Goal: Register for event/course

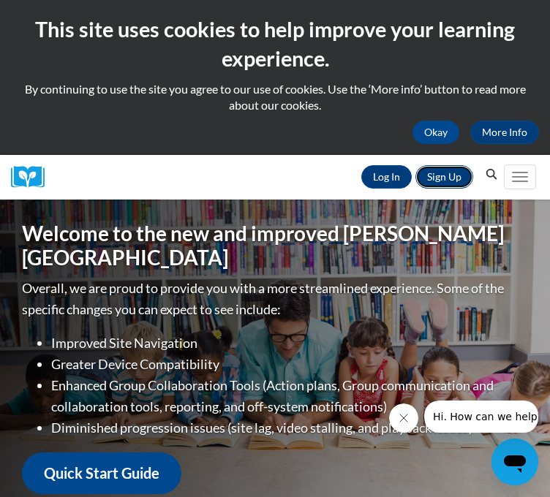
click at [433, 189] on link "Sign Up" at bounding box center [444, 176] width 58 height 23
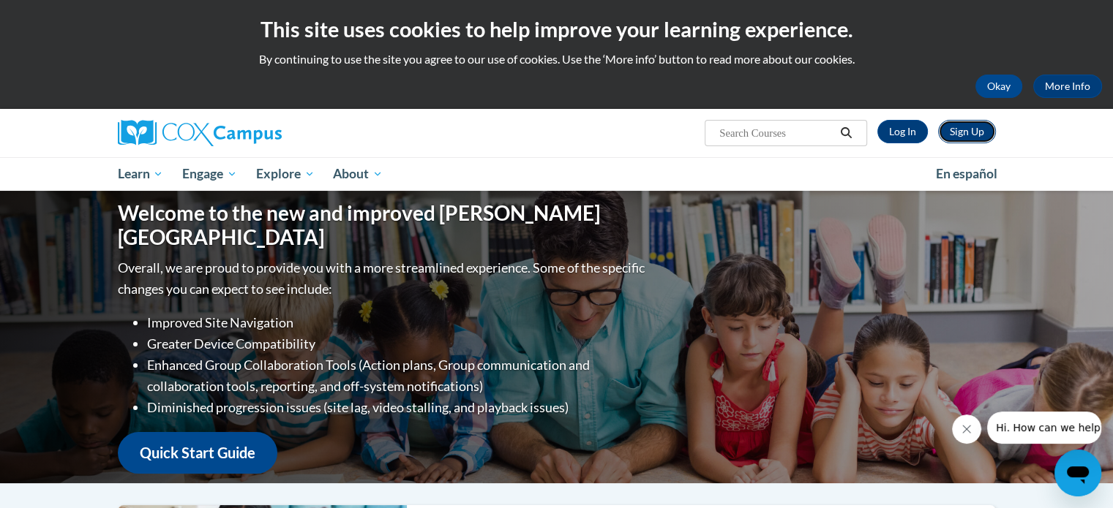
click at [958, 140] on link "Sign Up" at bounding box center [967, 131] width 58 height 23
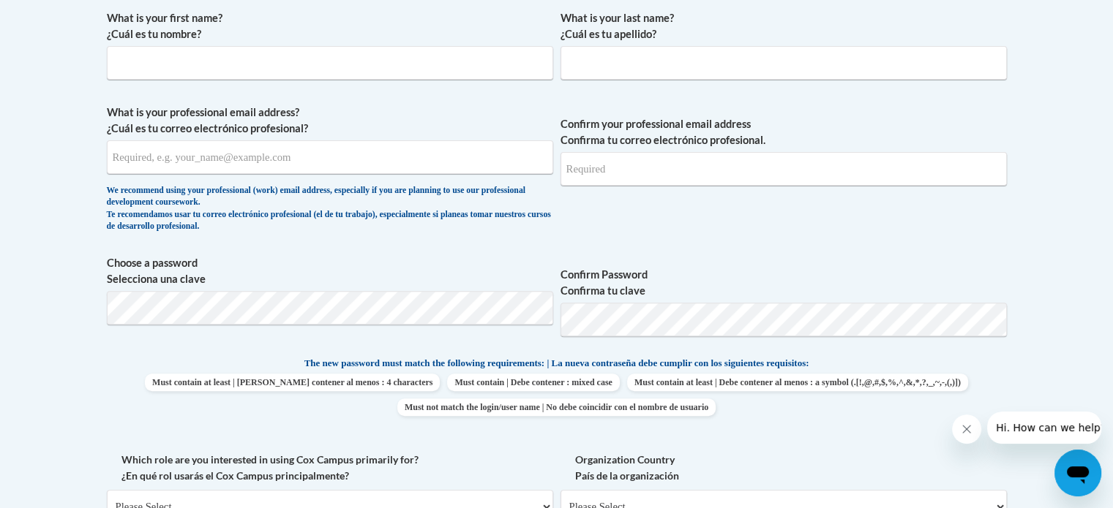
scroll to position [293, 0]
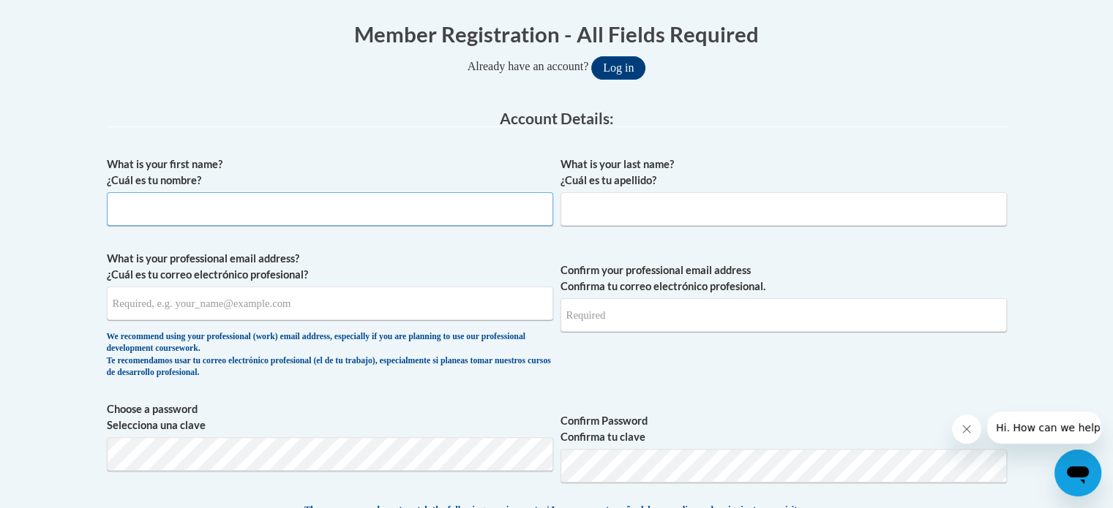
click at [138, 213] on input "What is your first name? ¿Cuál es tu nombre?" at bounding box center [330, 209] width 446 height 34
type input "Maria"
type input "Minutillo"
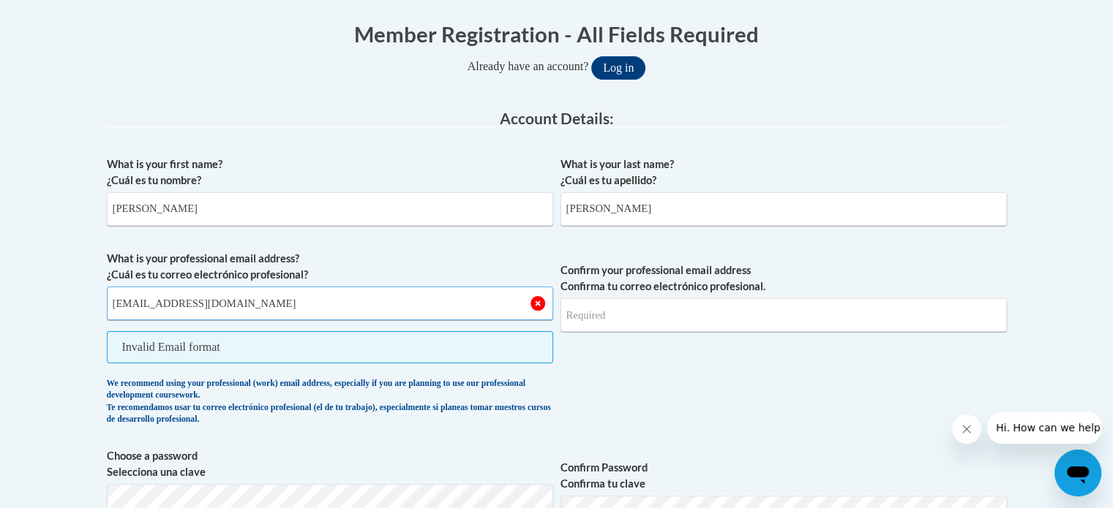
type input "minutm@collierschools.com"
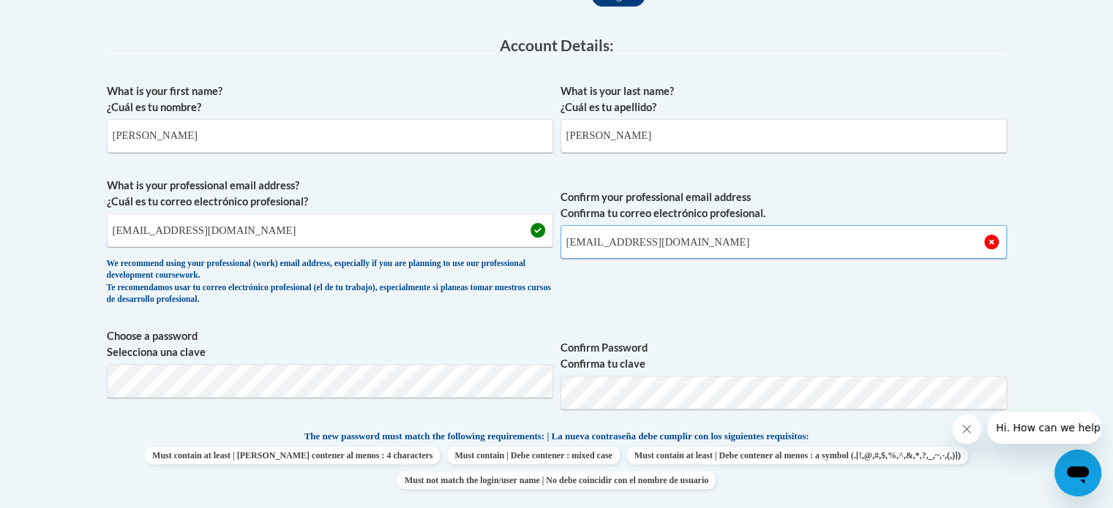
scroll to position [439, 0]
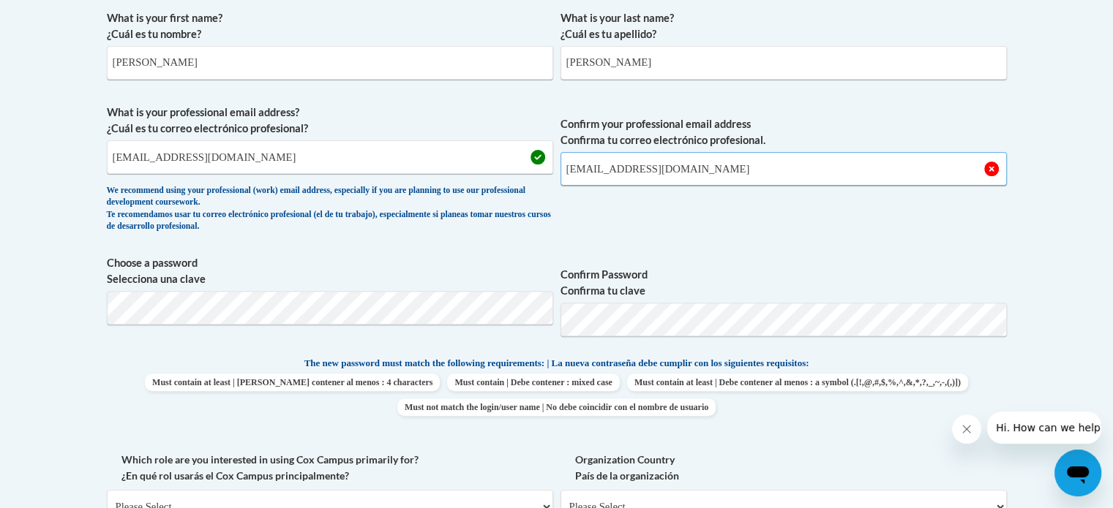
type input "minutm@collierschools.com"
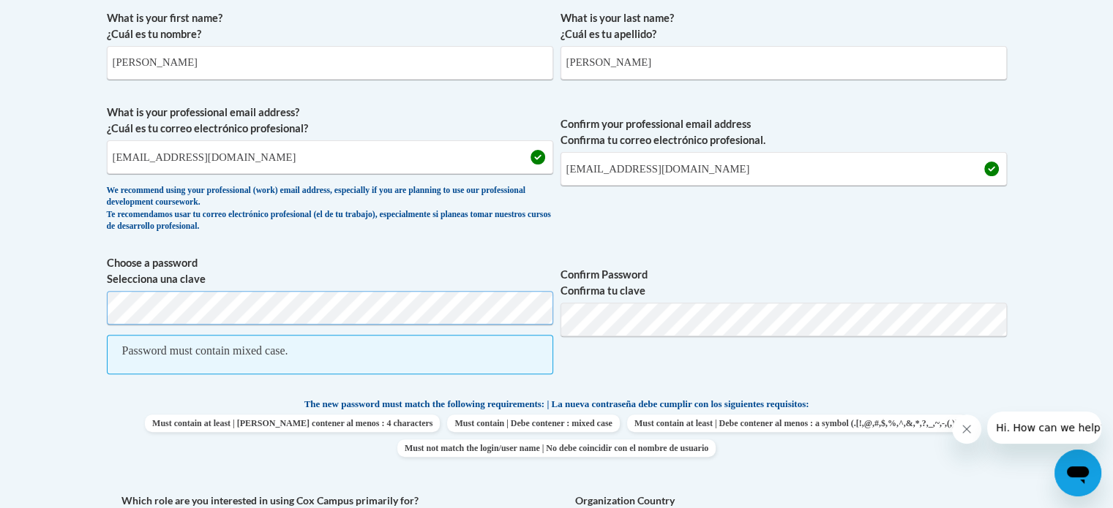
click at [0, 301] on body "This site uses cookies to help improve your learning experience. By continuing …" at bounding box center [556, 474] width 1113 height 1826
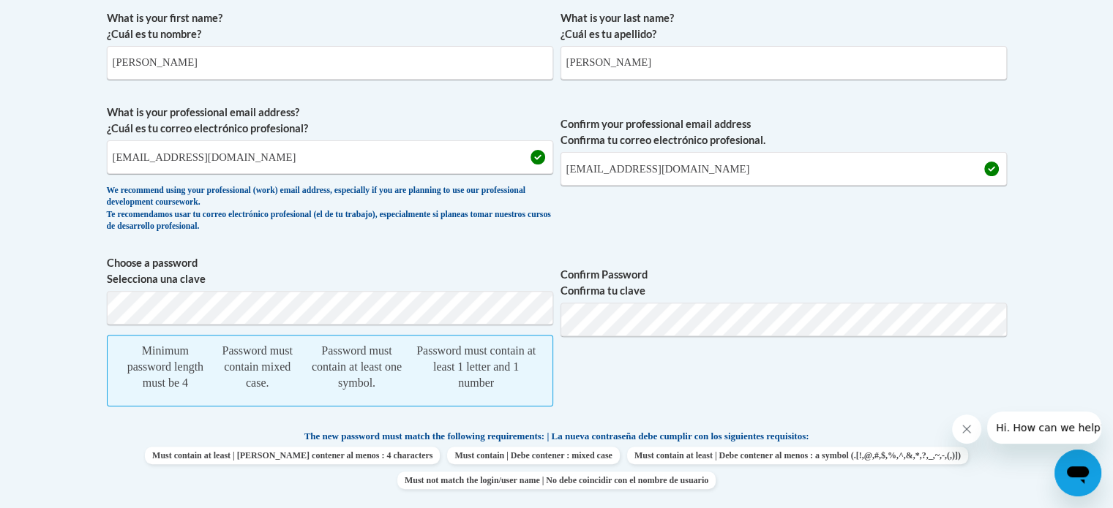
click at [60, 374] on body "This site uses cookies to help improve your learning experience. By continuing …" at bounding box center [556, 490] width 1113 height 1859
click at [31, 347] on body "This site uses cookies to help improve your learning experience. By continuing …" at bounding box center [556, 490] width 1113 height 1859
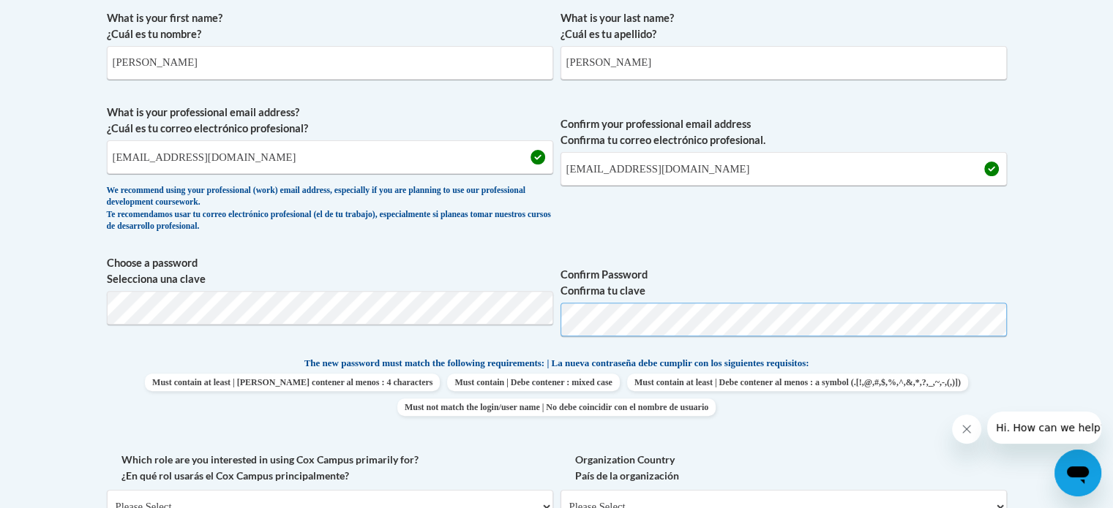
scroll to position [658, 0]
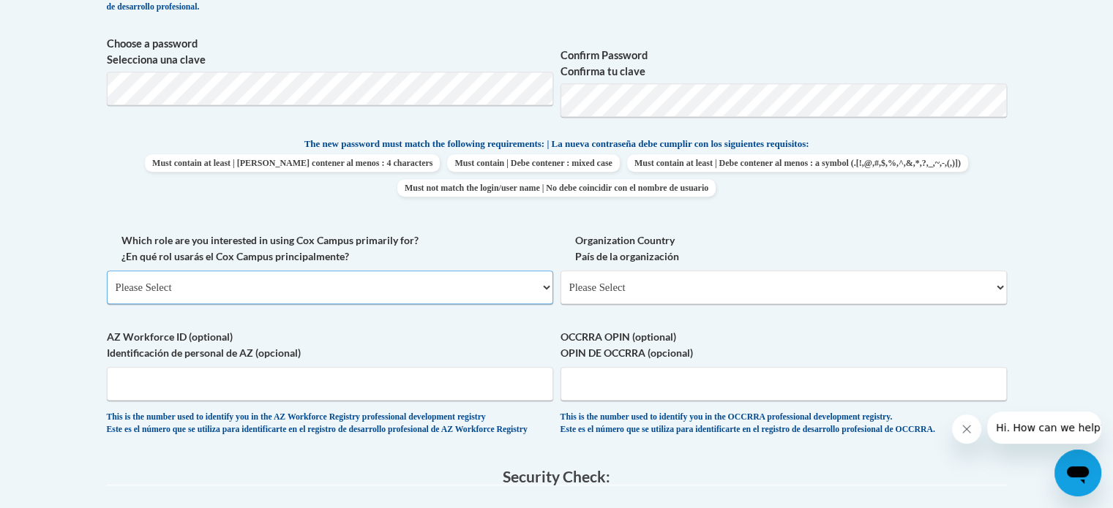
click at [288, 296] on select "Please Select College/University | Colegio/Universidad Community/Nonprofit Part…" at bounding box center [330, 288] width 446 height 34
select select "fbf2d438-af2f-41f8-98f1-81c410e29de3"
click at [107, 271] on select "Please Select College/University | Colegio/Universidad Community/Nonprofit Part…" at bounding box center [330, 288] width 446 height 34
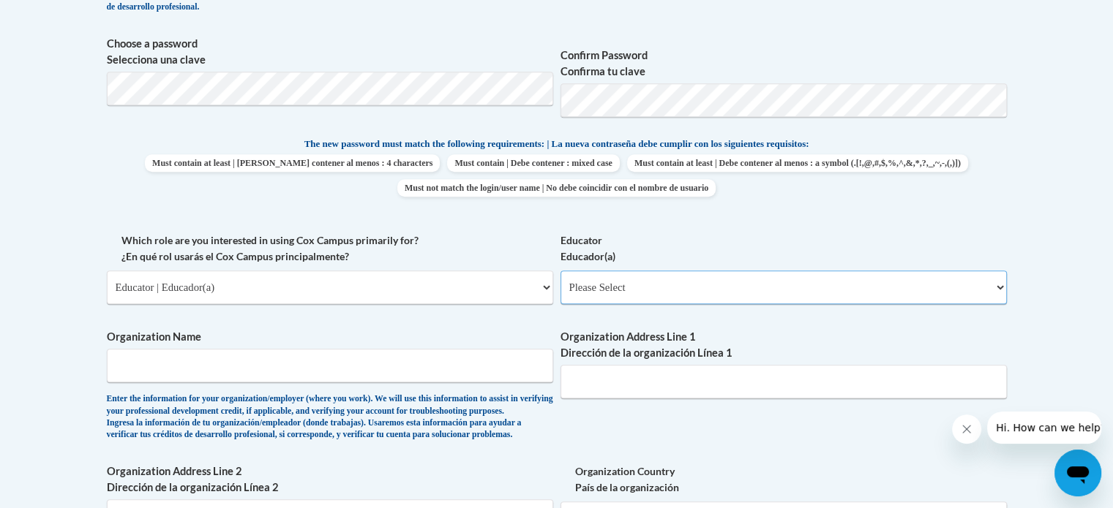
click at [624, 290] on select "Please Select Early Learning/Daycare Teacher/Family Home Care Provider | Maestr…" at bounding box center [783, 288] width 446 height 34
select select "67563ca1-16dc-4830-a7b3-94a34bed3689"
click at [560, 271] on select "Please Select Early Learning/Daycare Teacher/Family Home Care Provider | Maestr…" at bounding box center [783, 288] width 446 height 34
click at [286, 371] on input "Organization Name" at bounding box center [330, 366] width 446 height 34
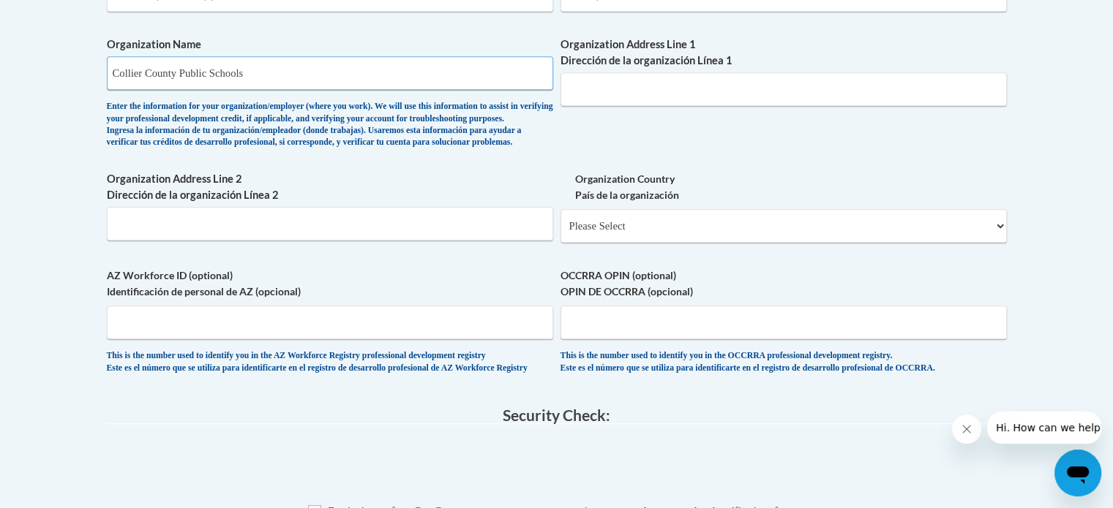
scroll to position [878, 0]
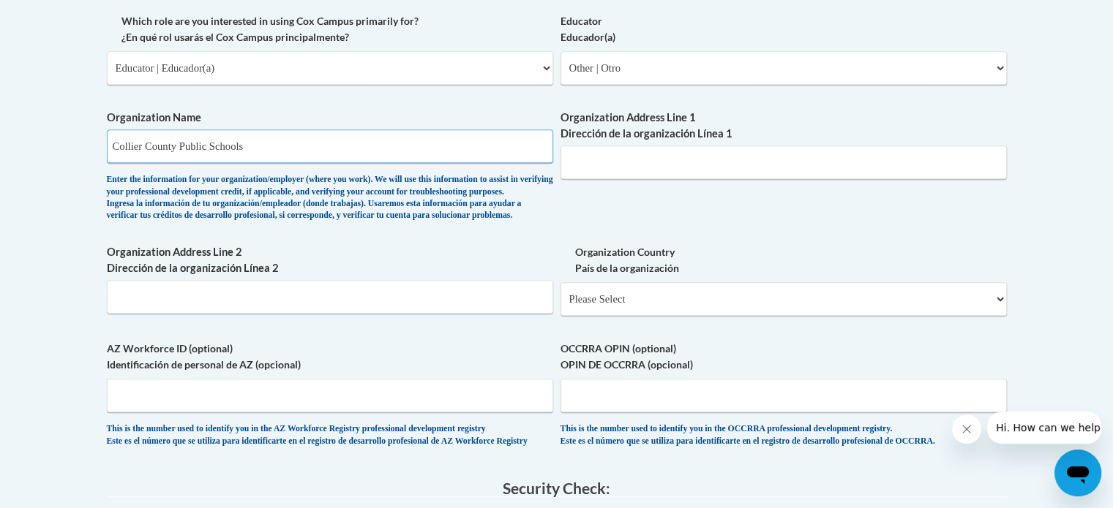
type input "Collier County Public Schools"
click at [716, 166] on input "Organization Address Line 1 Dirección de la organización Línea 1" at bounding box center [783, 163] width 446 height 34
paste input "5775 Osceola Trail, Naples, FL 34109"
type input "5775 Osceola Trail, Naples, FL 34109"
click at [720, 262] on div "What is your first name? ¿Cuál es tu nombre? Maria What is your last name? ¿Cuá…" at bounding box center [557, 13] width 900 height 898
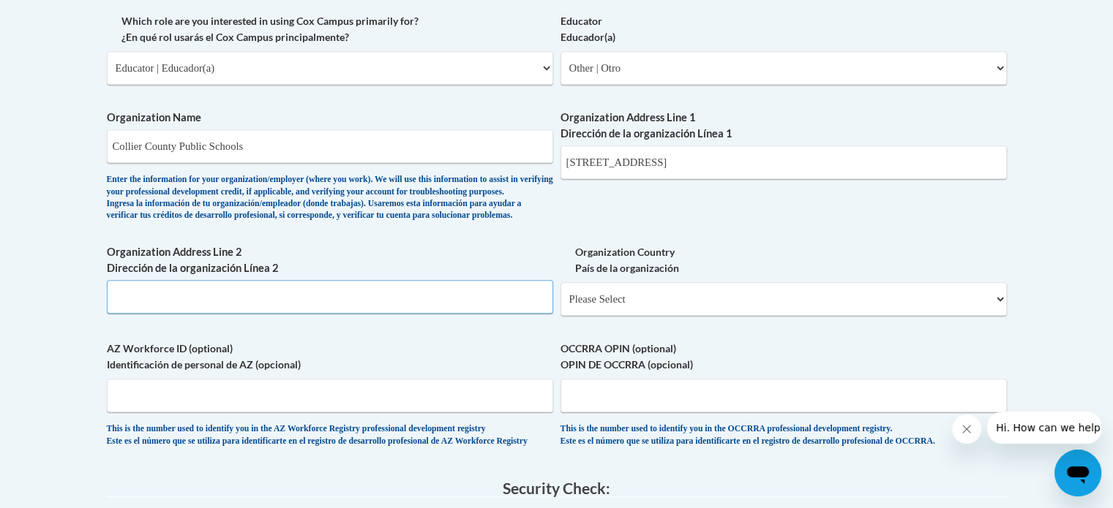
click at [205, 314] on input "Organization Address Line 2 Dirección de la organización Línea 2" at bounding box center [330, 297] width 446 height 34
click at [644, 316] on select "Please Select United States | Estados Unidos Outside of the United States | Fue…" at bounding box center [783, 299] width 446 height 34
click at [660, 247] on div "What is your first name? ¿Cuál es tu nombre? Maria What is your last name? ¿Cuá…" at bounding box center [557, 13] width 900 height 898
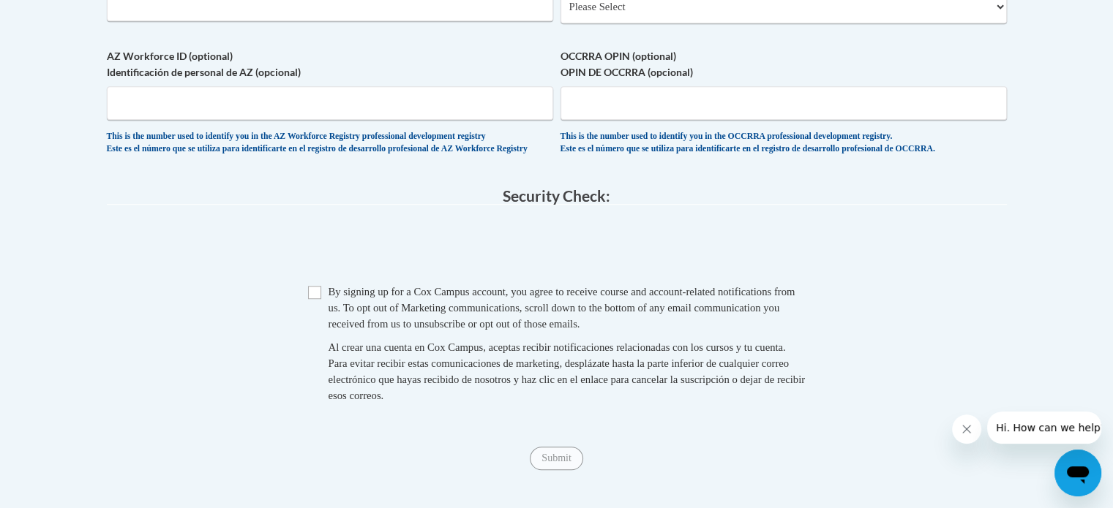
scroll to position [1390, 0]
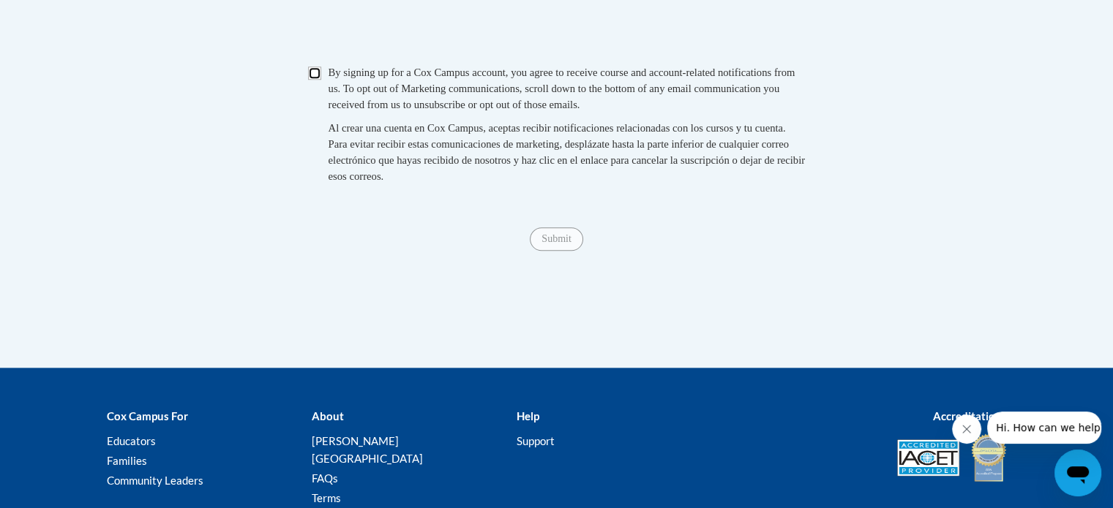
click at [311, 80] on input "Checkbox" at bounding box center [314, 73] width 13 height 13
checkbox input "true"
click at [560, 251] on input "Submit" at bounding box center [556, 238] width 53 height 23
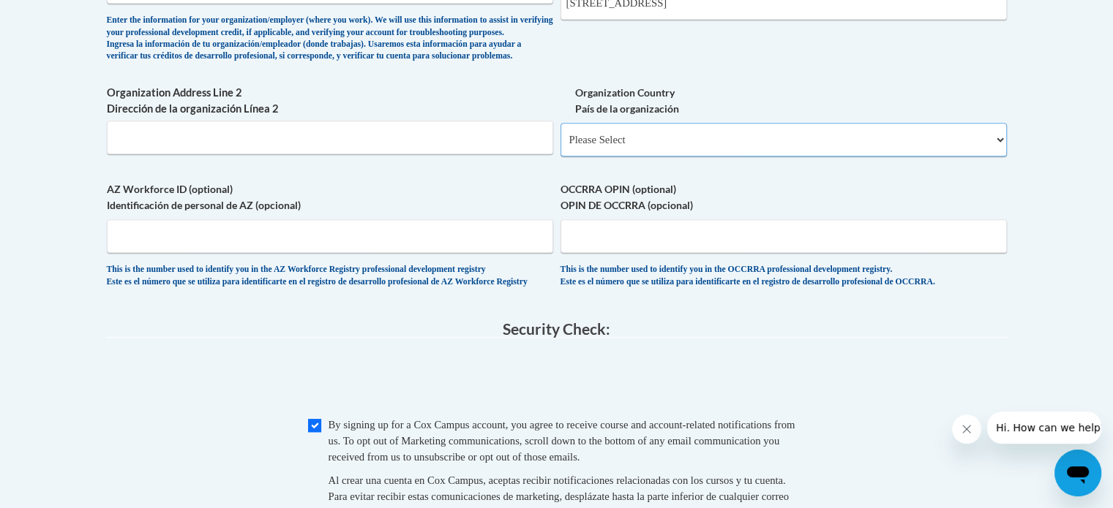
scroll to position [891, 0]
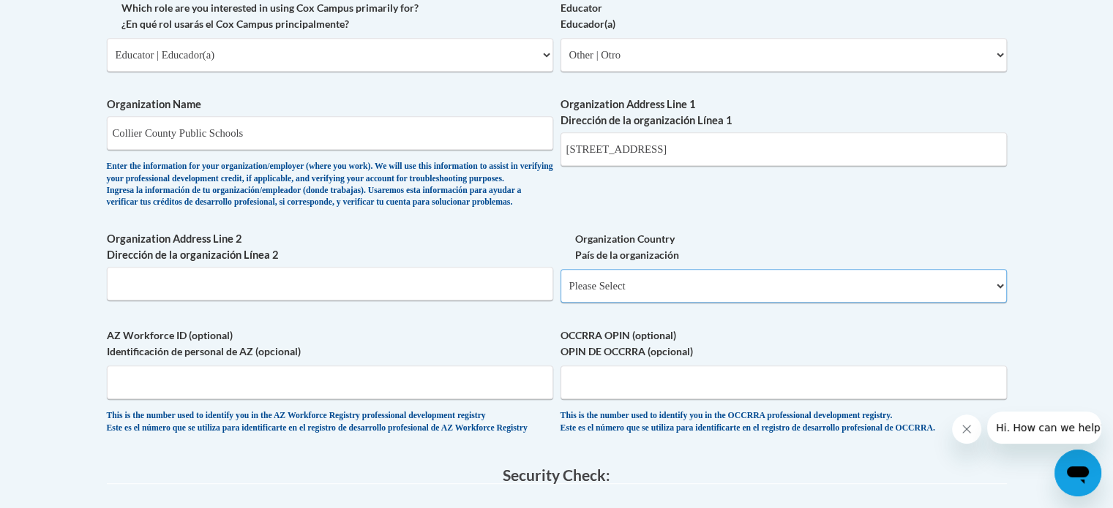
click at [638, 303] on select "Please Select United States | Estados Unidos Outside of the United States | Fue…" at bounding box center [783, 286] width 446 height 34
select select "ad49bcad-a171-4b2e-b99c-48b446064914"
click at [560, 293] on select "Please Select United States | Estados Unidos Outside of the United States | Fue…" at bounding box center [783, 286] width 446 height 34
select select
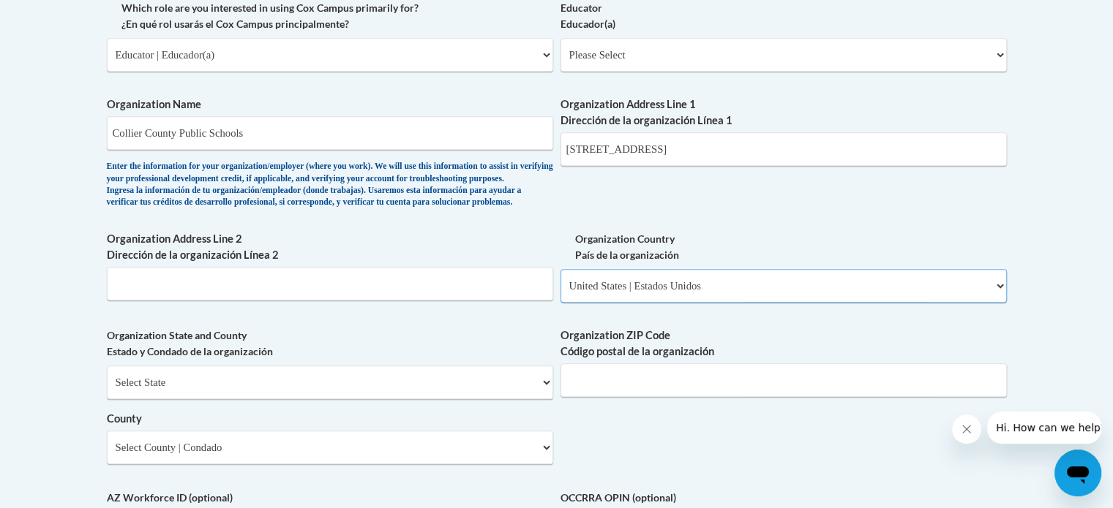
scroll to position [964, 0]
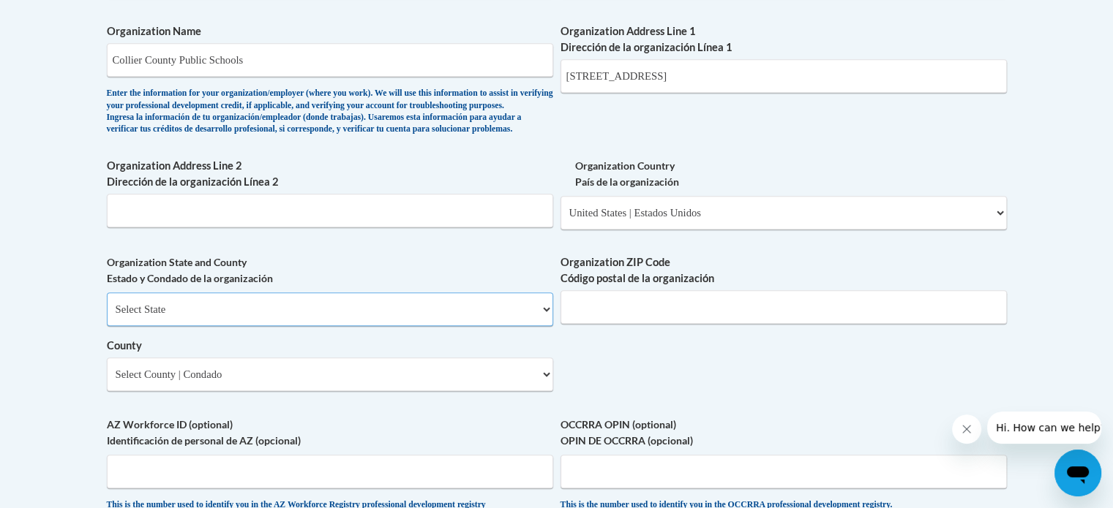
click at [217, 326] on select "Select State Alabama Alaska Arizona Arkansas California Colorado Connecticut De…" at bounding box center [330, 310] width 446 height 34
select select "Florida"
click at [107, 316] on select "Select State Alabama Alaska Arizona Arkansas California Colorado Connecticut De…" at bounding box center [330, 310] width 446 height 34
click at [650, 324] on input "Organization ZIP Code Código postal de la organización" at bounding box center [783, 307] width 446 height 34
type input "34109"
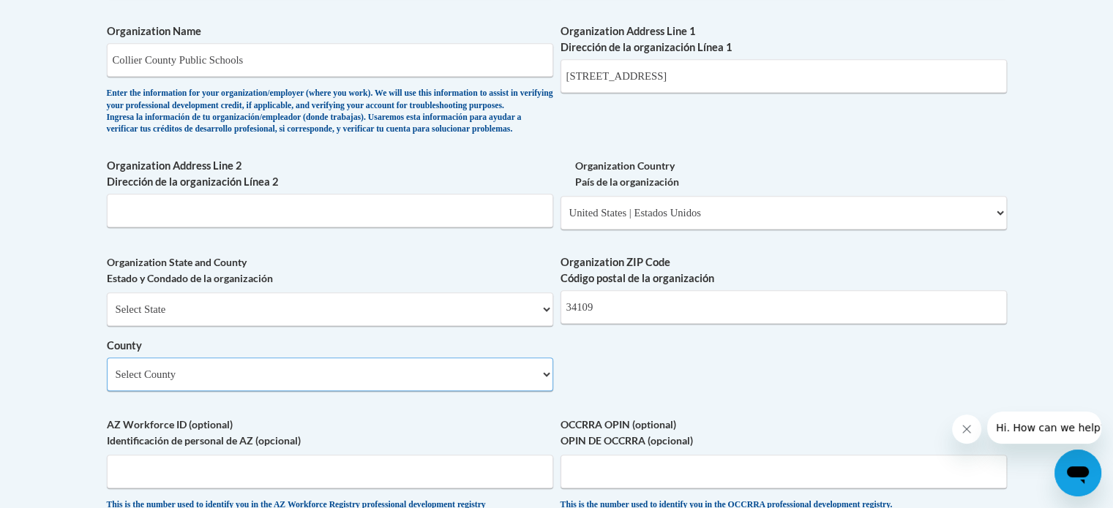
click at [445, 391] on select "Select County Alachua Baker Bay Bradford Brevard Broward Calhoun Charlotte Citr…" at bounding box center [330, 375] width 446 height 34
select select "Collier"
click at [107, 381] on select "Select County Alachua Baker Bay Bradford Brevard Broward Calhoun Charlotte Citr…" at bounding box center [330, 375] width 446 height 34
click at [11, 399] on body "This site uses cookies to help improve your learning experience. By continuing …" at bounding box center [556, 125] width 1113 height 2179
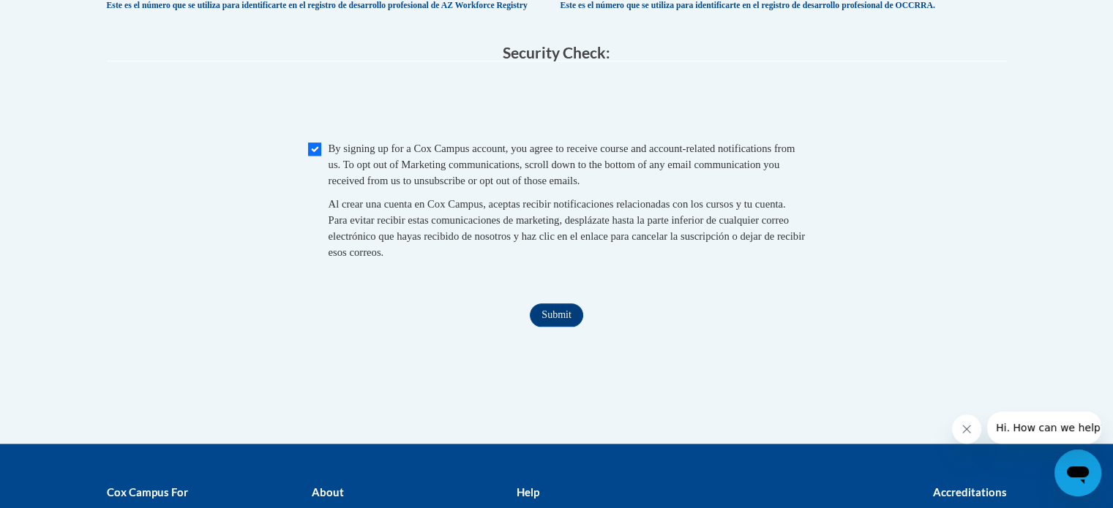
scroll to position [1549, 0]
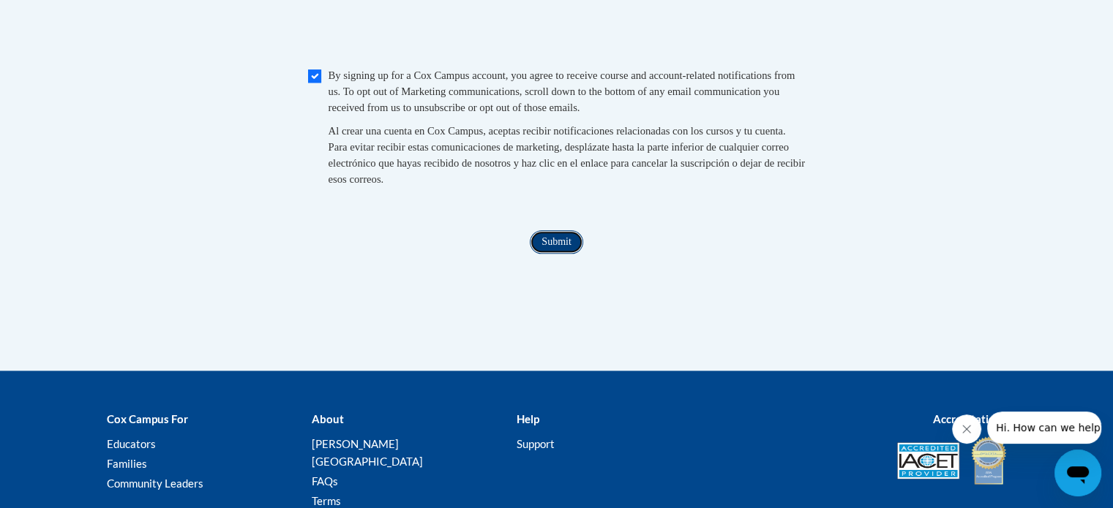
click at [558, 254] on input "Submit" at bounding box center [556, 241] width 53 height 23
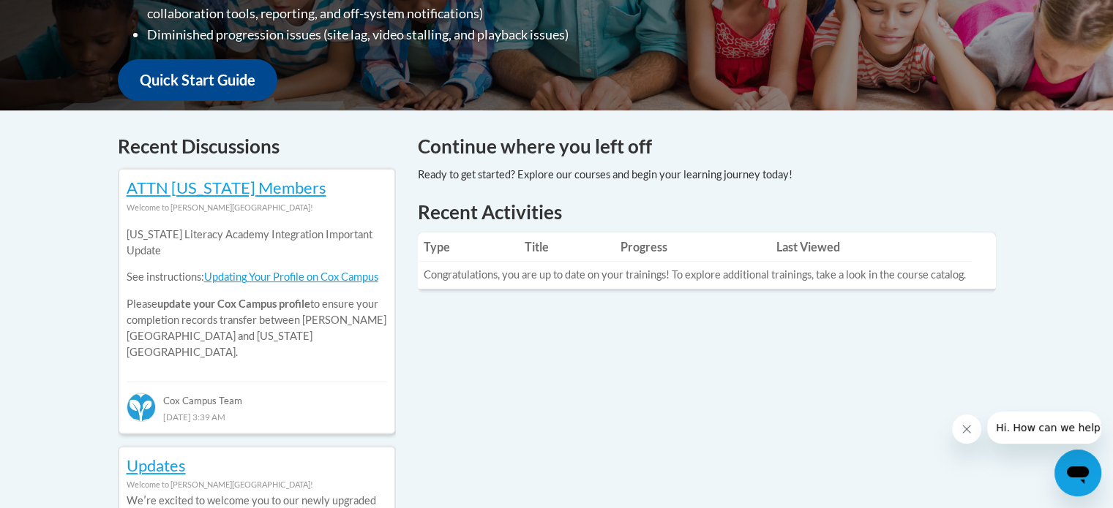
scroll to position [146, 0]
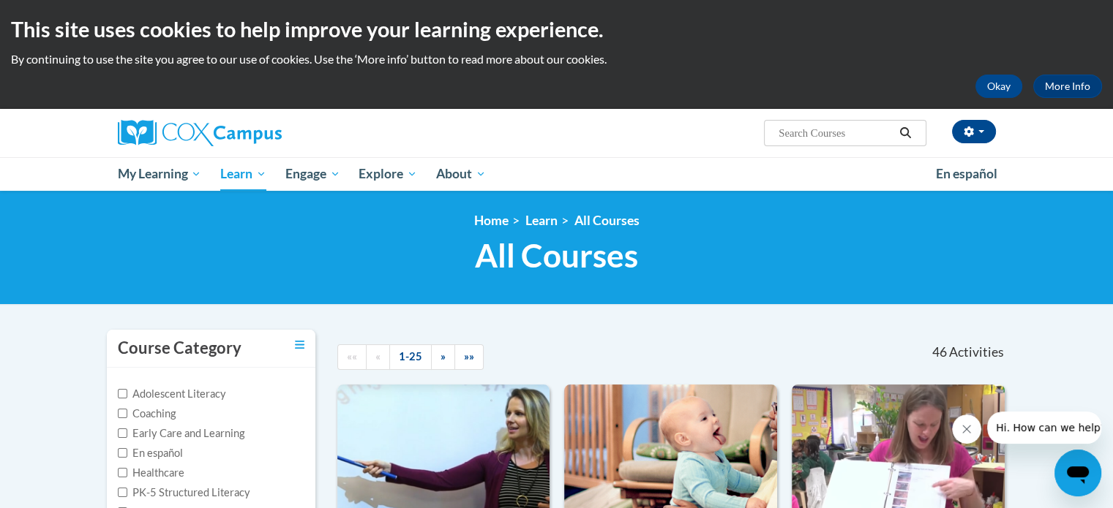
scroll to position [73, 0]
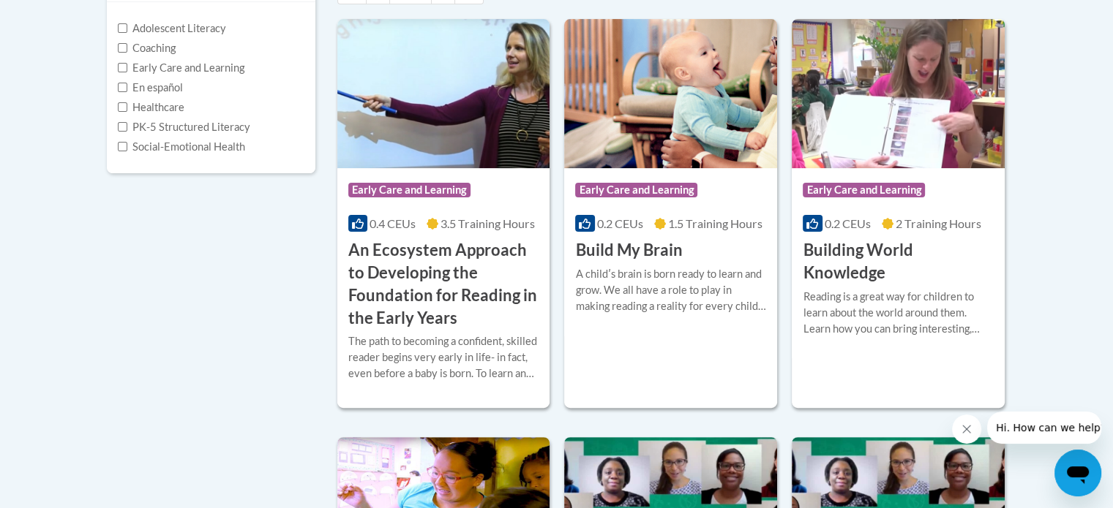
scroll to position [293, 0]
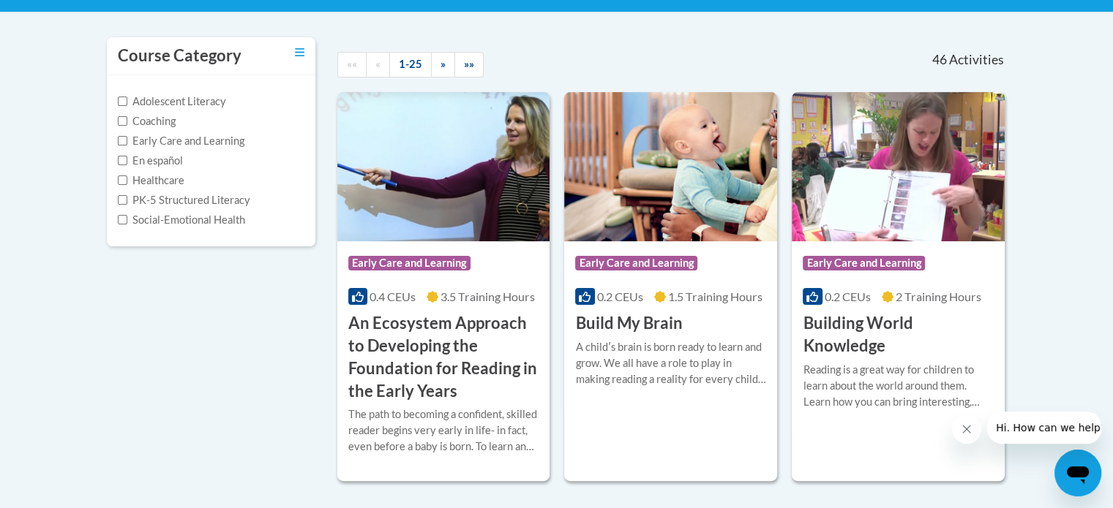
click at [200, 198] on label "PK-5 Structured Literacy" at bounding box center [184, 200] width 132 height 16
click at [127, 198] on input "PK-5 Structured Literacy" at bounding box center [123, 200] width 10 height 10
checkbox input "true"
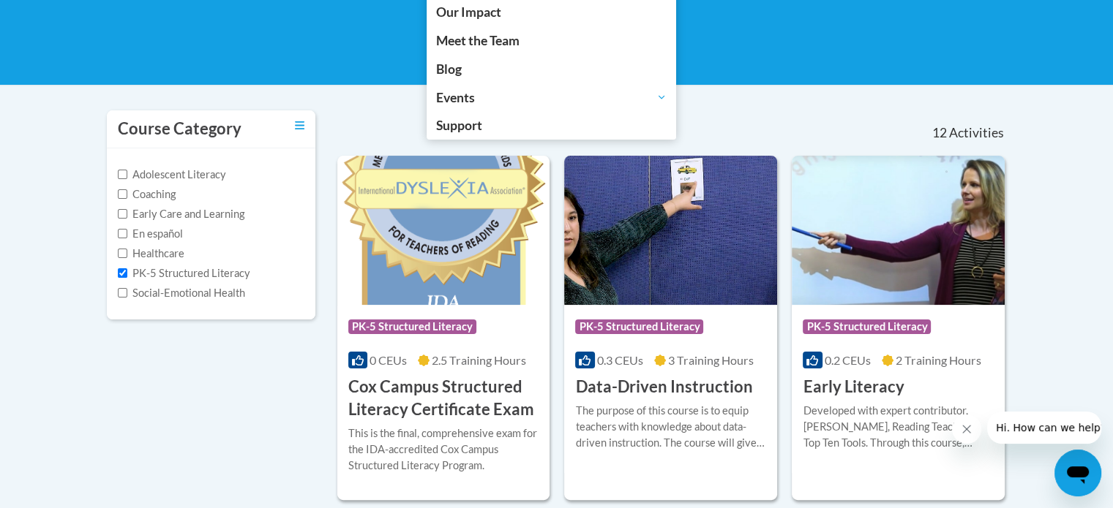
scroll to position [0, 0]
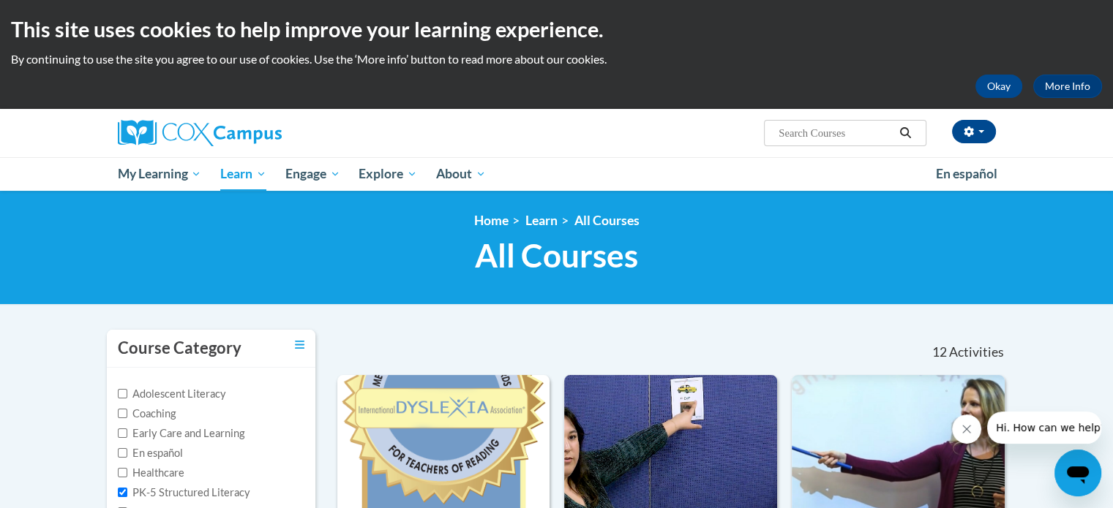
click at [822, 127] on input "Search..." at bounding box center [835, 133] width 117 height 18
paste input "GaDOE [MEDICAL_DATA]"
type input "GaDOE [MEDICAL_DATA]"
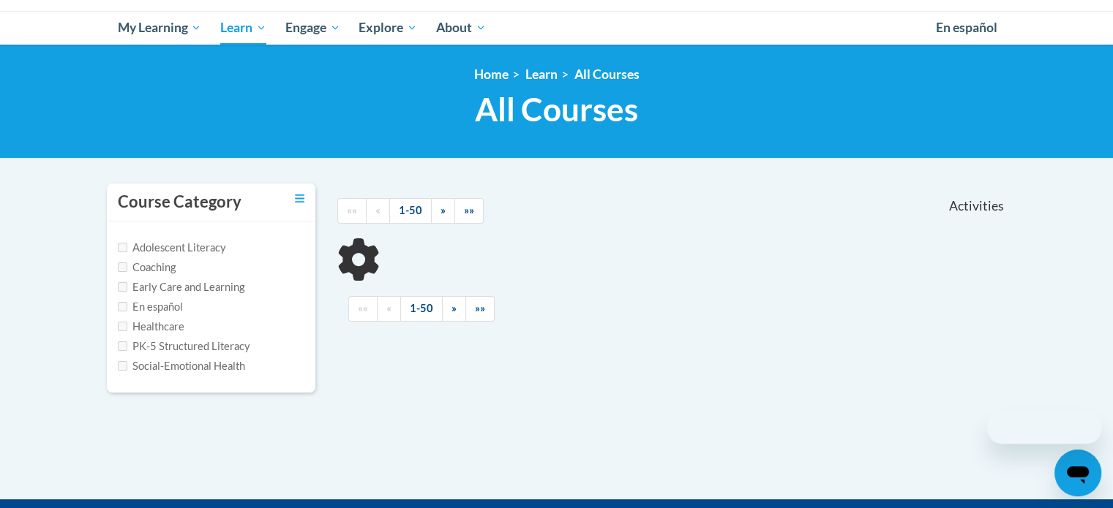
scroll to position [219, 0]
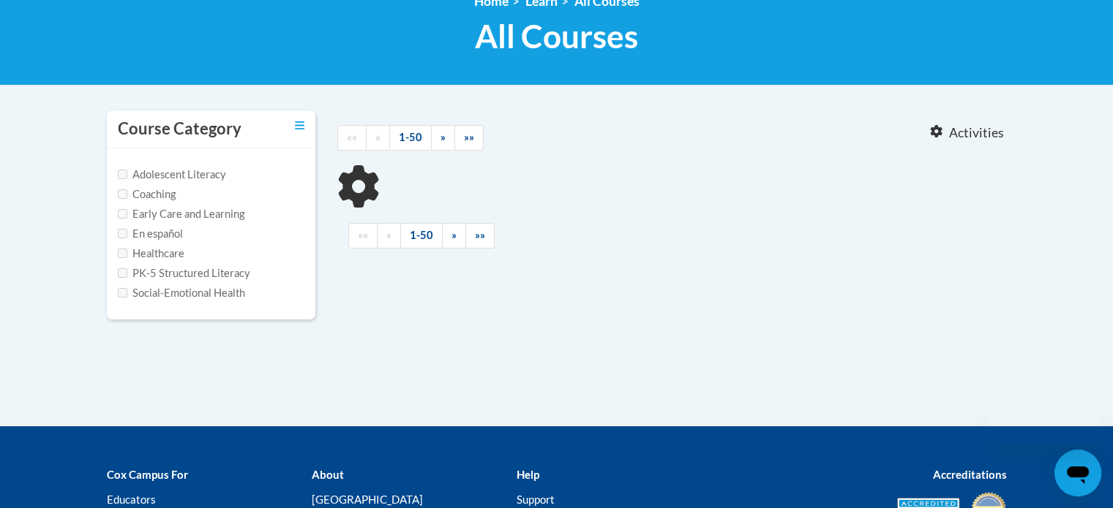
type input "GaDOE Dyslexia"
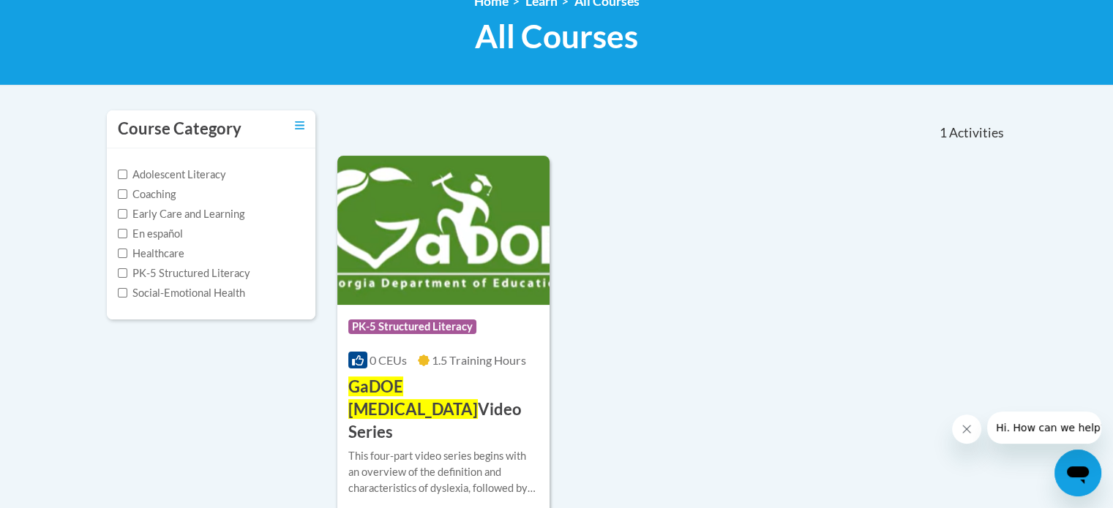
scroll to position [293, 0]
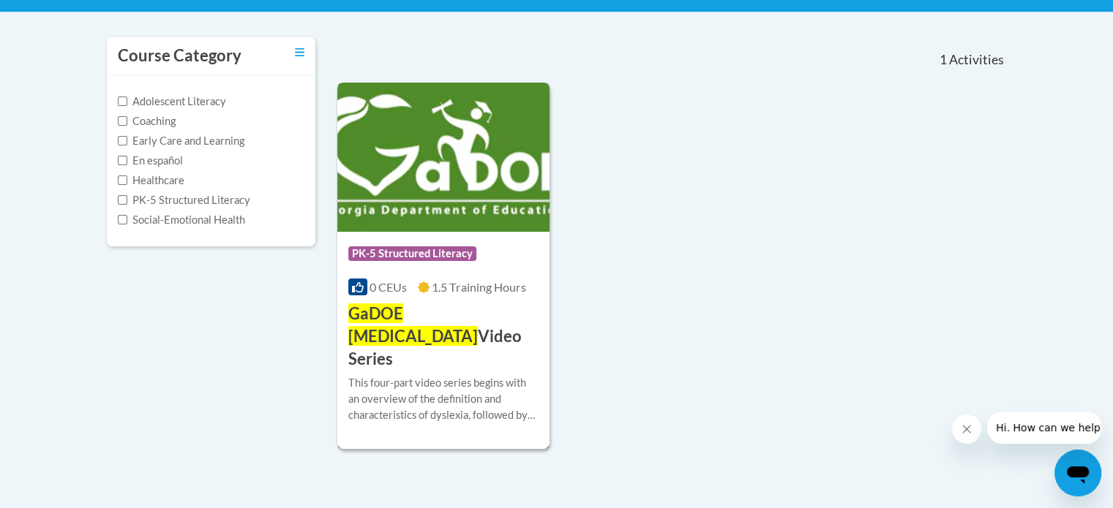
click at [404, 321] on span "GaDOE Dyslexia" at bounding box center [412, 325] width 129 height 42
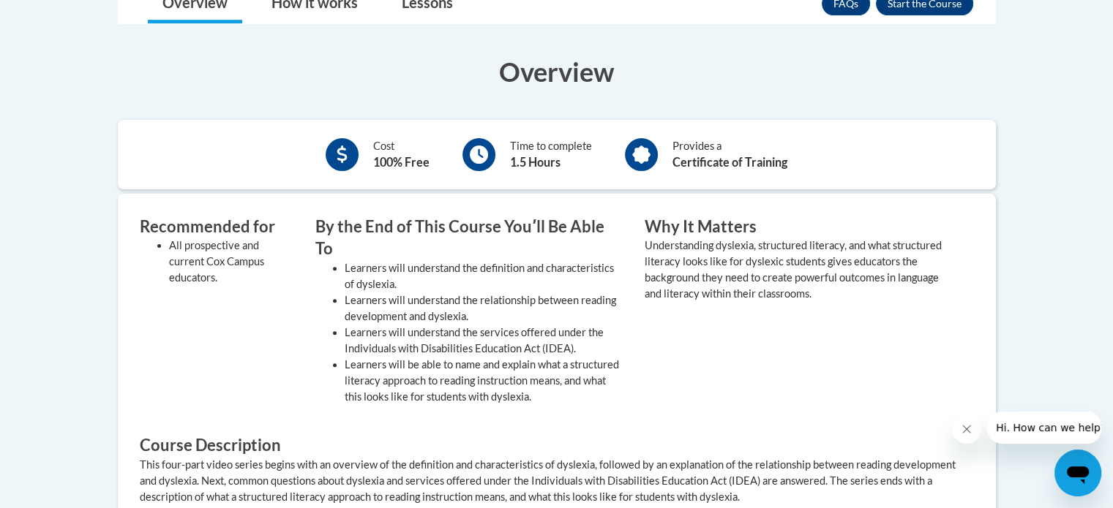
scroll to position [219, 0]
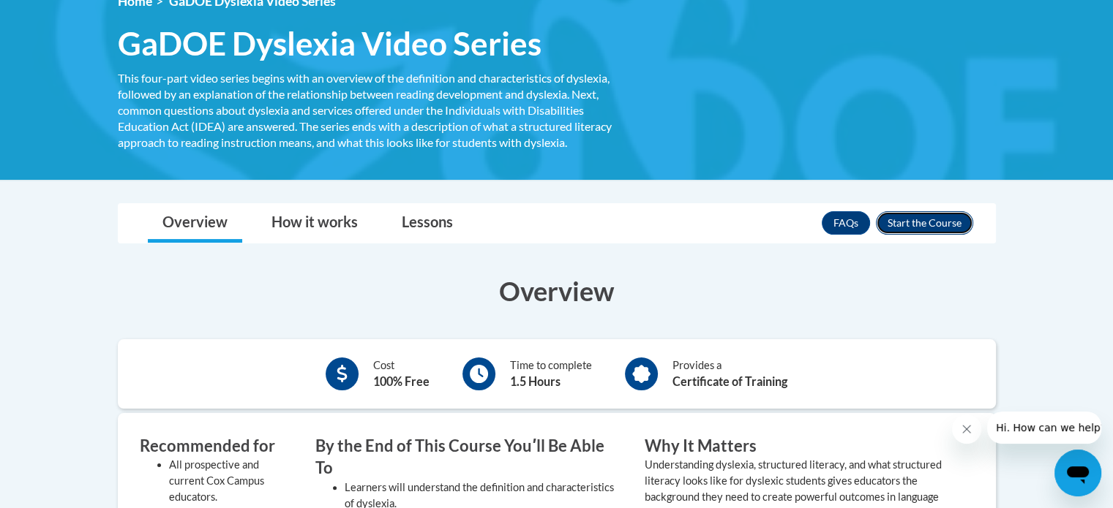
click at [957, 220] on button "Enroll" at bounding box center [924, 222] width 97 height 23
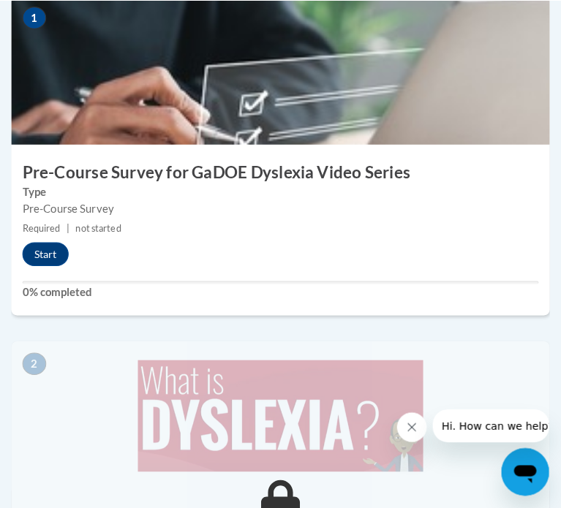
scroll to position [585, 0]
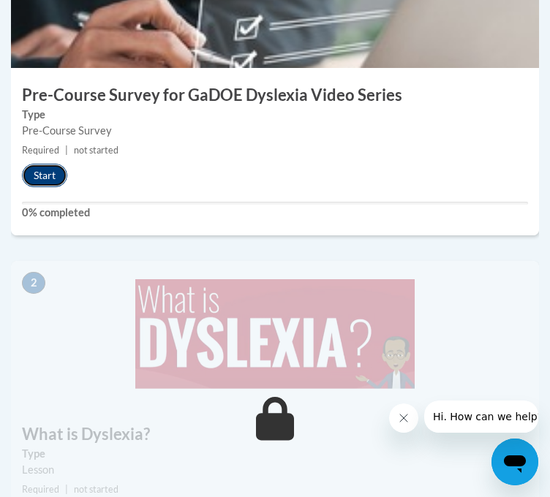
click at [59, 187] on button "Start" at bounding box center [44, 175] width 45 height 23
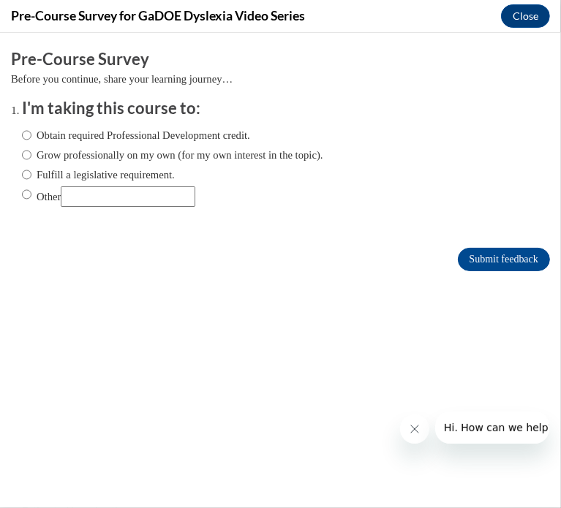
scroll to position [0, 0]
click at [29, 135] on input "Obtain required Professional Development credit." at bounding box center [27, 135] width 10 height 16
radio input "true"
click at [458, 256] on input "Submit feedback" at bounding box center [504, 258] width 92 height 23
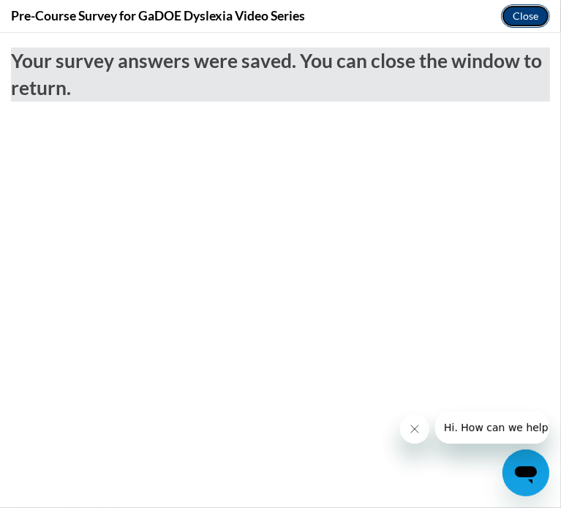
click at [516, 19] on button "Close" at bounding box center [525, 15] width 49 height 23
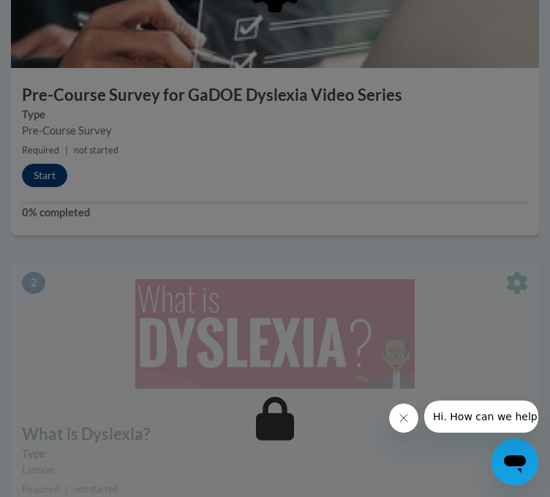
click at [394, 418] on button "Close message from company" at bounding box center [402, 418] width 29 height 29
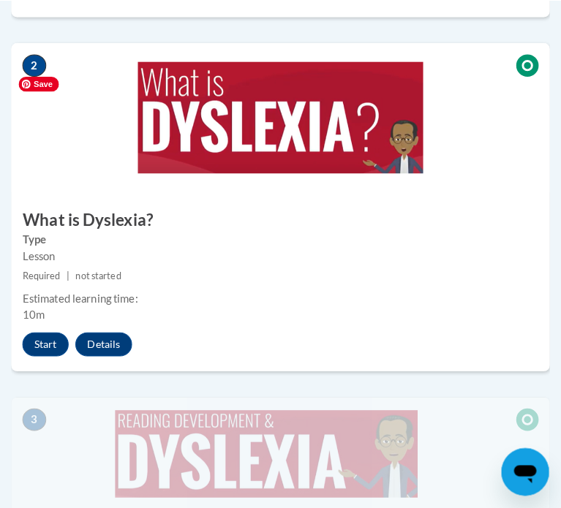
scroll to position [878, 0]
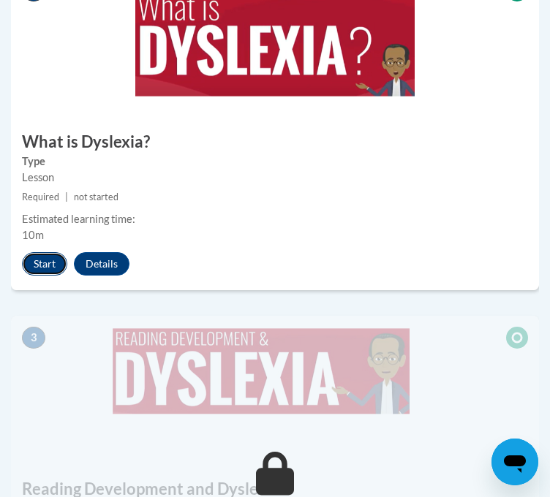
click at [48, 276] on button "Start" at bounding box center [44, 263] width 45 height 23
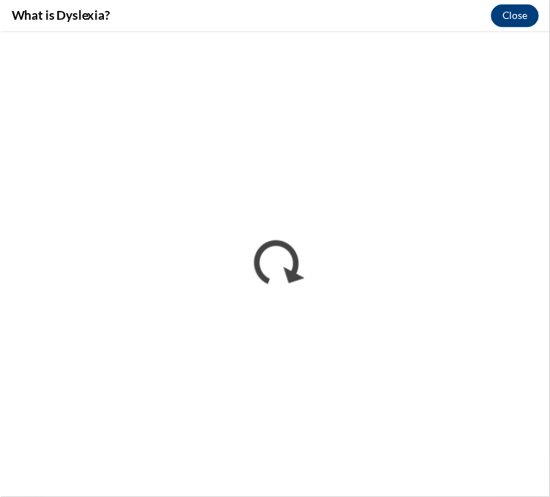
scroll to position [0, 0]
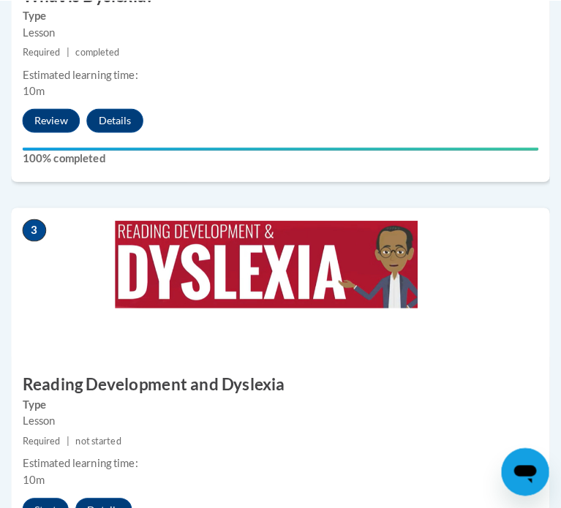
scroll to position [1170, 0]
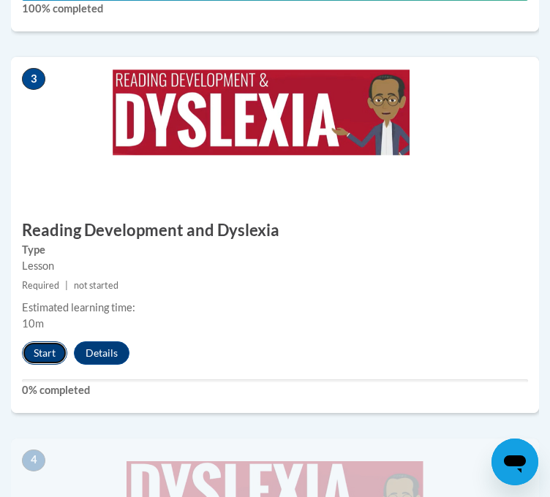
click at [39, 365] on button "Start" at bounding box center [44, 353] width 45 height 23
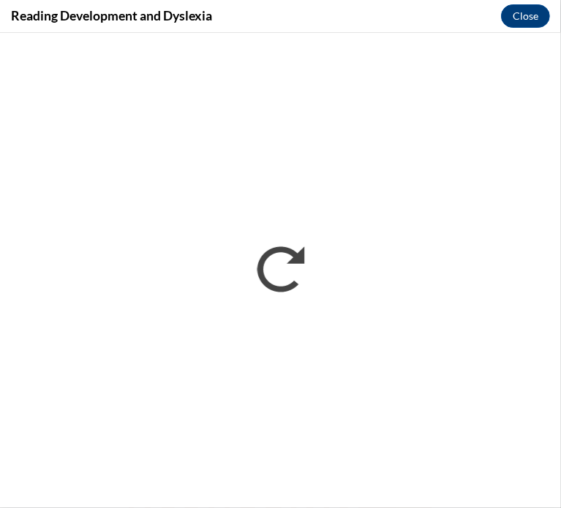
scroll to position [0, 0]
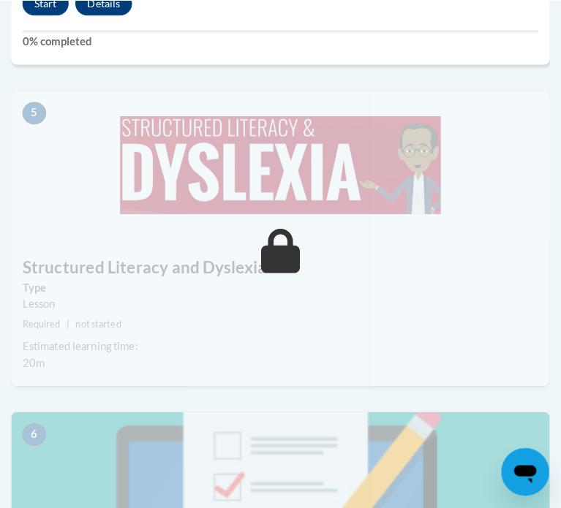
scroll to position [1682, 0]
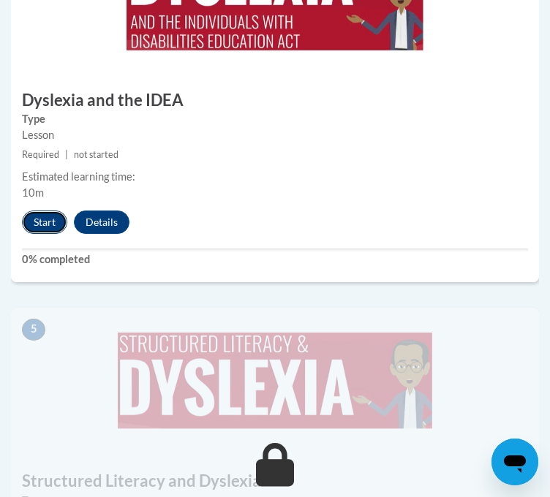
click at [47, 234] on button "Start" at bounding box center [44, 222] width 45 height 23
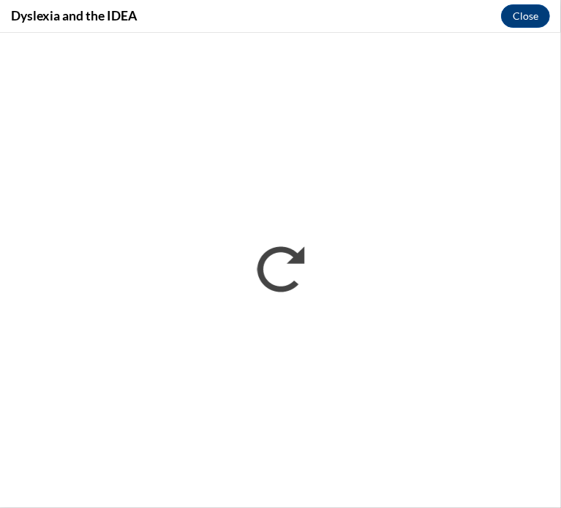
scroll to position [0, 0]
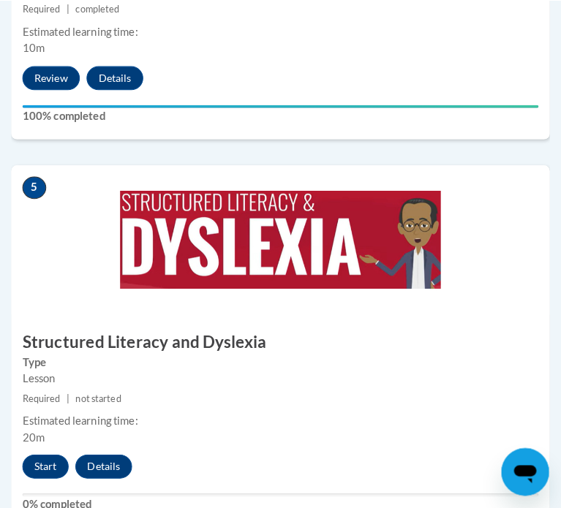
scroll to position [2121, 0]
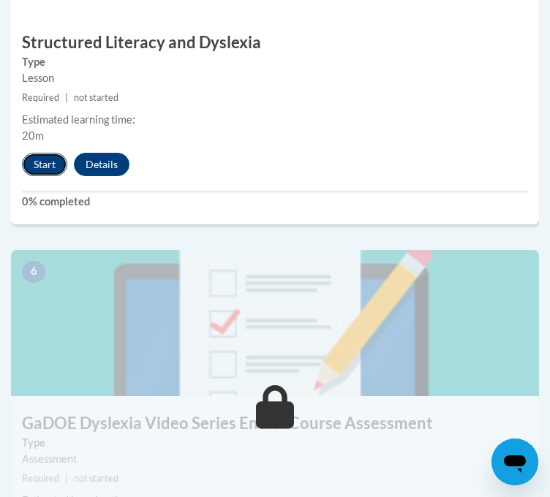
click at [48, 176] on button "Start" at bounding box center [44, 164] width 45 height 23
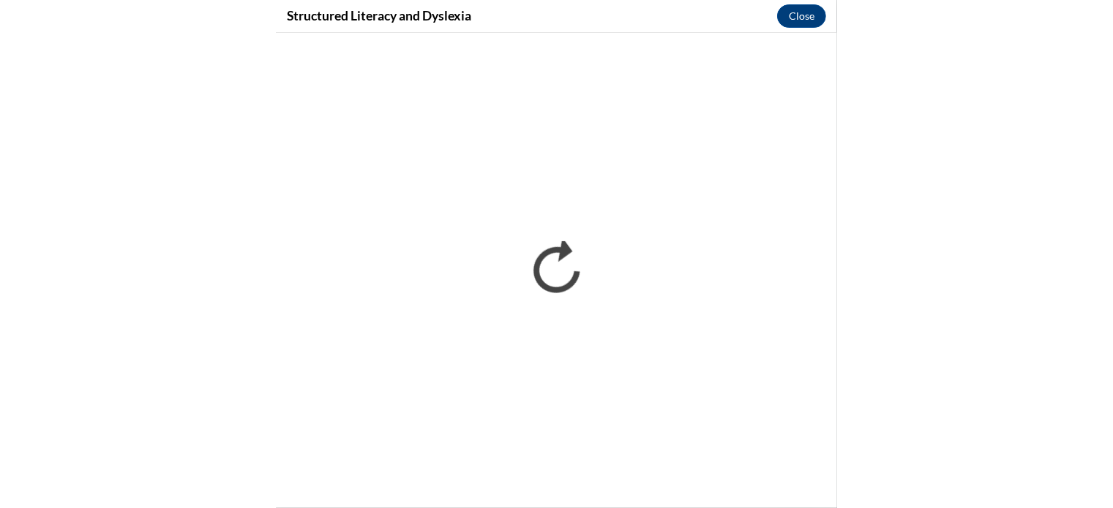
scroll to position [1115, 0]
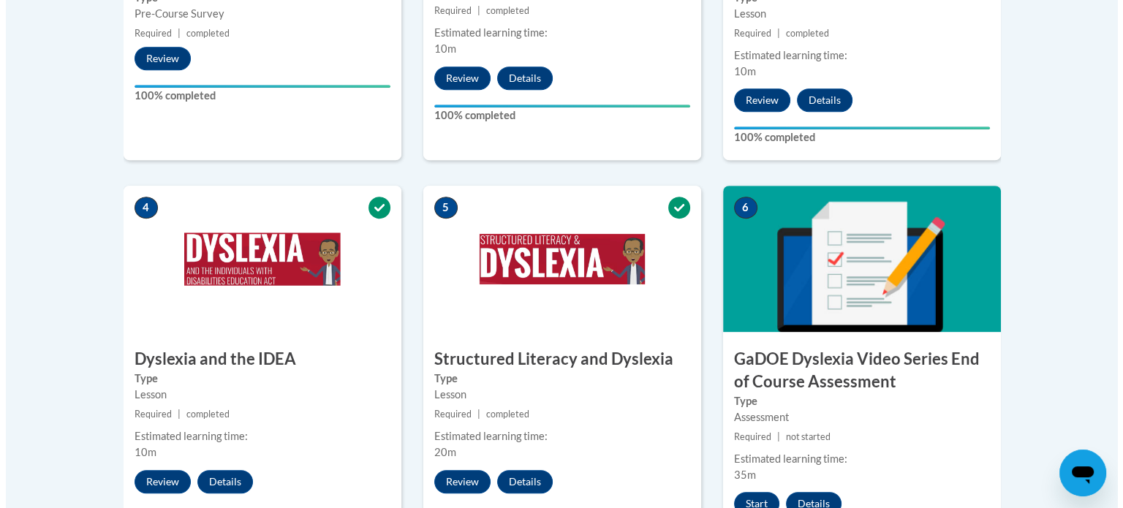
scroll to position [805, 0]
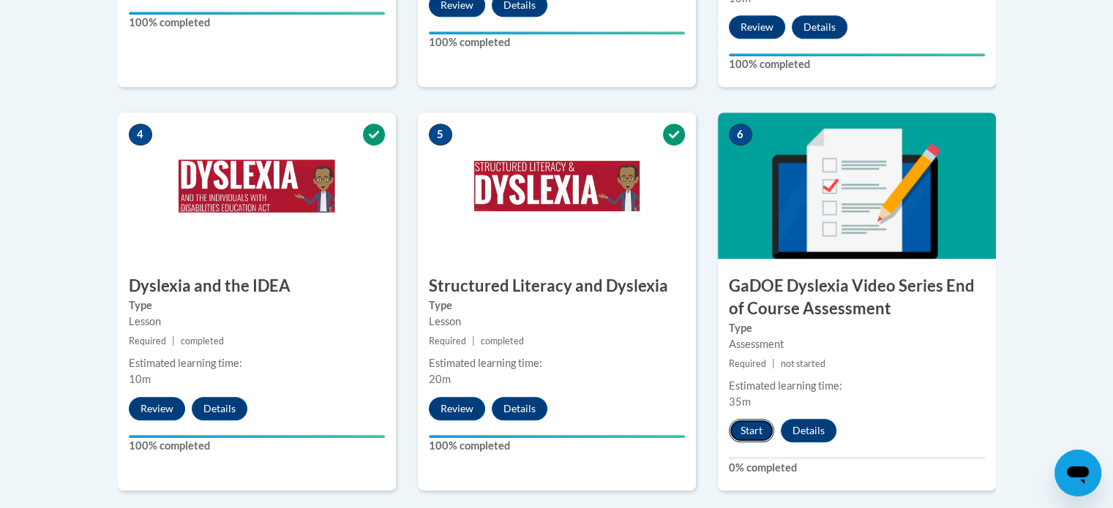
click at [753, 419] on button "Start" at bounding box center [751, 430] width 45 height 23
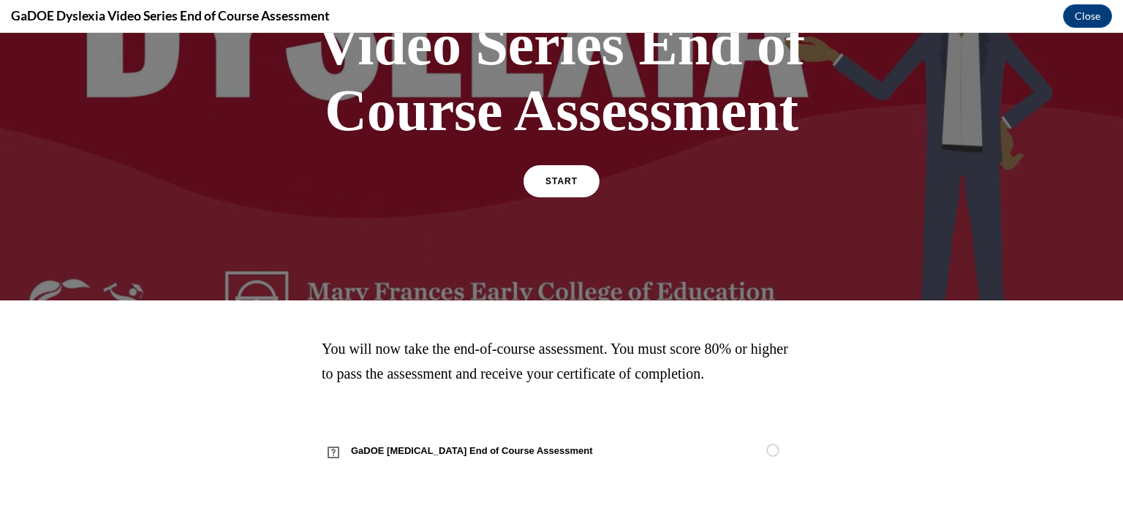
scroll to position [0, 0]
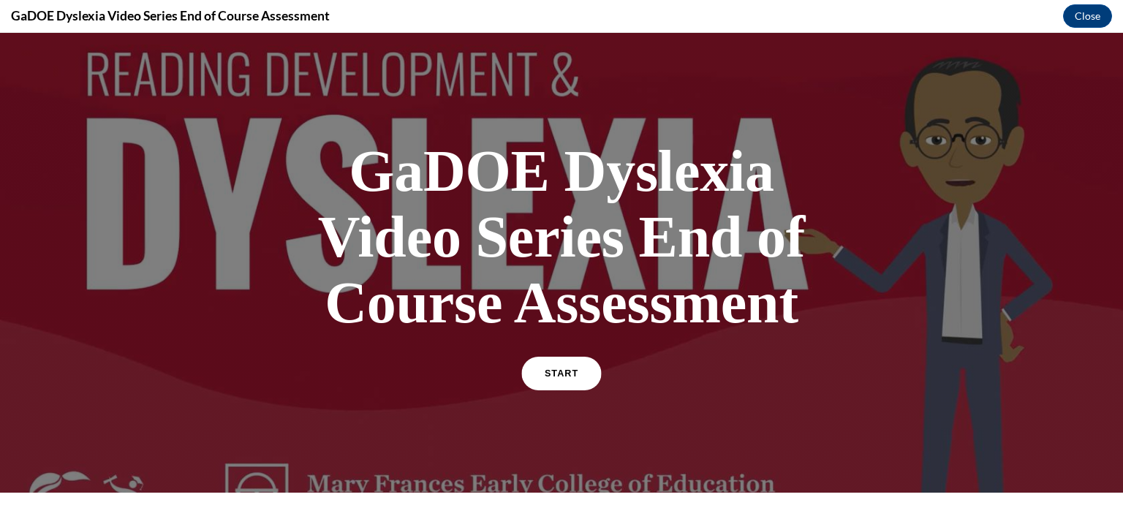
click at [570, 374] on span "START" at bounding box center [562, 374] width 34 height 11
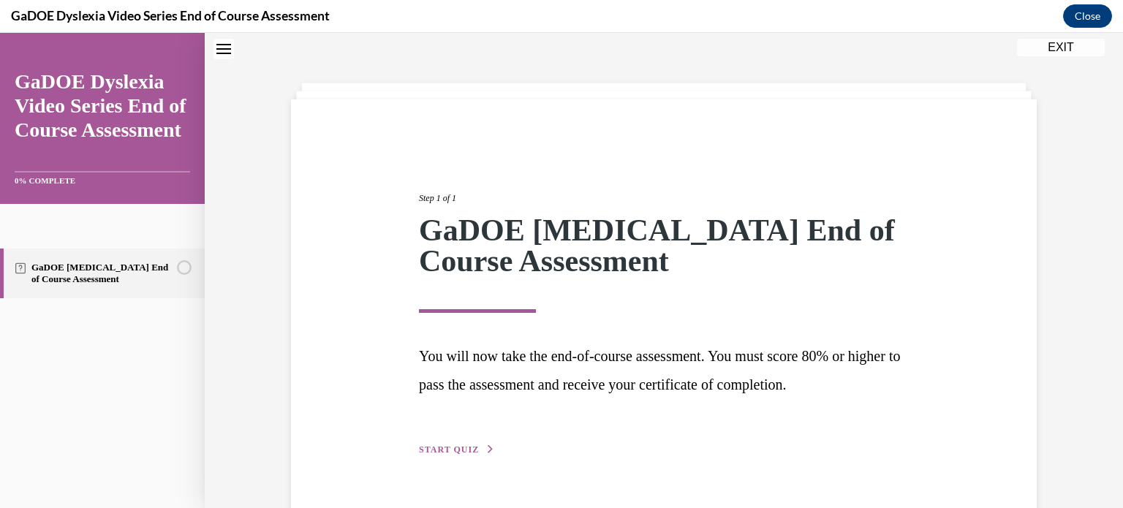
scroll to position [81, 0]
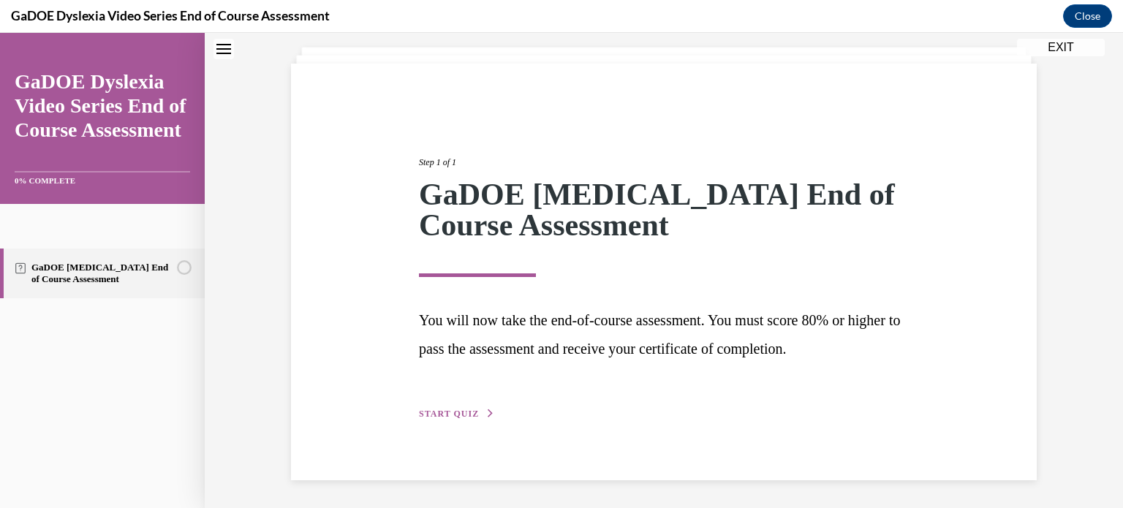
click at [471, 411] on button "START QUIZ" at bounding box center [457, 413] width 76 height 13
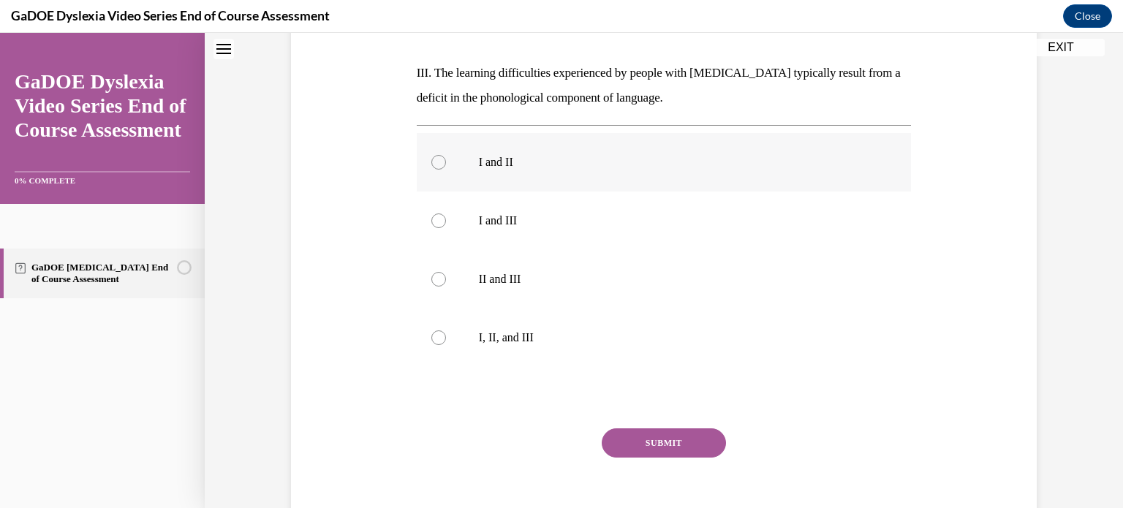
scroll to position [26, 0]
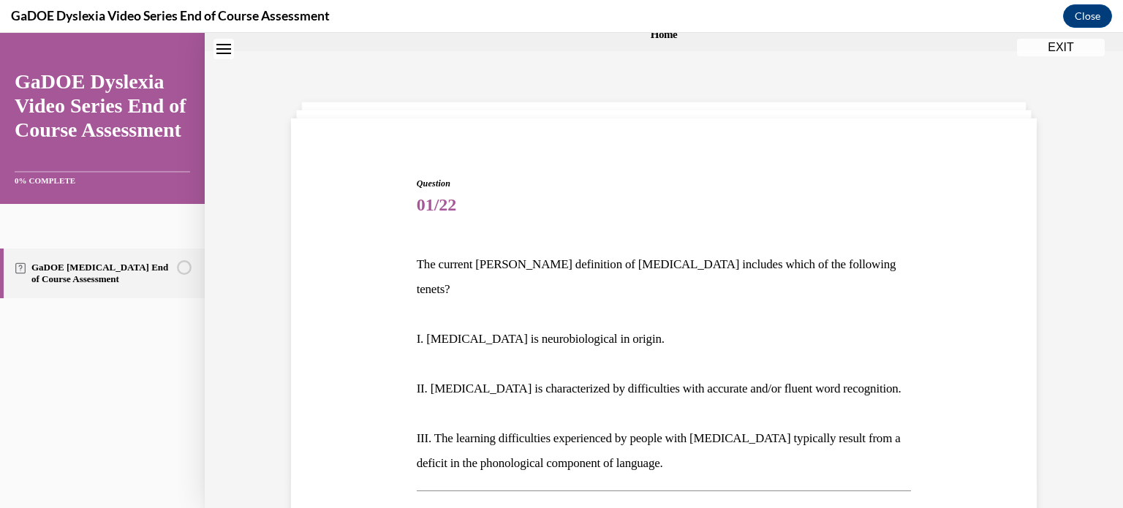
click at [530, 263] on p "The current IDA definition of dyslexia includes which of the following tenets?" at bounding box center [664, 277] width 495 height 50
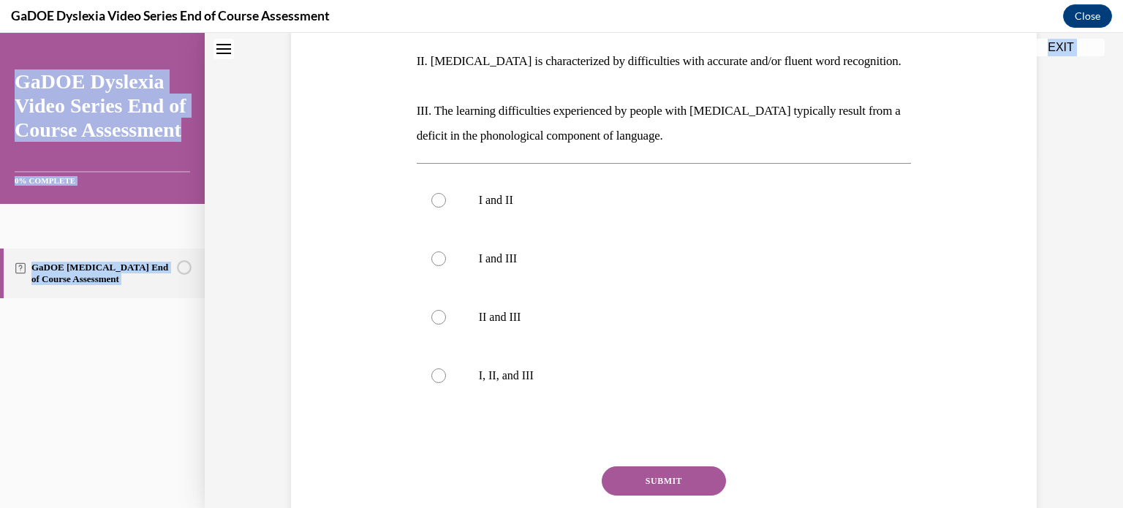
scroll to position [392, 0]
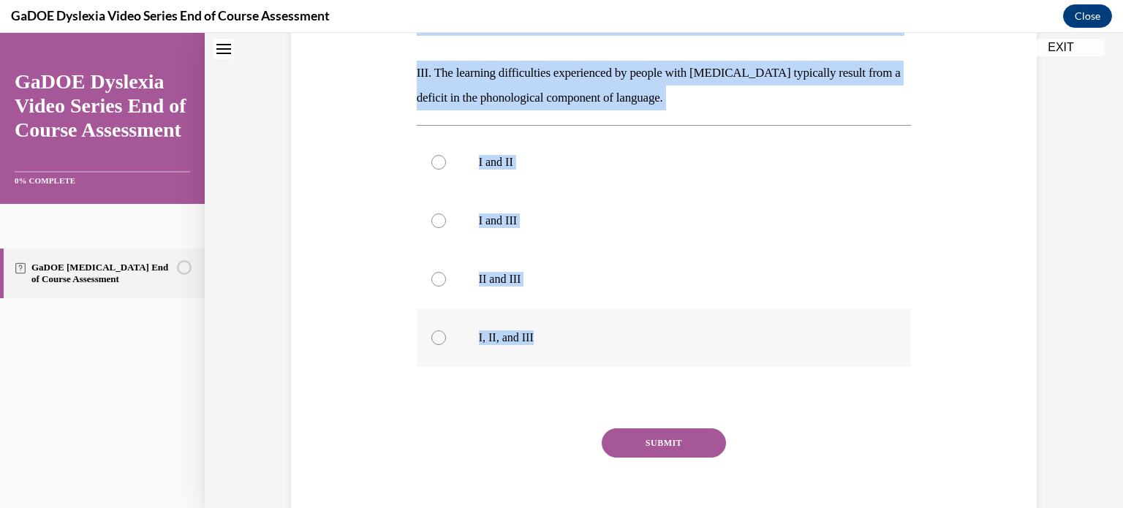
drag, startPoint x: 398, startPoint y: 251, endPoint x: 764, endPoint y: 310, distance: 371.2
click at [764, 310] on div "Question 01/22 The current IDA definition of dyslexia includes which of the fol…" at bounding box center [663, 157] width 753 height 781
copy div "The current IDA definition of dyslexia includes which of the following tenets? …"
click at [432, 331] on div at bounding box center [439, 338] width 15 height 15
click at [432, 331] on input "I, II, and III" at bounding box center [439, 338] width 15 height 15
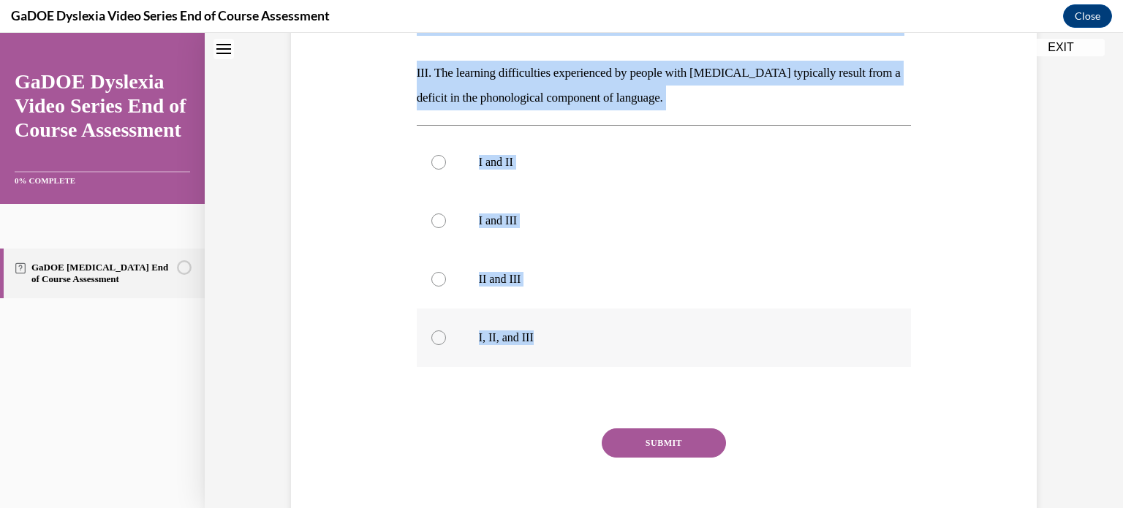
radio input "true"
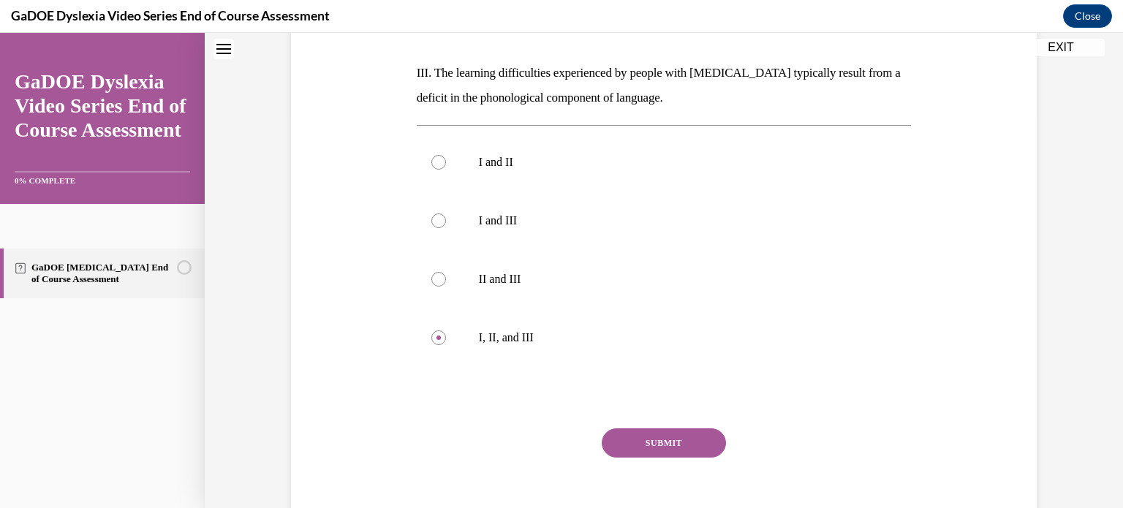
click at [647, 429] on button "SUBMIT" at bounding box center [664, 443] width 124 height 29
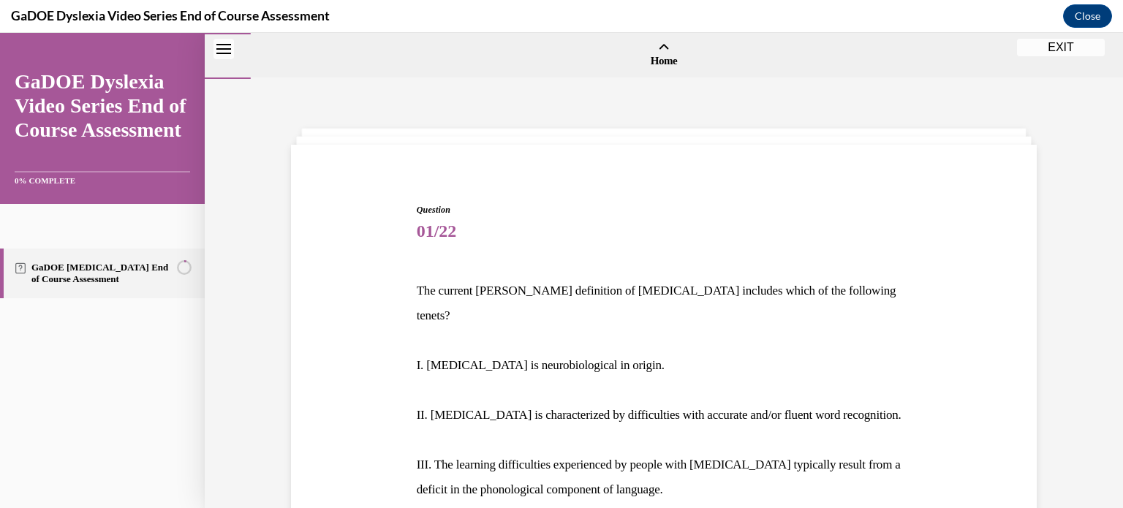
scroll to position [554, 0]
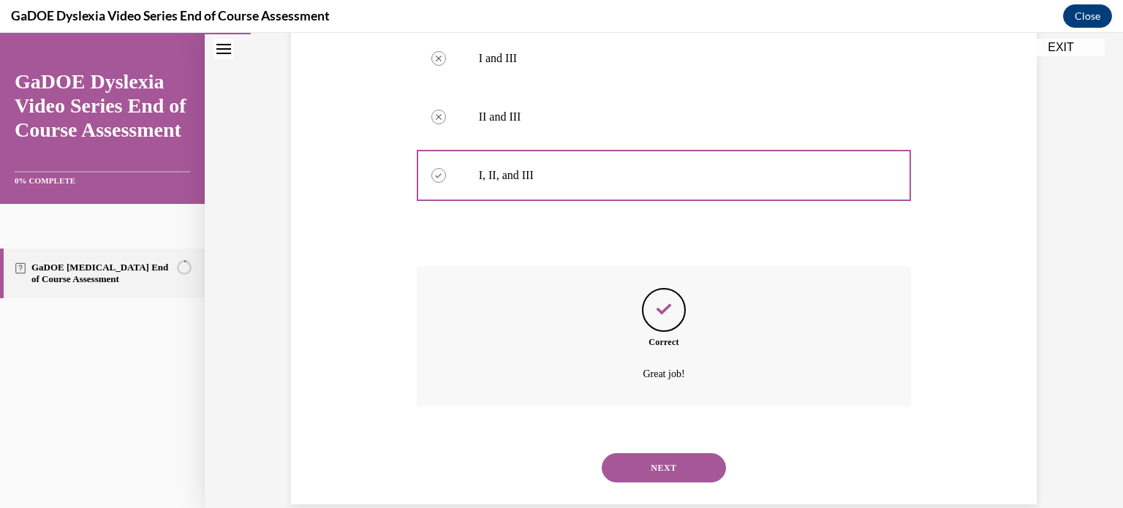
click at [673, 453] on button "NEXT" at bounding box center [664, 467] width 124 height 29
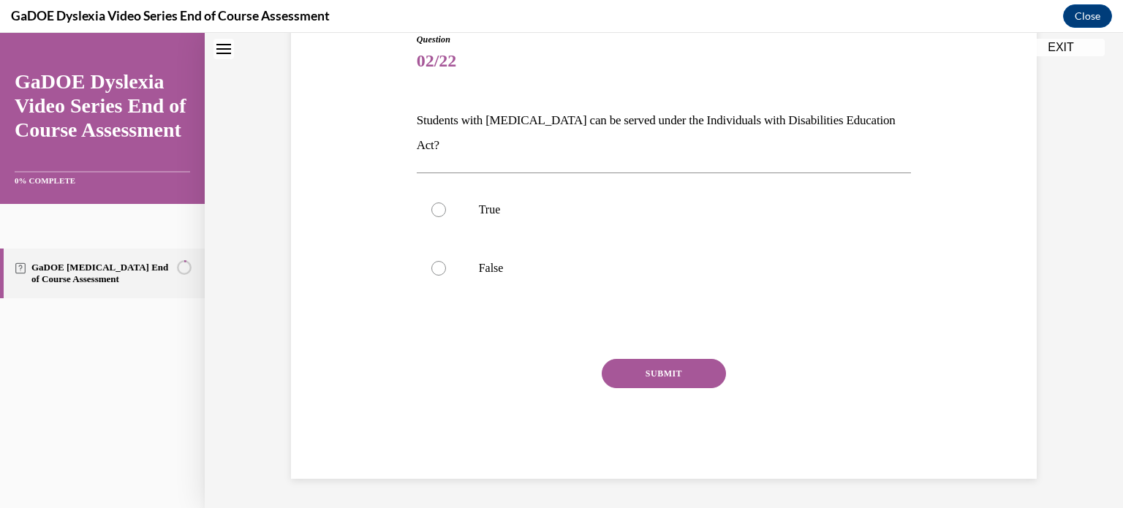
scroll to position [44, 0]
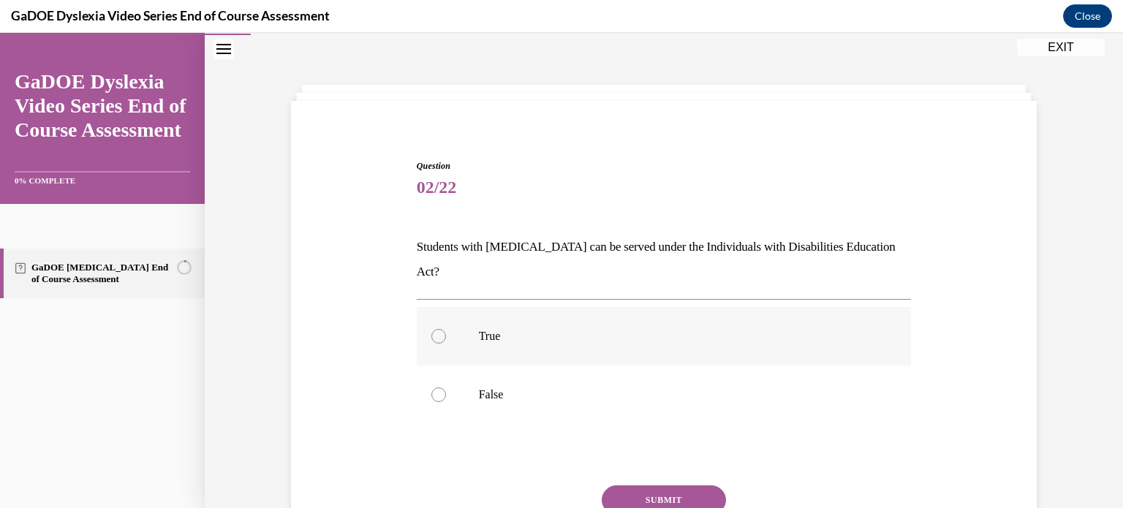
click at [561, 329] on p "True" at bounding box center [677, 336] width 396 height 15
click at [446, 329] on input "True" at bounding box center [439, 336] width 15 height 15
radio input "true"
click at [643, 486] on button "SUBMIT" at bounding box center [664, 500] width 124 height 29
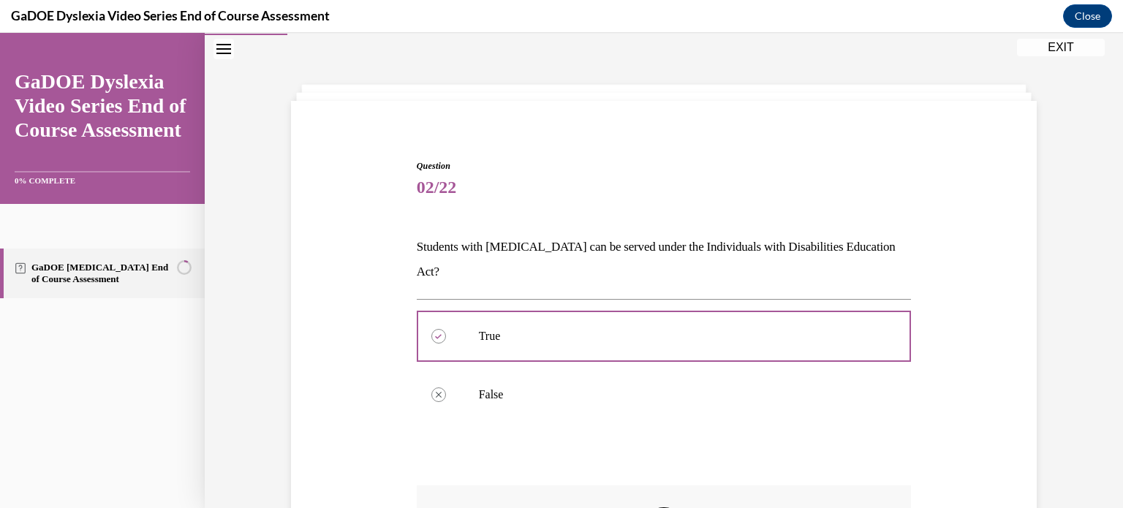
scroll to position [263, 0]
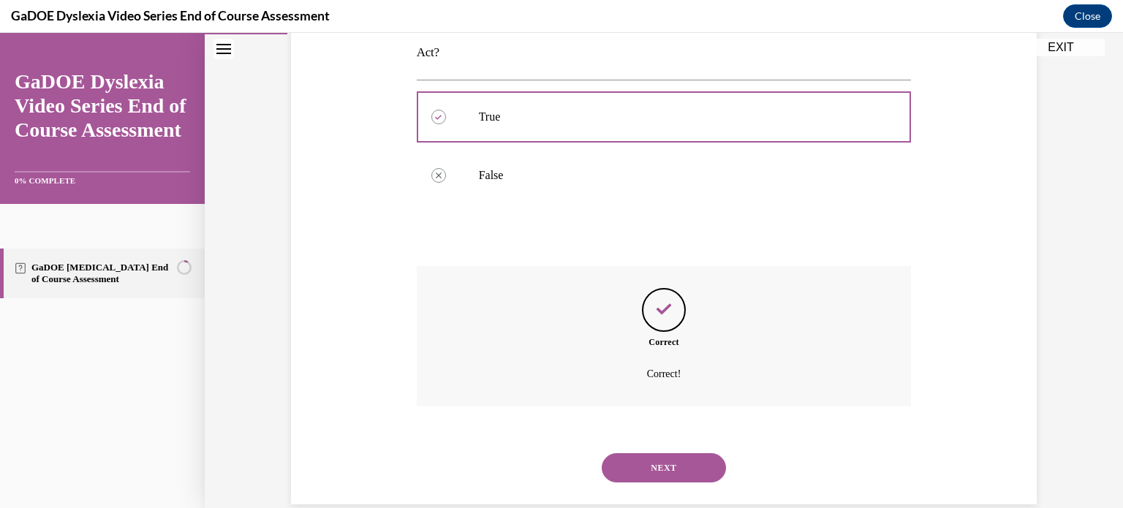
click at [668, 453] on button "NEXT" at bounding box center [664, 467] width 124 height 29
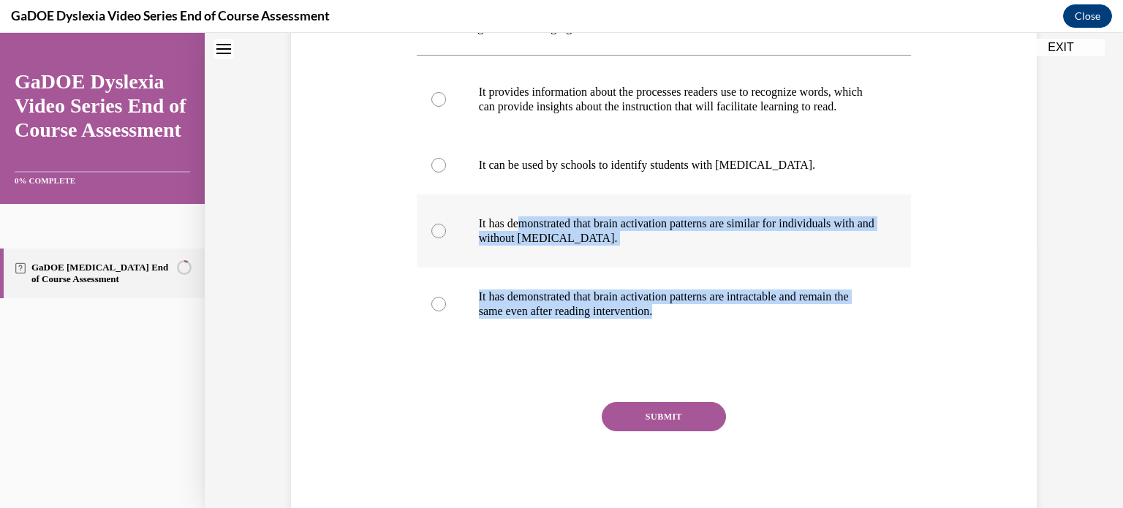
scroll to position [0, 0]
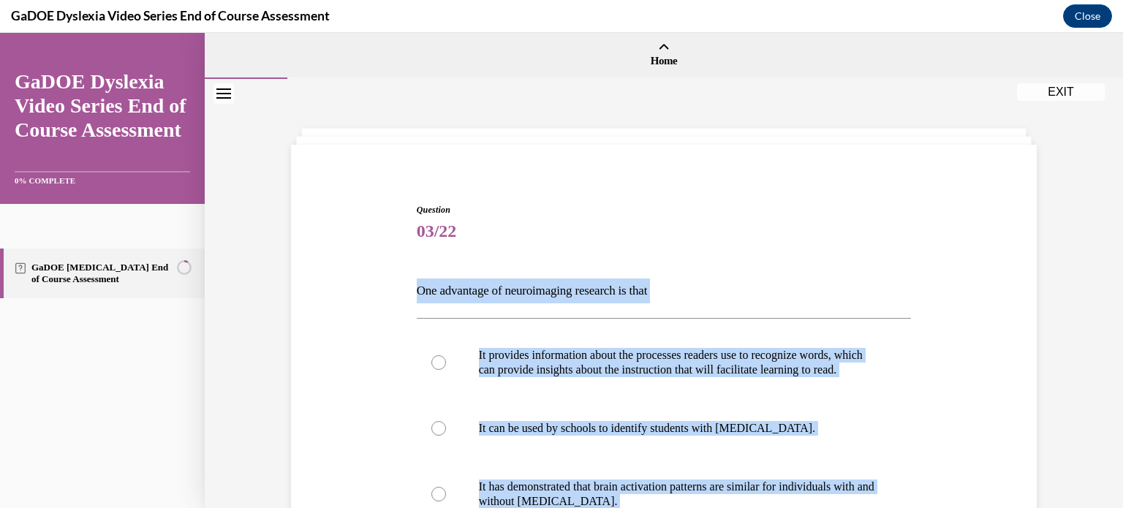
drag, startPoint x: 752, startPoint y: 325, endPoint x: 400, endPoint y: 270, distance: 356.2
click at [400, 270] on div "Question 03/22 One advantage of neuroimaging research is that It provides infor…" at bounding box center [663, 472] width 753 height 626
copy div "One advantage of neuroimaging research is that It provides information about th…"
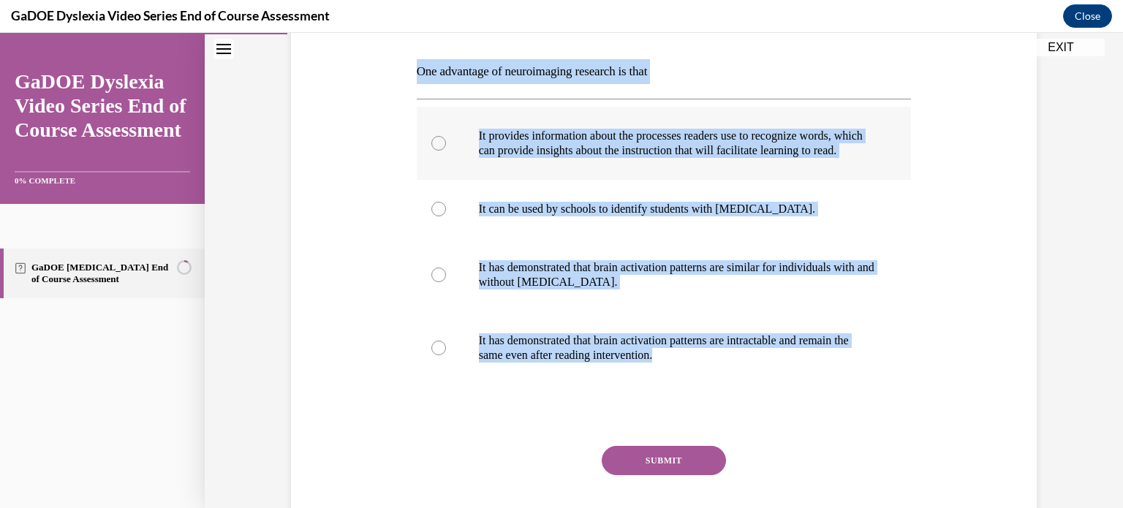
click at [544, 148] on p "It provides information about the processes readers use to recognize words, whi…" at bounding box center [677, 143] width 396 height 29
click at [446, 148] on input "It provides information about the processes readers use to recognize words, whi…" at bounding box center [439, 143] width 15 height 15
radio input "true"
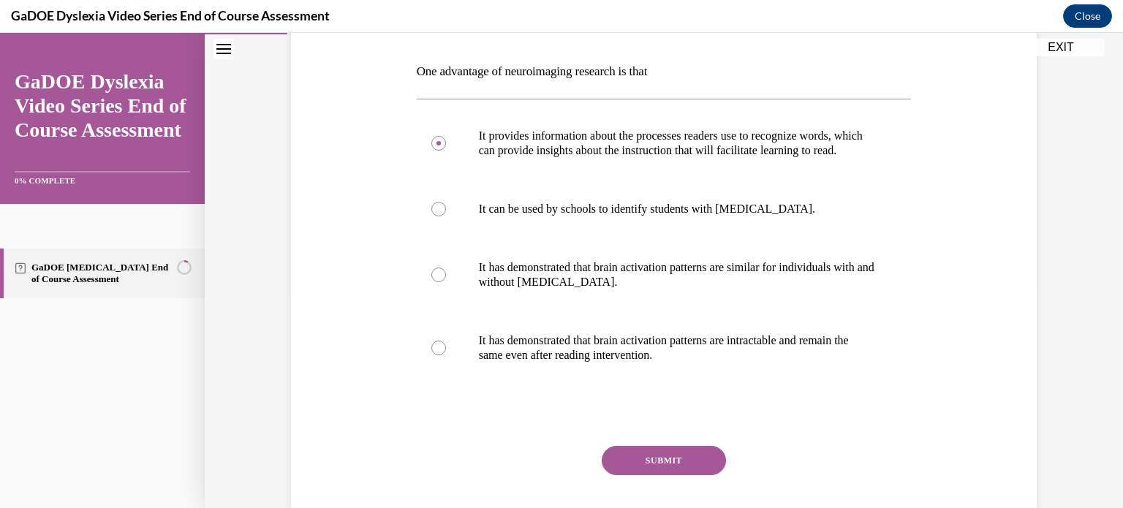
click at [641, 473] on button "SUBMIT" at bounding box center [664, 460] width 124 height 29
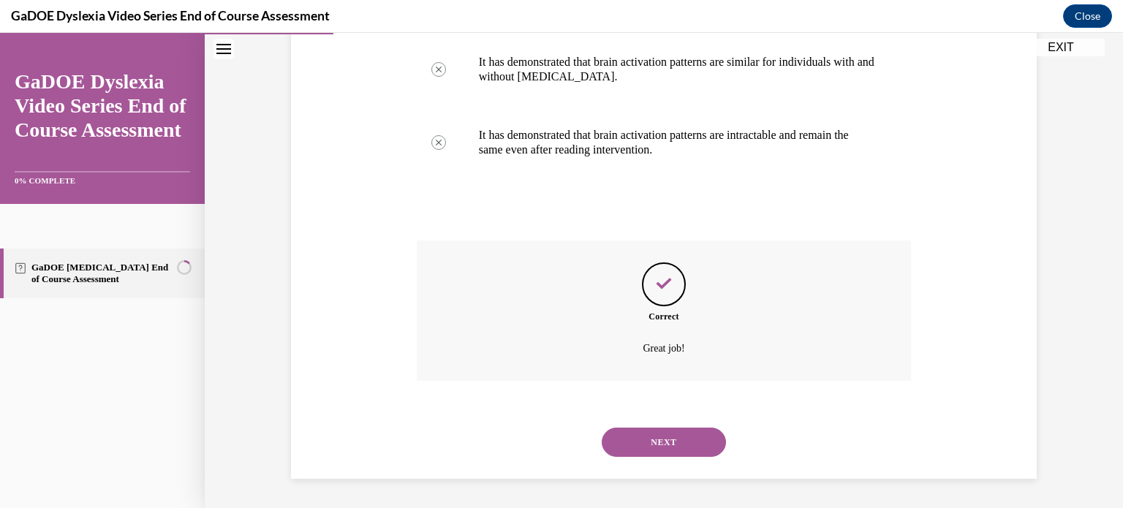
click at [675, 444] on button "NEXT" at bounding box center [664, 442] width 124 height 29
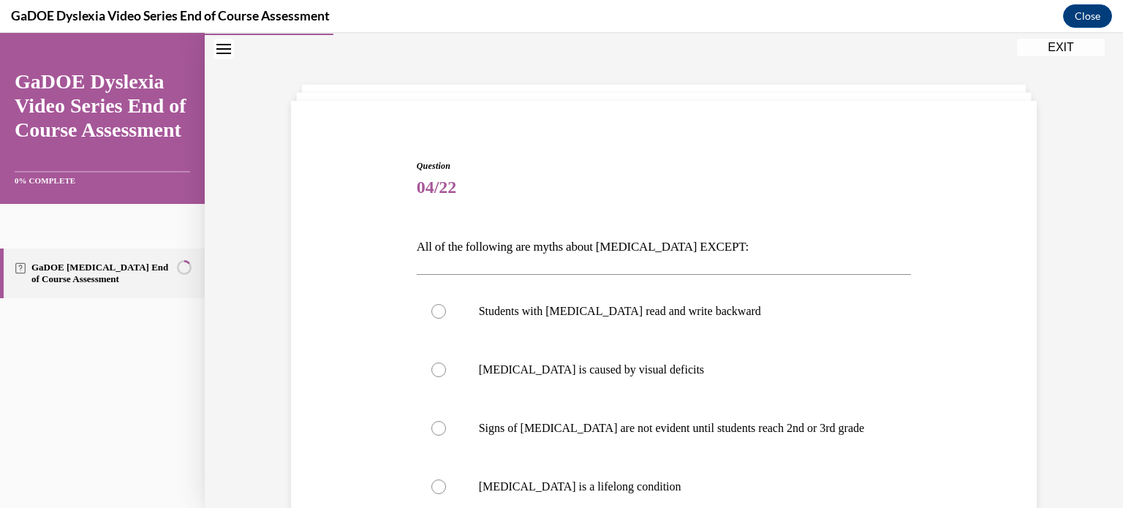
scroll to position [117, 0]
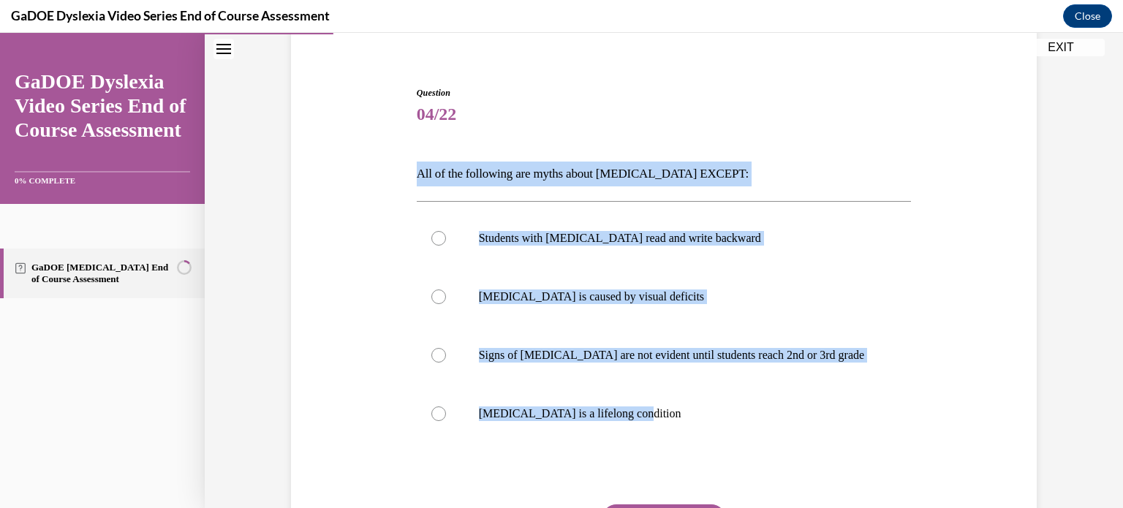
drag, startPoint x: 662, startPoint y: 421, endPoint x: 404, endPoint y: 178, distance: 354.5
click at [404, 178] on div "Question 04/22 All of the following are myths about dyslexia EXCEPT: Students w…" at bounding box center [663, 333] width 753 height 582
copy div "All of the following are myths about dyslexia EXCEPT: Students with dyslexia re…"
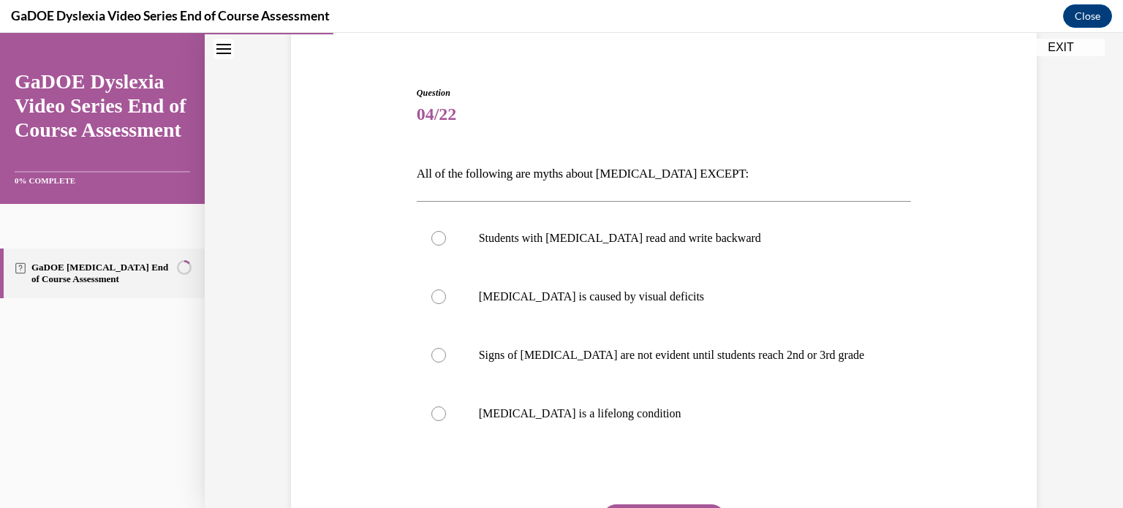
click at [884, 94] on span "Question" at bounding box center [664, 92] width 495 height 13
click at [602, 420] on p "Dyslexia is a lifelong condition" at bounding box center [677, 414] width 396 height 15
click at [446, 420] on input "Dyslexia is a lifelong condition" at bounding box center [439, 414] width 15 height 15
radio input "true"
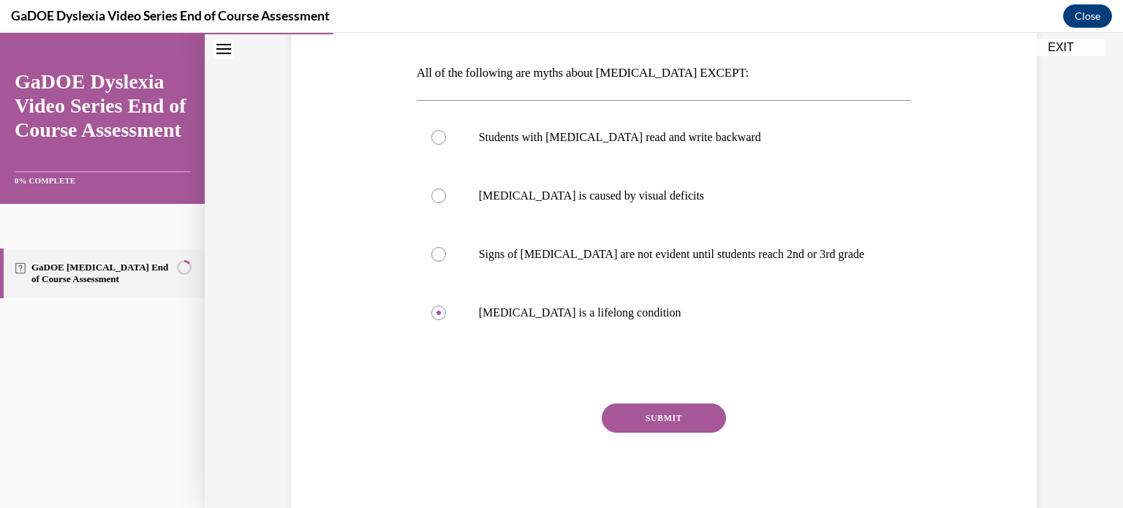
click at [639, 430] on button "SUBMIT" at bounding box center [664, 418] width 124 height 29
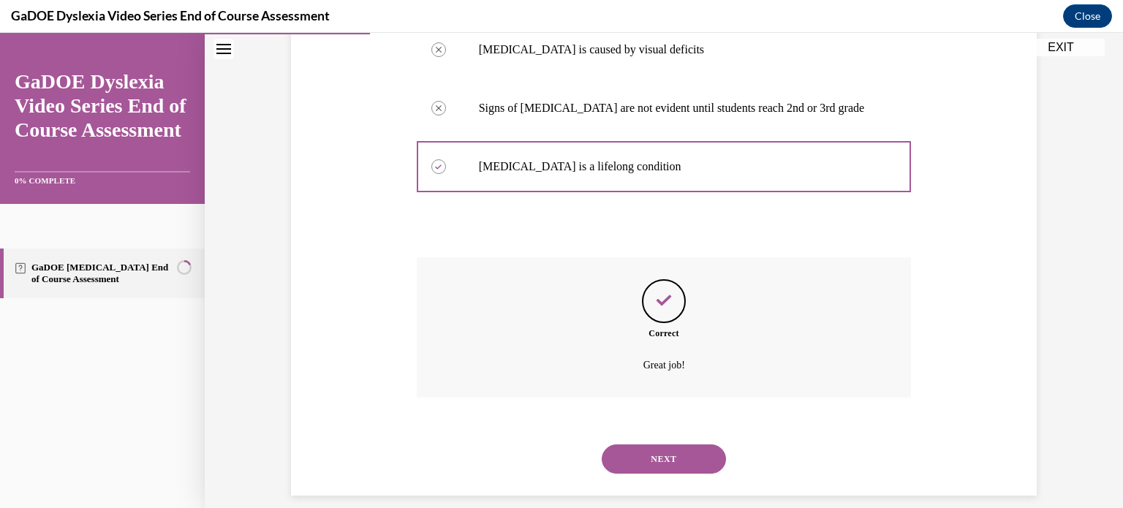
click at [669, 473] on button "NEXT" at bounding box center [664, 459] width 124 height 29
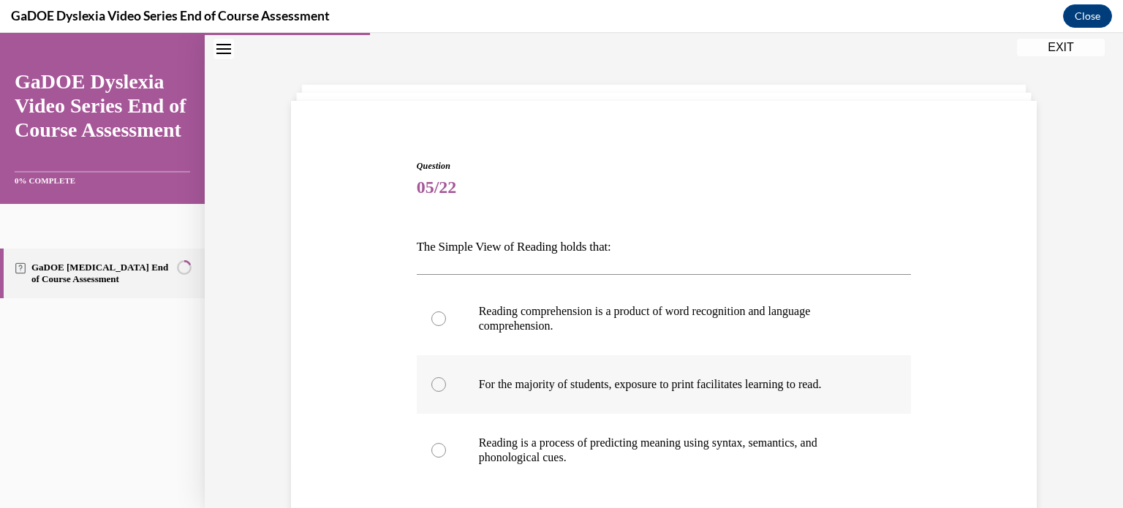
scroll to position [190, 0]
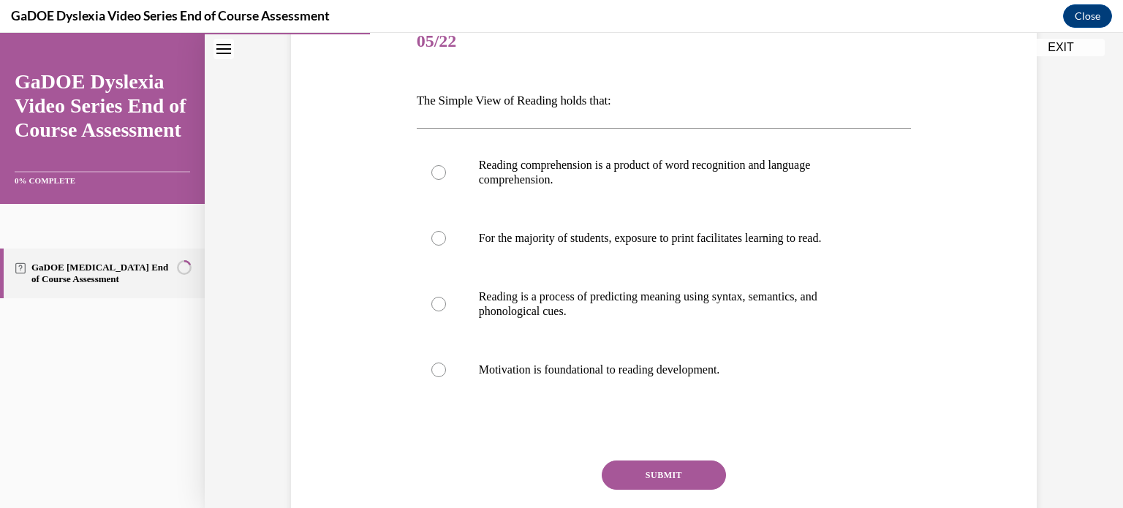
drag, startPoint x: 772, startPoint y: 374, endPoint x: 392, endPoint y: 88, distance: 475.3
click at [392, 88] on div "Question 05/22 The Simple View of Reading holds that: Reading comprehension is …" at bounding box center [663, 274] width 753 height 611
copy div "The Simple View of Reading holds that: Reading comprehension is a product of wo…"
click at [559, 155] on label "Reading comprehension is a product of word recognition and language comprehensi…" at bounding box center [664, 172] width 495 height 73
click at [446, 165] on input "Reading comprehension is a product of word recognition and language comprehensi…" at bounding box center [439, 172] width 15 height 15
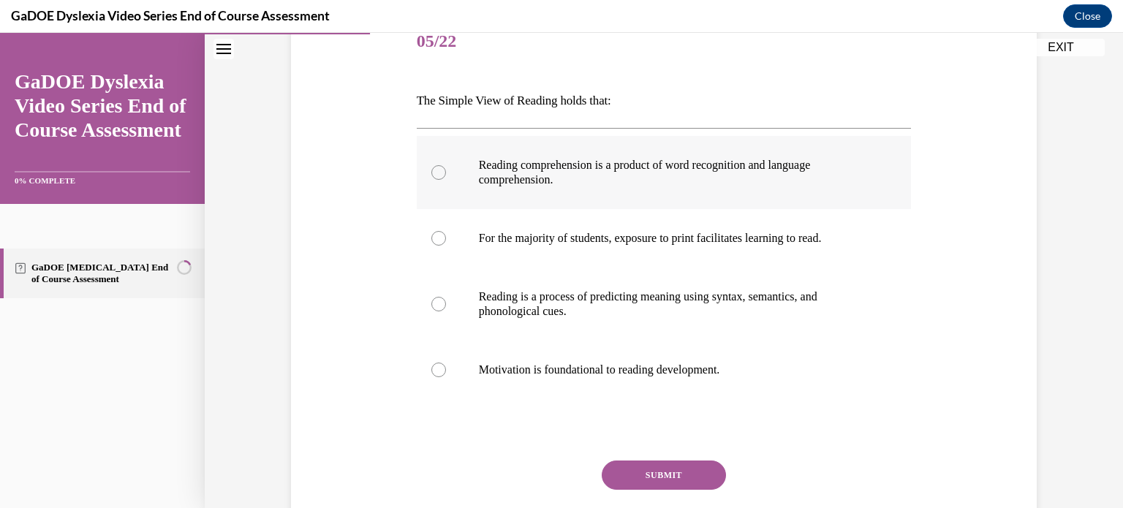
radio input "true"
click at [666, 464] on button "SUBMIT" at bounding box center [664, 475] width 124 height 29
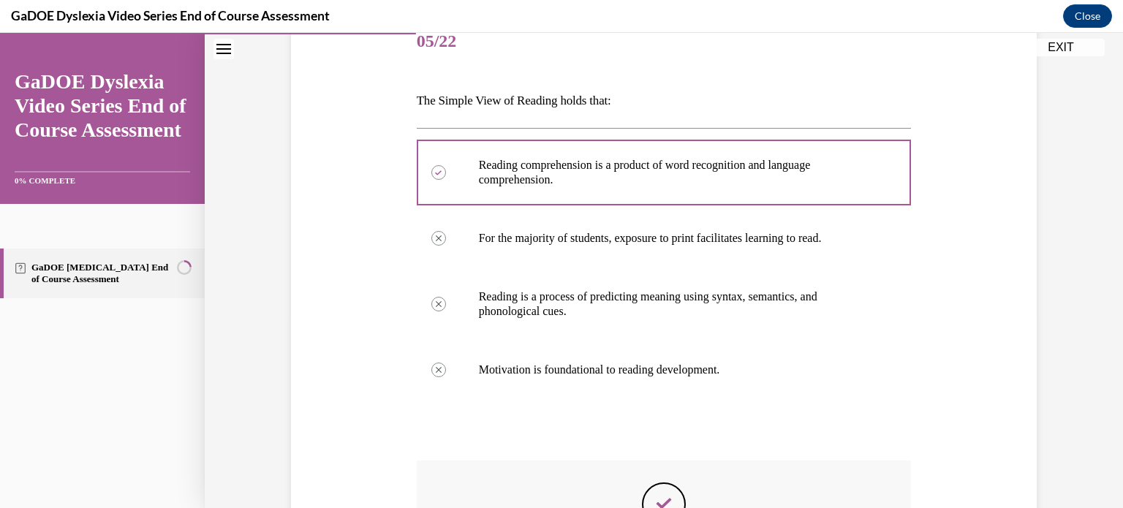
scroll to position [410, 0]
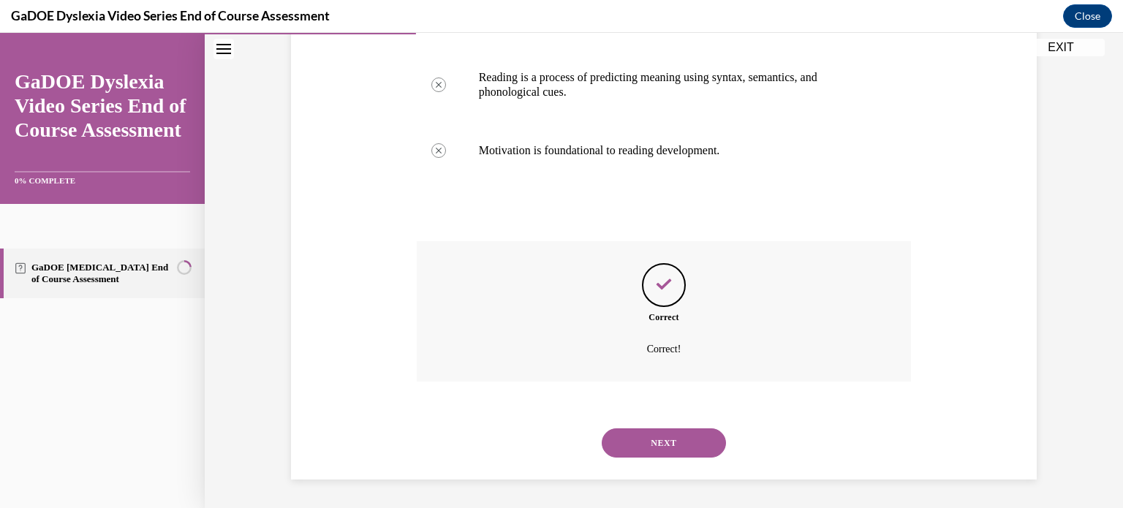
click at [660, 455] on button "NEXT" at bounding box center [664, 443] width 124 height 29
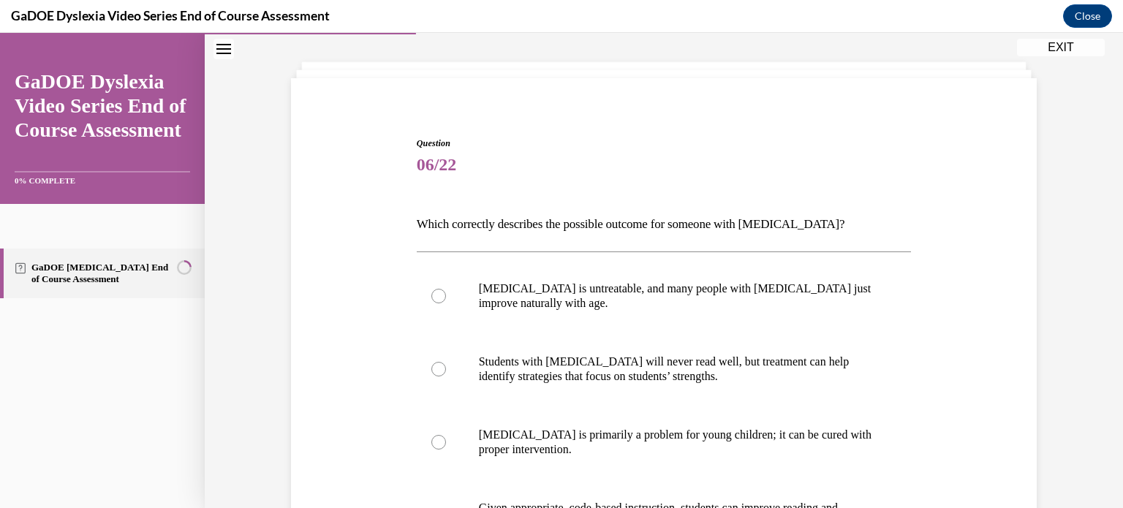
scroll to position [0, 0]
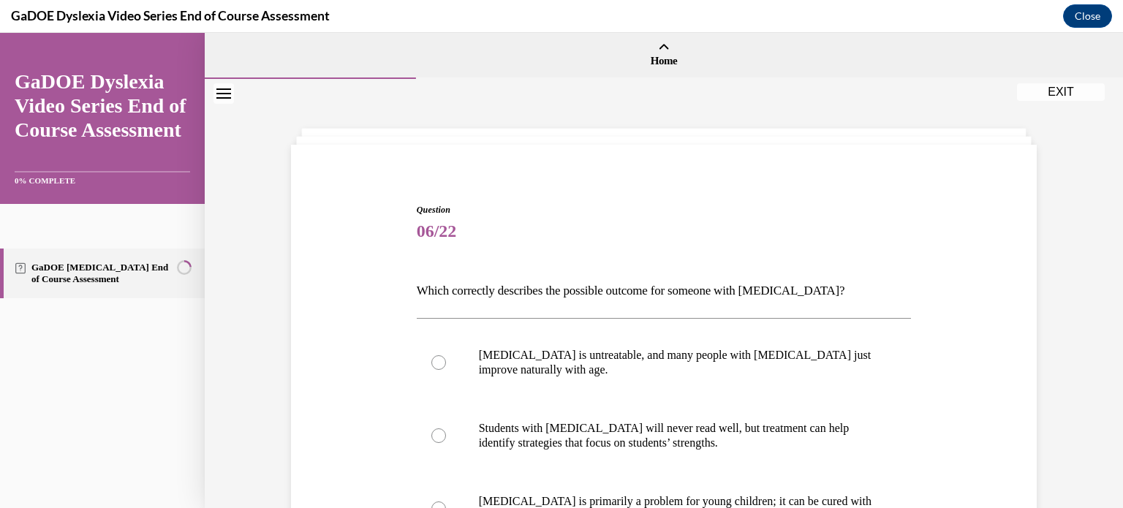
drag, startPoint x: 576, startPoint y: 350, endPoint x: 401, endPoint y: 286, distance: 187.0
click at [401, 286] on div "Question 06/22 Which correctly describes the possible outcome for someone with …" at bounding box center [663, 479] width 753 height 641
copy div "Which correctly describes the possible outcome for someone with dyslexia? Dysle…"
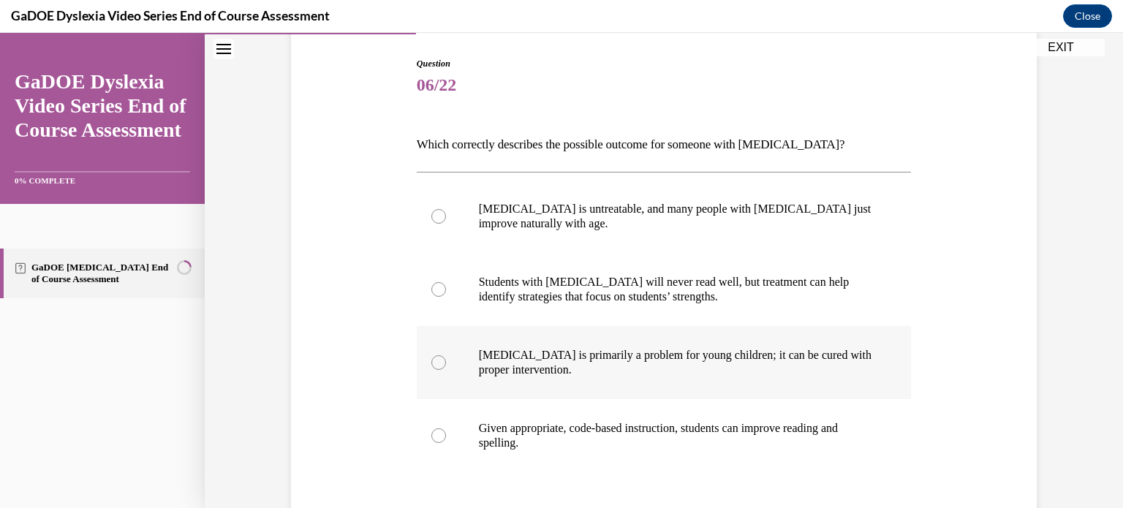
scroll to position [219, 0]
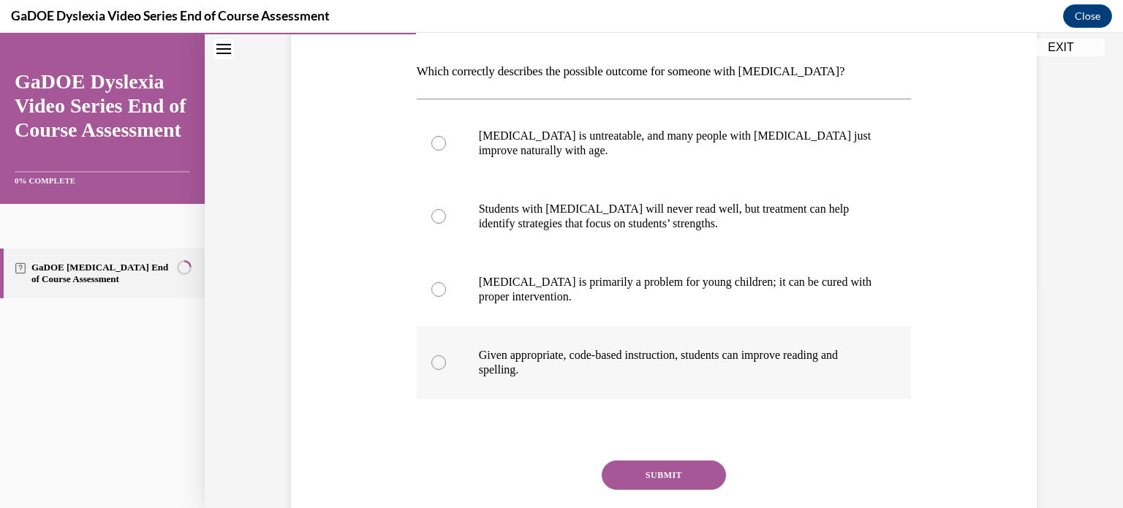
click at [494, 365] on p "Given appropriate, code-based instruction, students can improve reading and spe…" at bounding box center [677, 362] width 396 height 29
click at [446, 365] on input "Given appropriate, code-based instruction, students can improve reading and spe…" at bounding box center [439, 362] width 15 height 15
radio input "true"
click at [638, 484] on button "SUBMIT" at bounding box center [664, 475] width 124 height 29
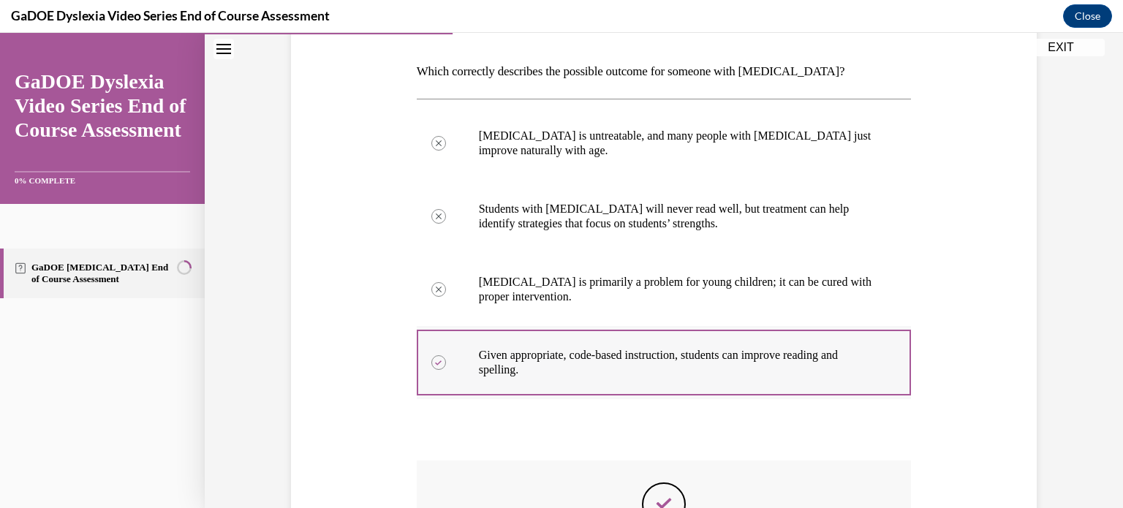
scroll to position [439, 0]
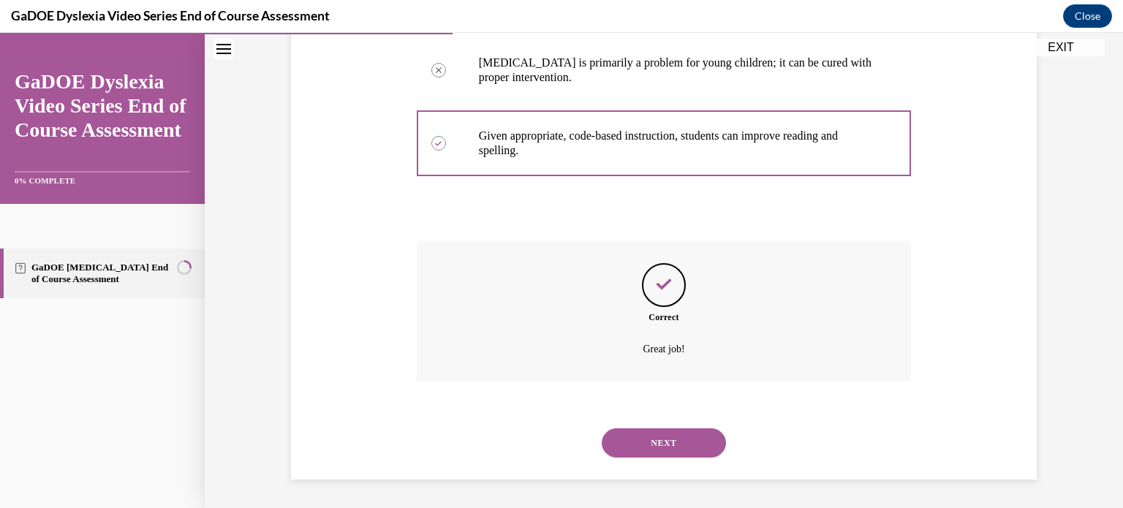
click at [670, 449] on button "NEXT" at bounding box center [664, 443] width 124 height 29
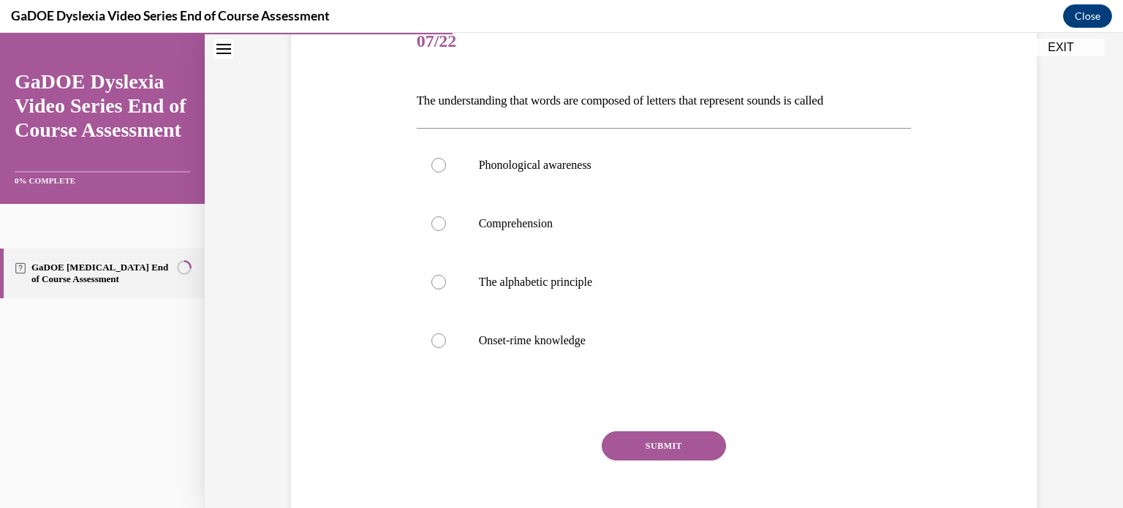
scroll to position [117, 0]
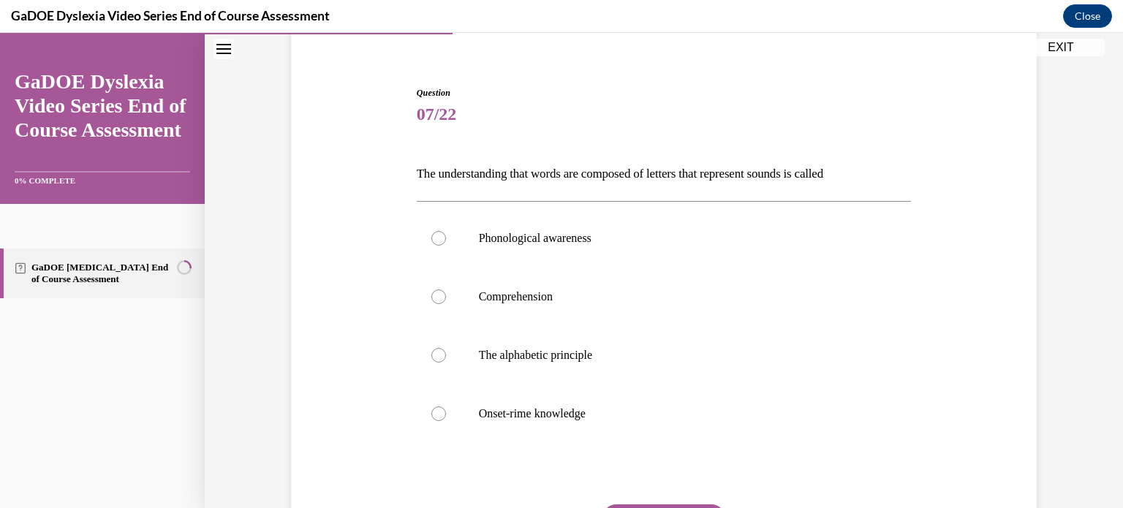
drag, startPoint x: 641, startPoint y: 413, endPoint x: 392, endPoint y: 161, distance: 353.8
click at [392, 161] on div "Question 07/22 The understanding that words are composed of letters that repres…" at bounding box center [663, 333] width 753 height 582
copy div "The understanding that words are composed of letters that represent sounds is c…"
click at [526, 359] on p "The alphabetic principle" at bounding box center [677, 355] width 396 height 15
click at [446, 359] on input "The alphabetic principle" at bounding box center [439, 355] width 15 height 15
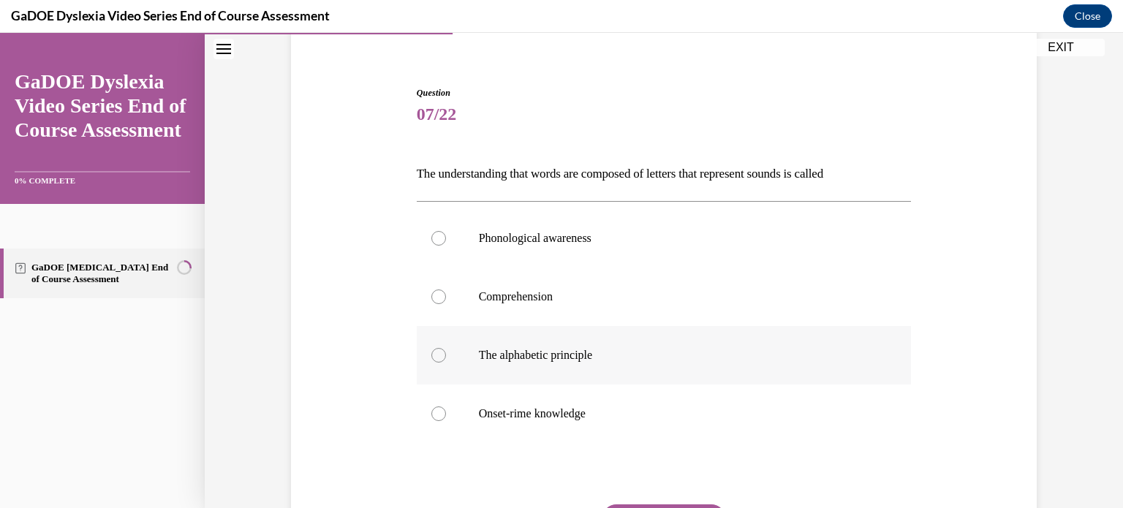
radio input "true"
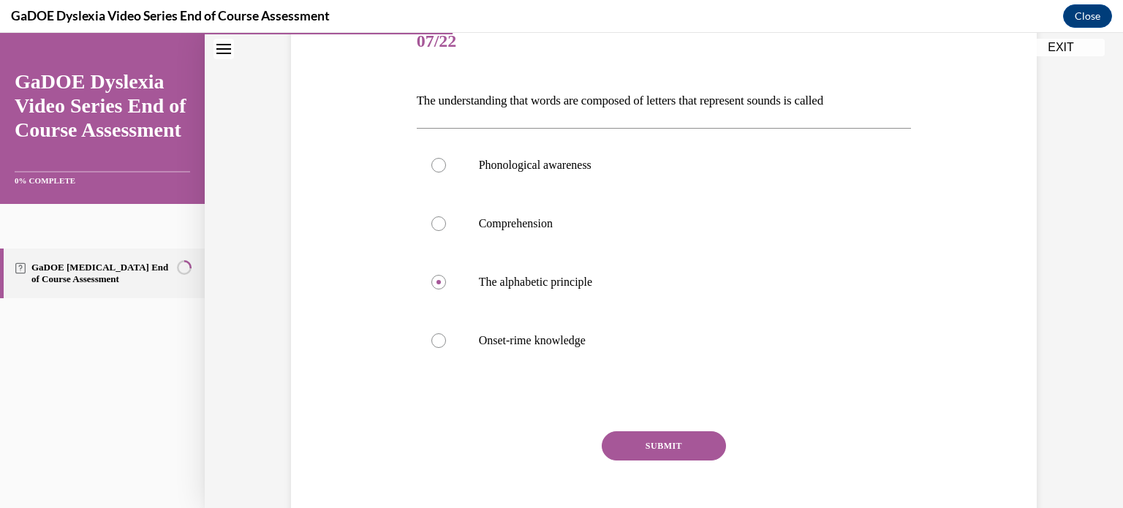
click at [643, 444] on button "SUBMIT" at bounding box center [664, 446] width 124 height 29
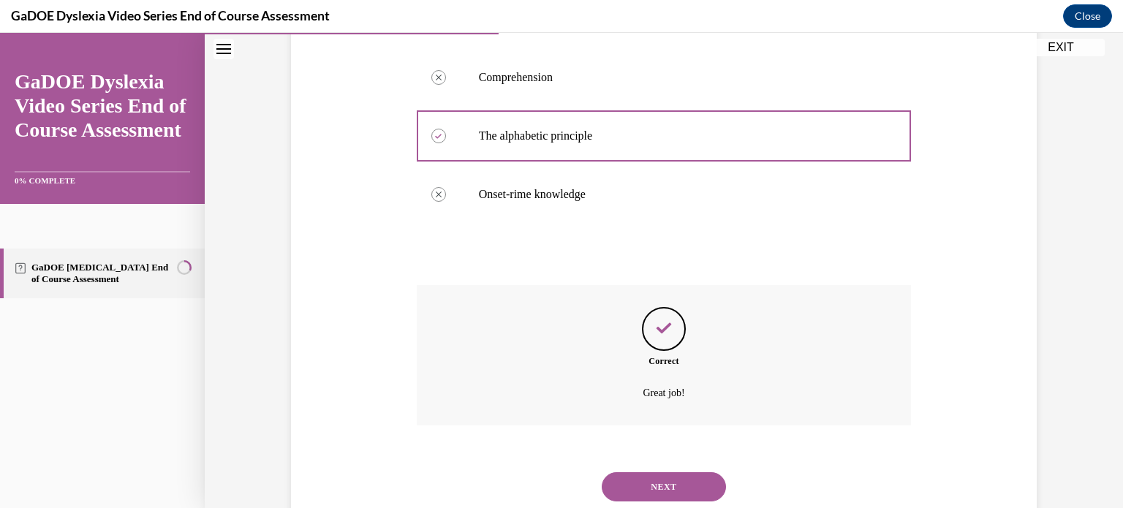
scroll to position [380, 0]
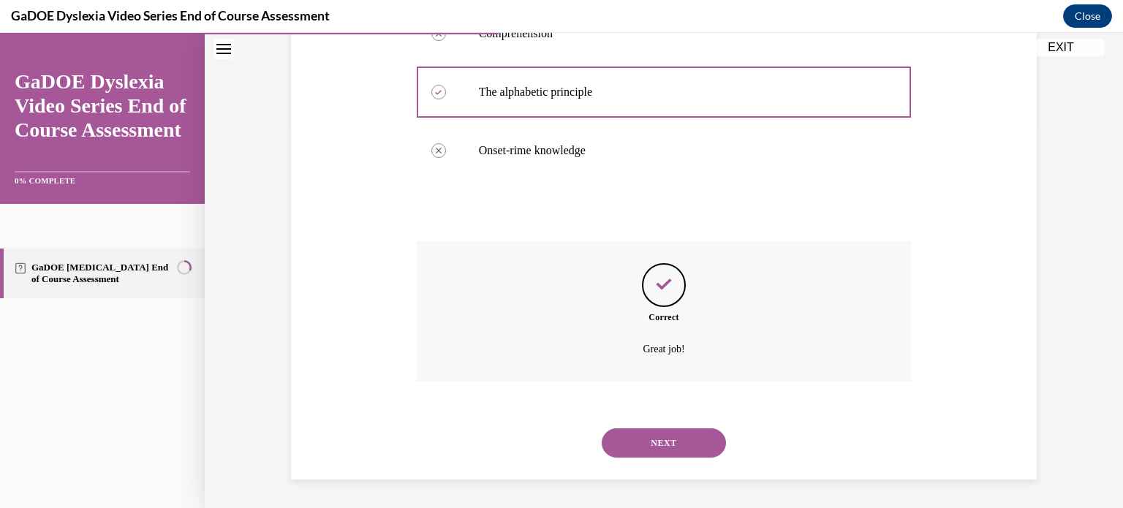
click at [658, 444] on button "NEXT" at bounding box center [664, 443] width 124 height 29
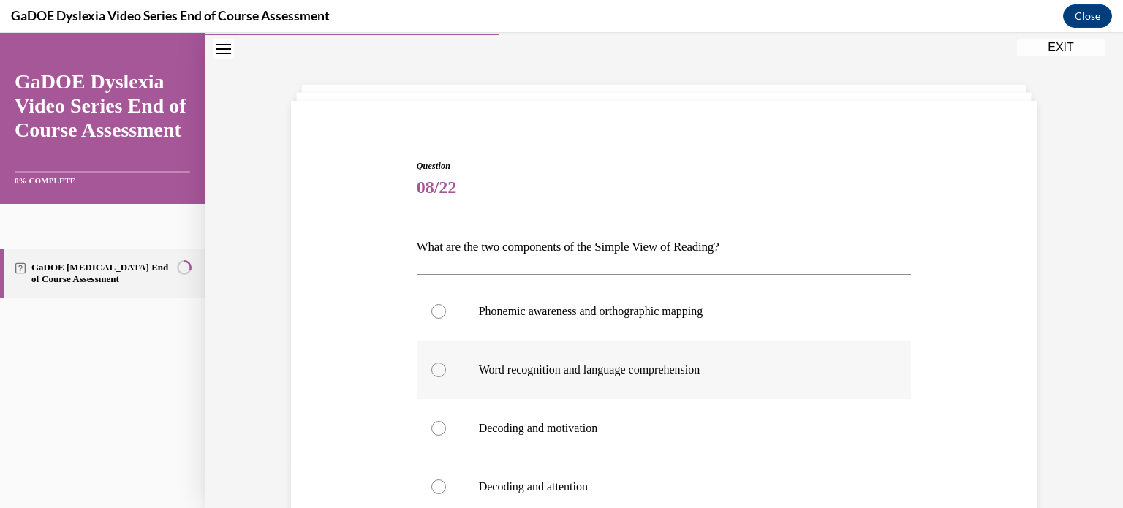
scroll to position [117, 0]
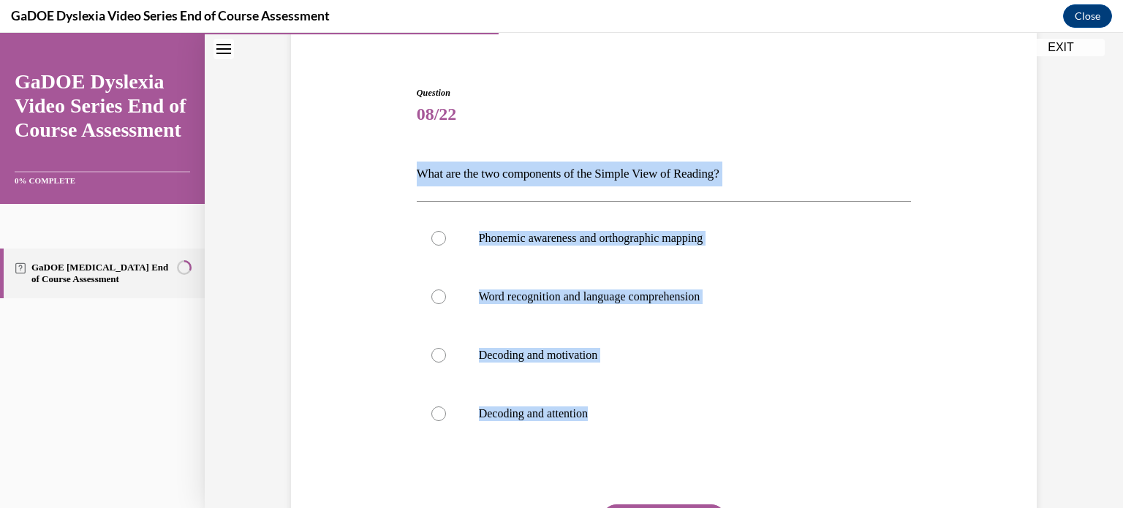
drag, startPoint x: 640, startPoint y: 421, endPoint x: 381, endPoint y: 183, distance: 352.0
click at [381, 183] on div "Question 08/22 What are the two components of the Simple View of Reading? Phone…" at bounding box center [663, 333] width 753 height 582
copy div "What are the two components of the Simple View of Reading? Phonemic awareness a…"
click at [532, 304] on label "Word recognition and language comprehension" at bounding box center [664, 297] width 495 height 59
click at [446, 304] on input "Word recognition and language comprehension" at bounding box center [439, 297] width 15 height 15
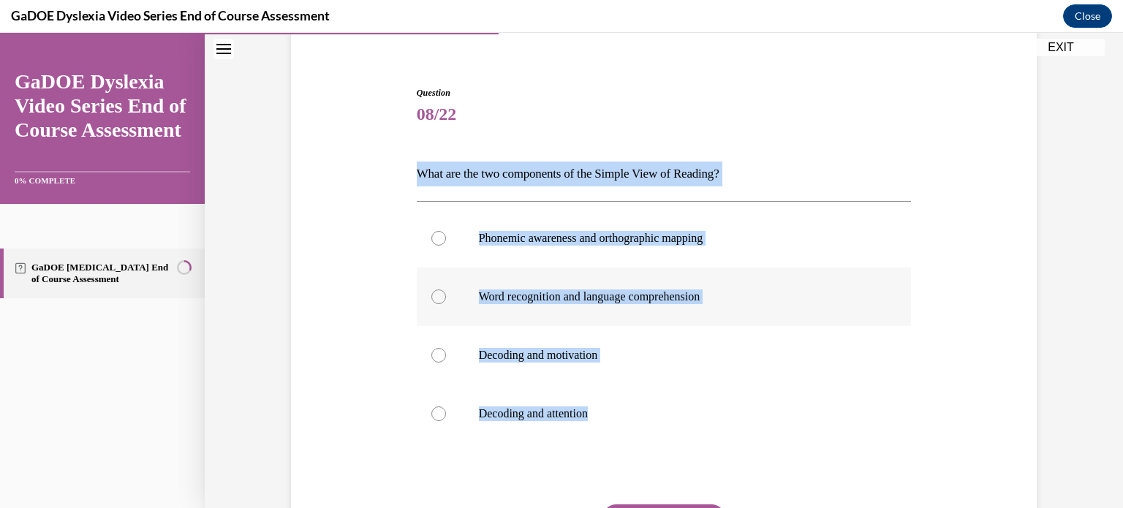
radio input "true"
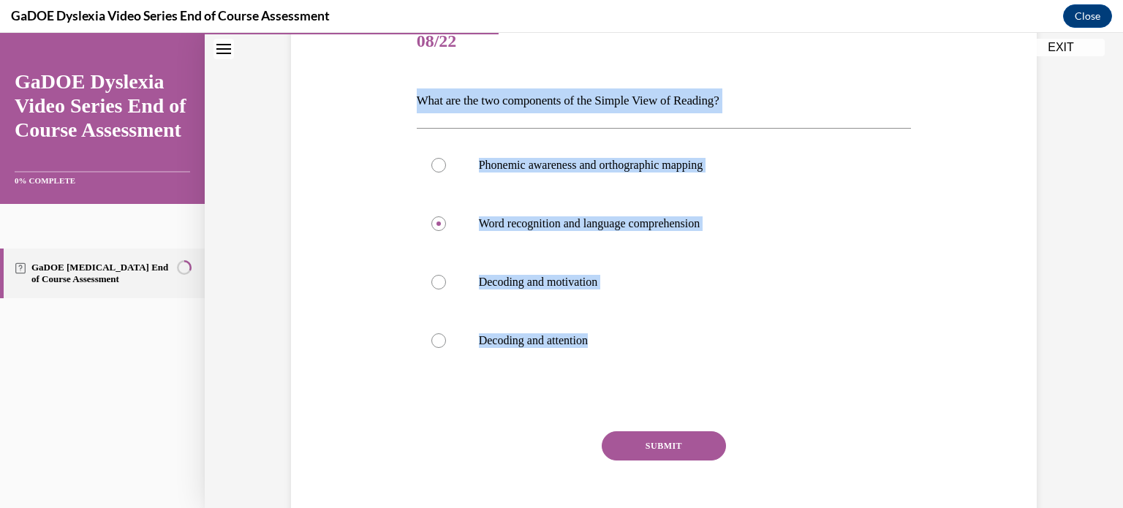
click at [678, 449] on button "SUBMIT" at bounding box center [664, 446] width 124 height 29
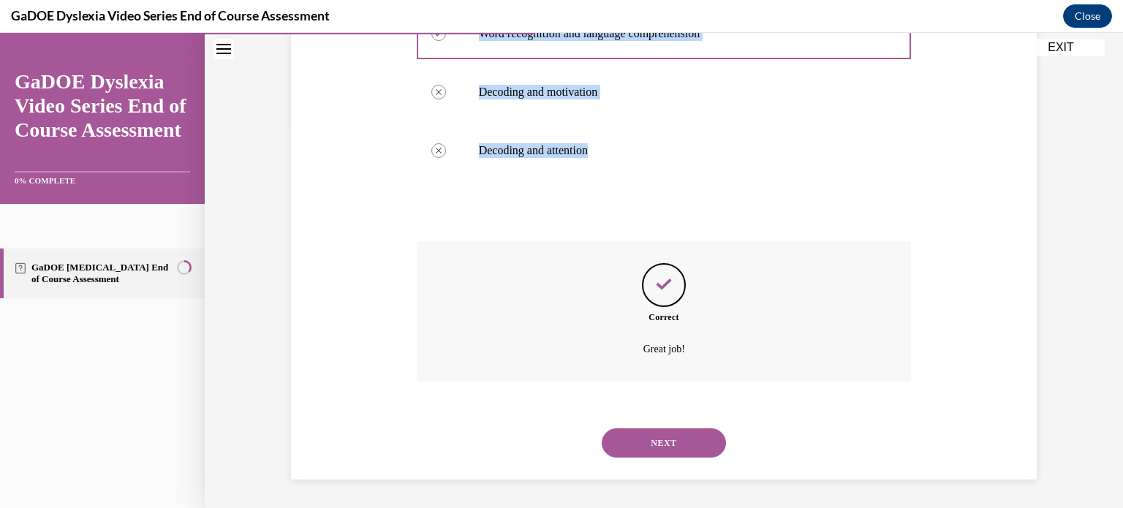
click at [678, 449] on button "NEXT" at bounding box center [664, 443] width 124 height 29
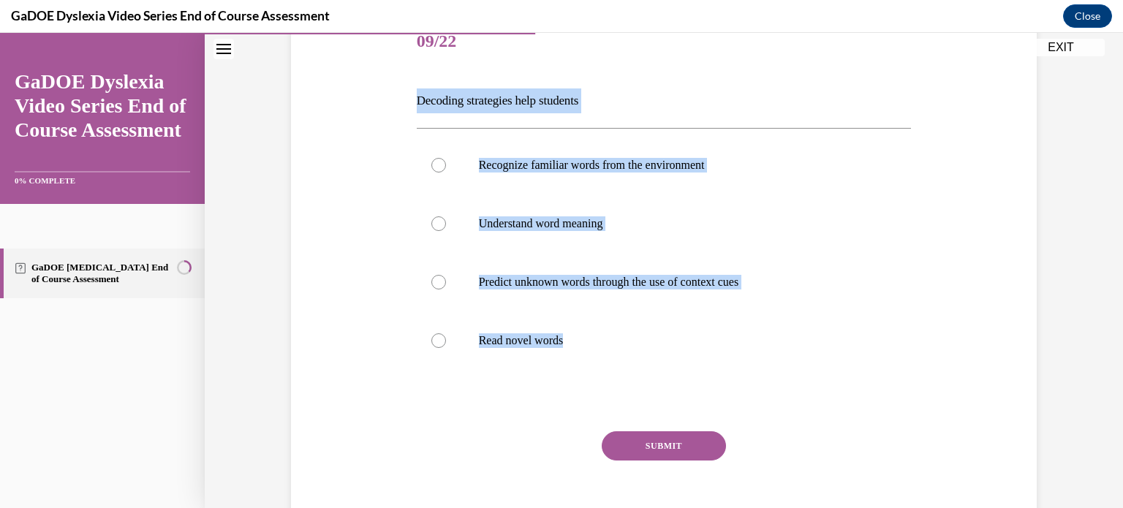
drag, startPoint x: 617, startPoint y: 347, endPoint x: 369, endPoint y: 94, distance: 354.8
click at [369, 94] on div "Question 09/22 Decoding strategies help students Recognize familiar words from …" at bounding box center [663, 260] width 753 height 582
copy div "Decoding strategies help students Recognize familiar words from the environment…"
click at [511, 350] on label "Read novel words" at bounding box center [664, 341] width 495 height 59
click at [446, 348] on input "Read novel words" at bounding box center [439, 341] width 15 height 15
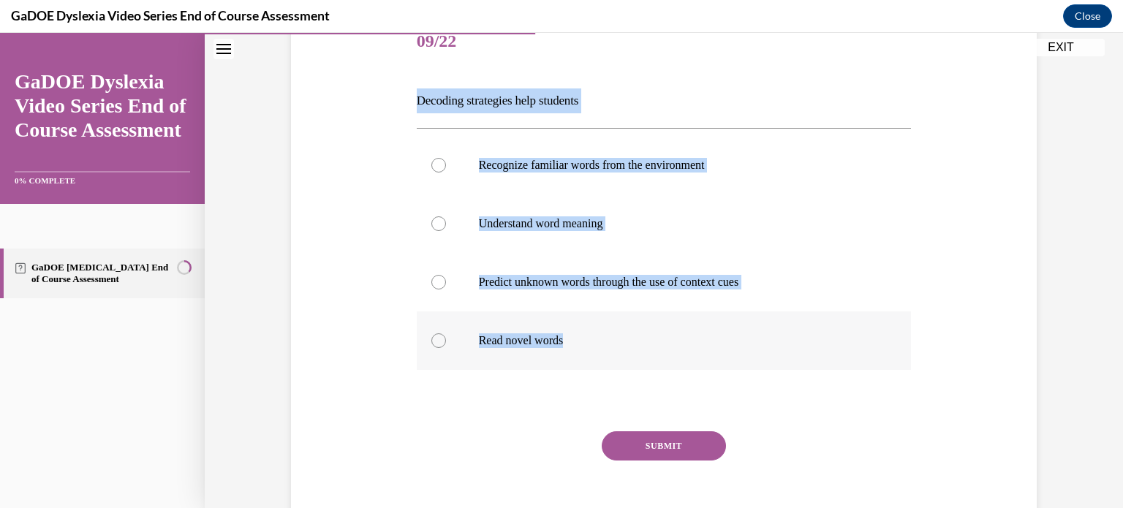
radio input "true"
click at [639, 440] on button "SUBMIT" at bounding box center [664, 446] width 124 height 29
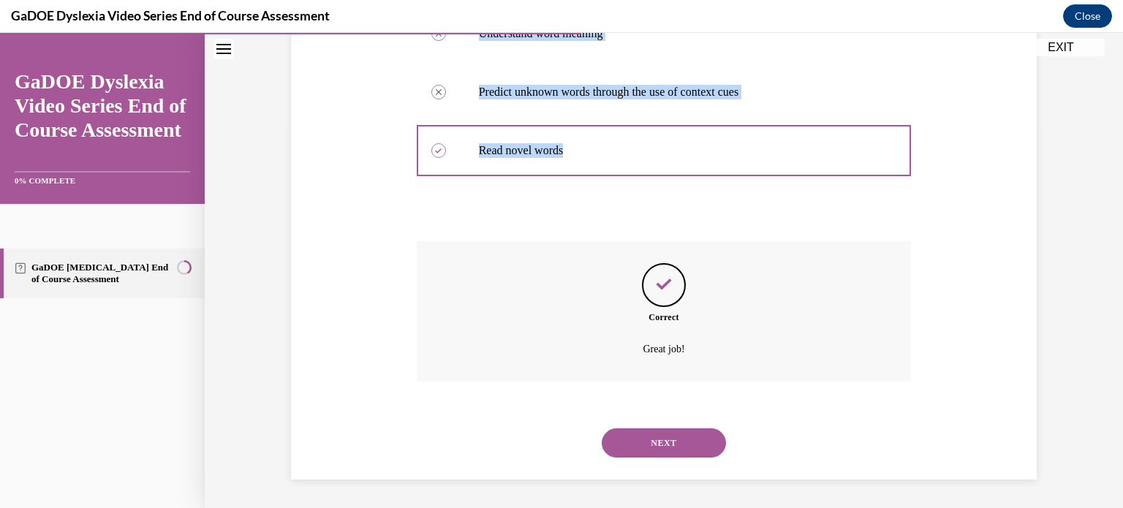
click at [655, 441] on button "NEXT" at bounding box center [664, 443] width 124 height 29
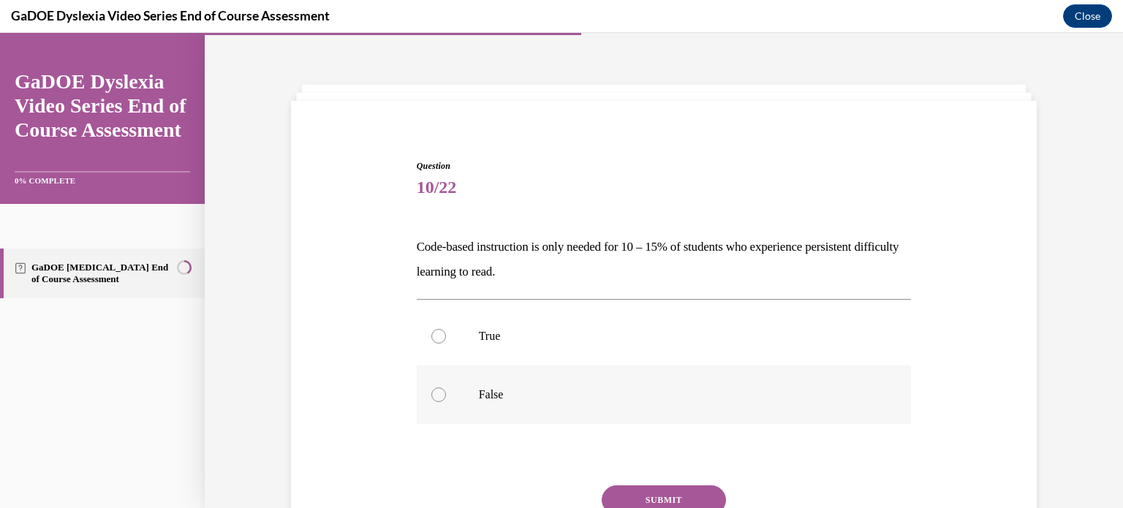
scroll to position [117, 0]
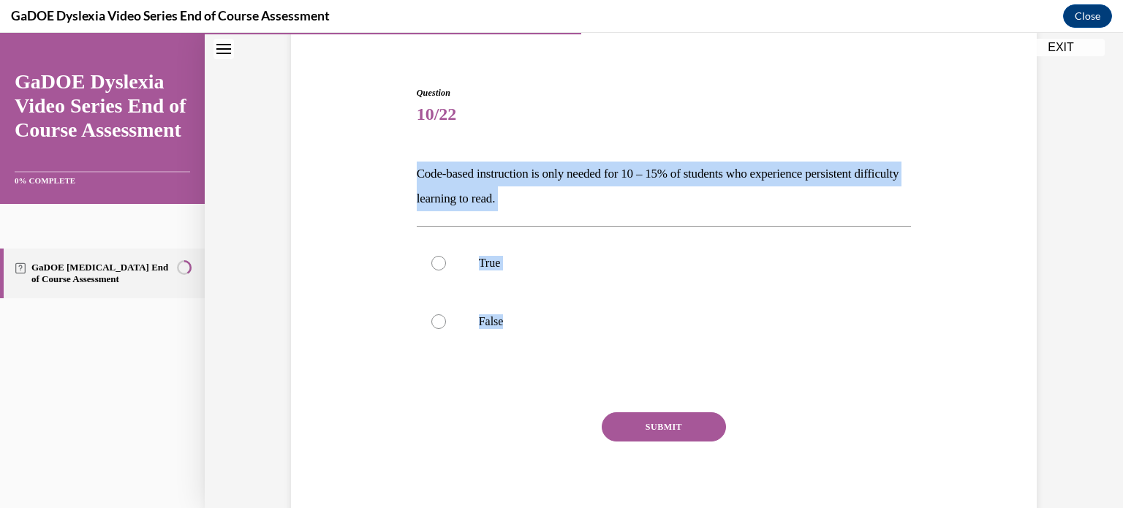
drag, startPoint x: 554, startPoint y: 334, endPoint x: 345, endPoint y: 136, distance: 287.7
click at [345, 136] on div "Question 10/22 Code-based instruction is only needed for 10 – 15% of students w…" at bounding box center [663, 287] width 753 height 490
copy div "Code-based instruction is only needed for 10 – 15% of students who experience p…"
click at [503, 326] on p "False" at bounding box center [677, 322] width 396 height 15
click at [446, 326] on input "False" at bounding box center [439, 322] width 15 height 15
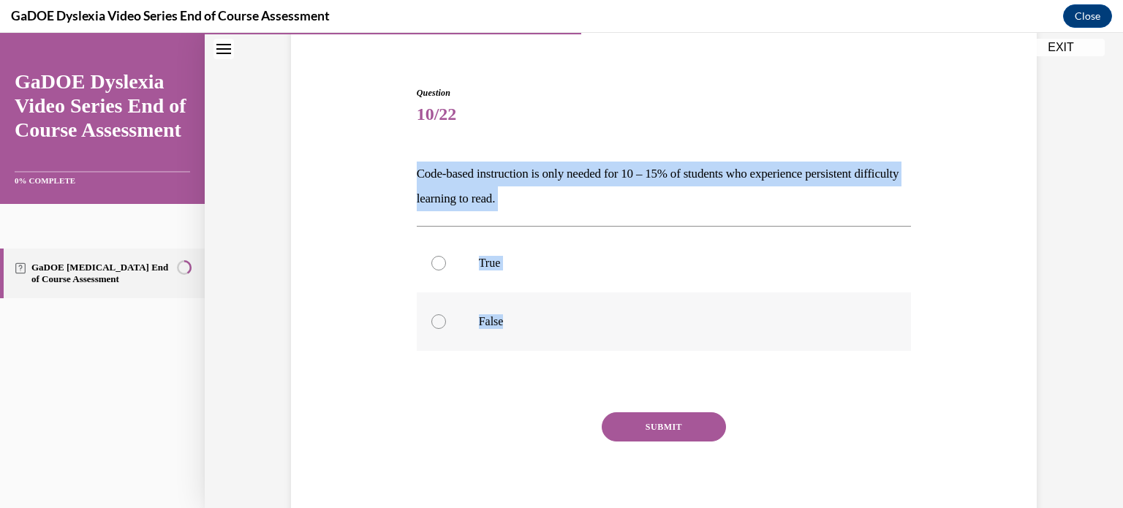
radio input "true"
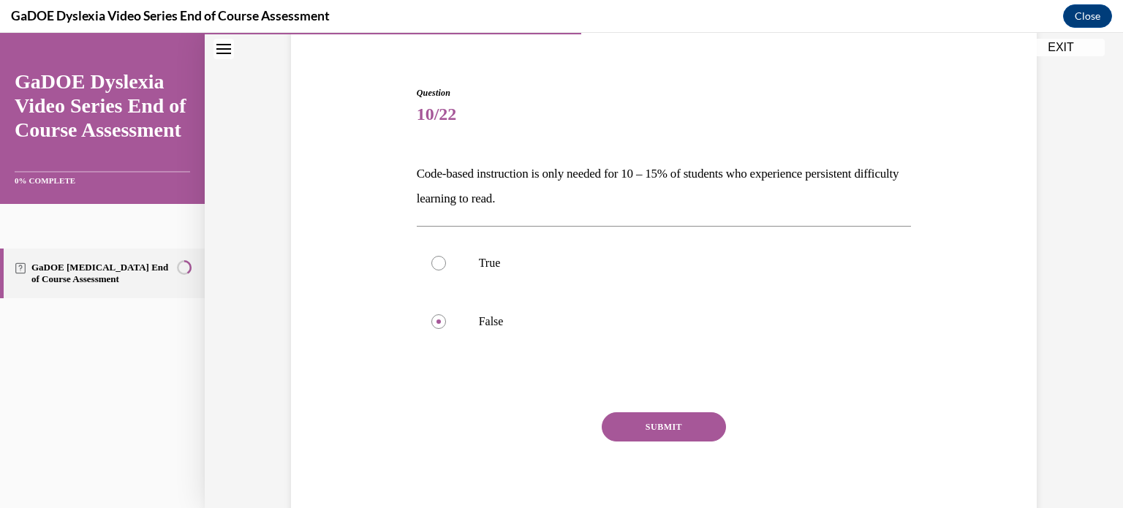
click at [650, 430] on button "SUBMIT" at bounding box center [664, 427] width 124 height 29
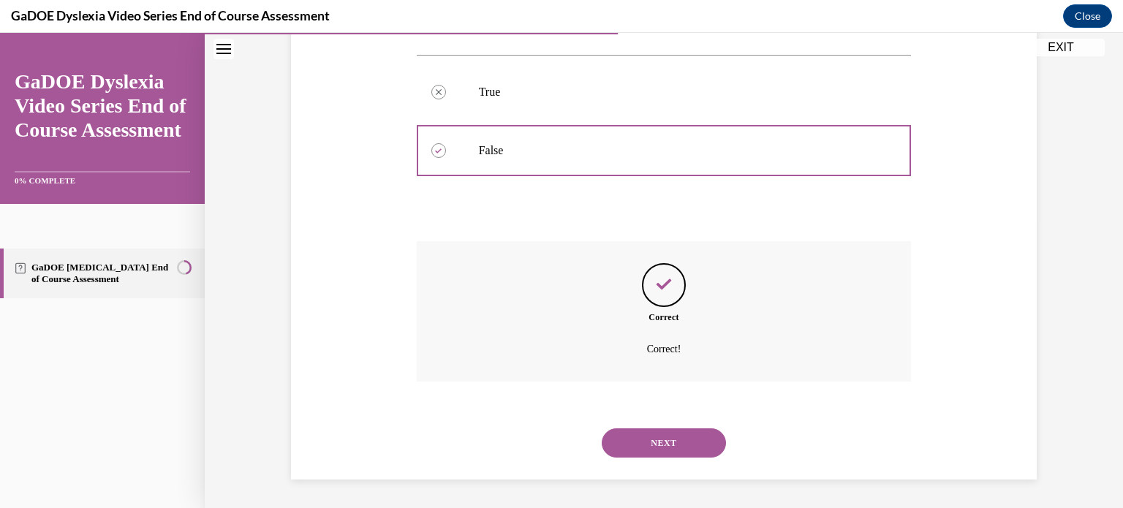
click at [658, 447] on button "NEXT" at bounding box center [664, 443] width 124 height 29
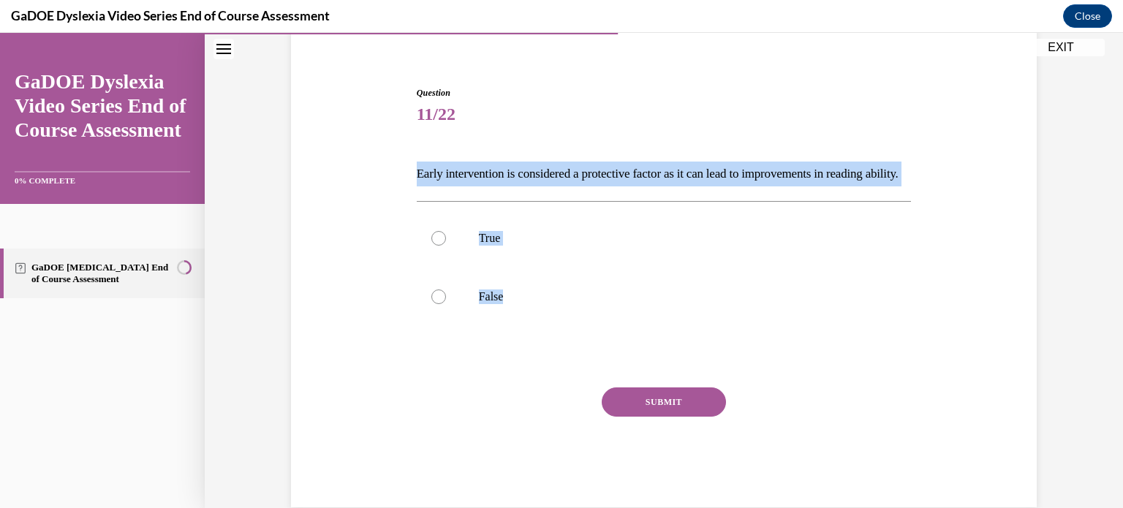
drag, startPoint x: 567, startPoint y: 336, endPoint x: 399, endPoint y: 169, distance: 236.4
click at [399, 169] on div "Question 11/22 Early intervention is considered a protective factor as it can l…" at bounding box center [663, 274] width 753 height 465
copy div "Early intervention is considered a protective factor as it can lead to improvem…"
click at [472, 268] on label "True" at bounding box center [664, 238] width 495 height 59
click at [446, 246] on input "True" at bounding box center [439, 238] width 15 height 15
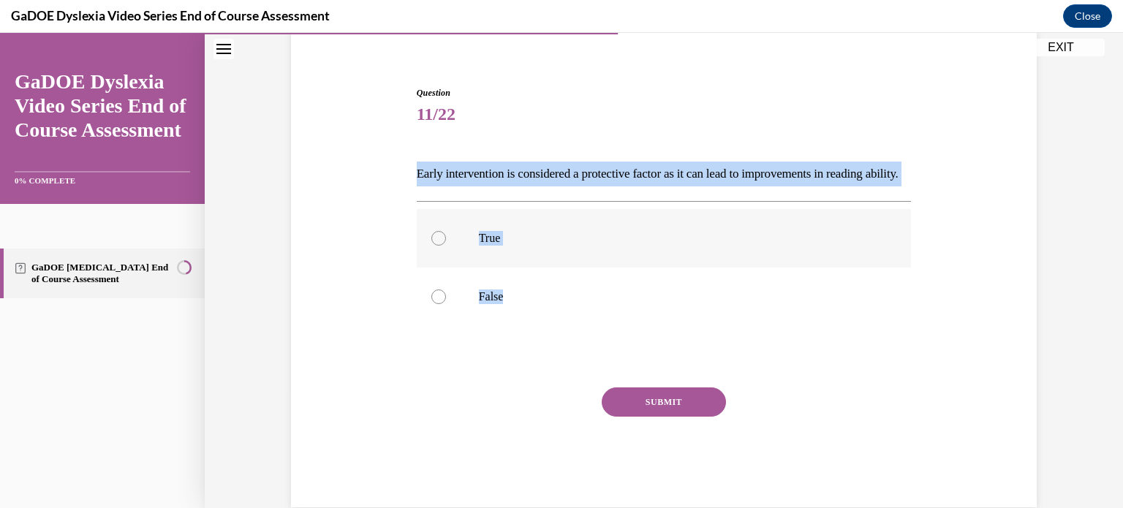
radio input "true"
click at [699, 417] on button "SUBMIT" at bounding box center [664, 402] width 124 height 29
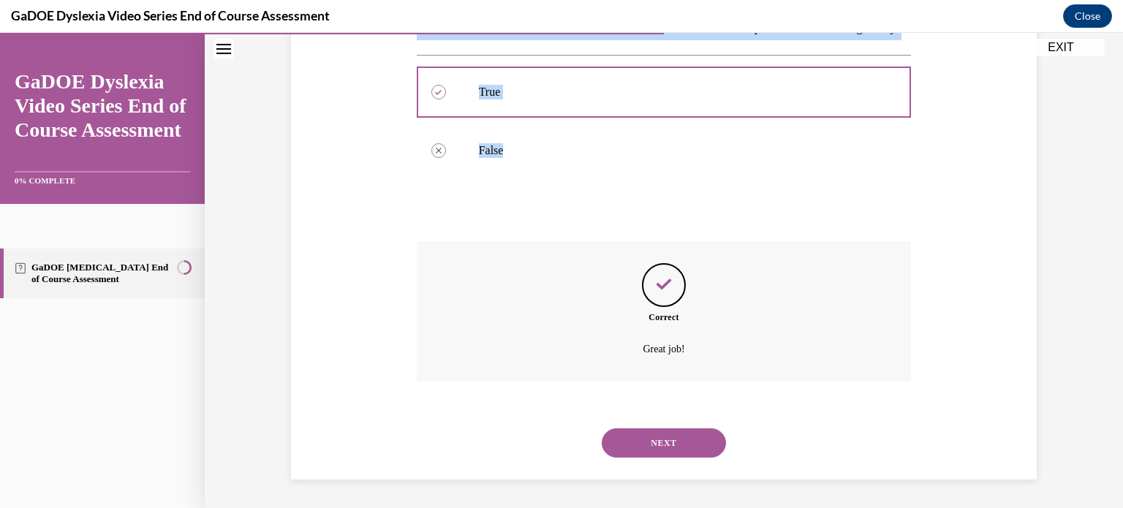
click at [654, 458] on button "NEXT" at bounding box center [664, 443] width 124 height 29
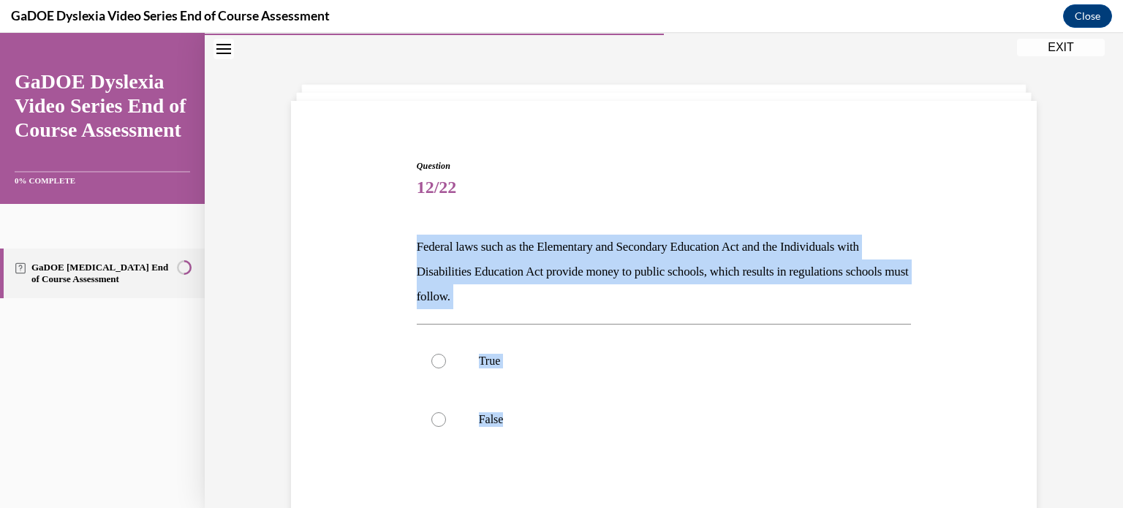
drag, startPoint x: 601, startPoint y: 437, endPoint x: 328, endPoint y: 236, distance: 339.5
click at [328, 236] on div "Question 12/22 Federal laws such as the Elementary and Secondary Education Act …" at bounding box center [663, 373] width 753 height 515
click at [465, 367] on label "True" at bounding box center [664, 361] width 495 height 59
click at [446, 367] on input "True" at bounding box center [439, 361] width 15 height 15
radio input "true"
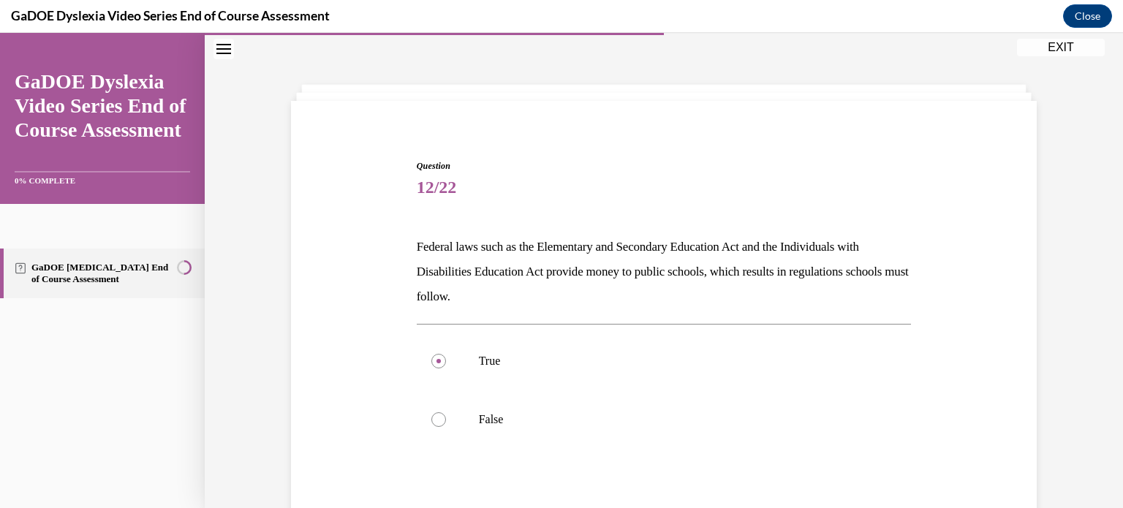
scroll to position [151, 0]
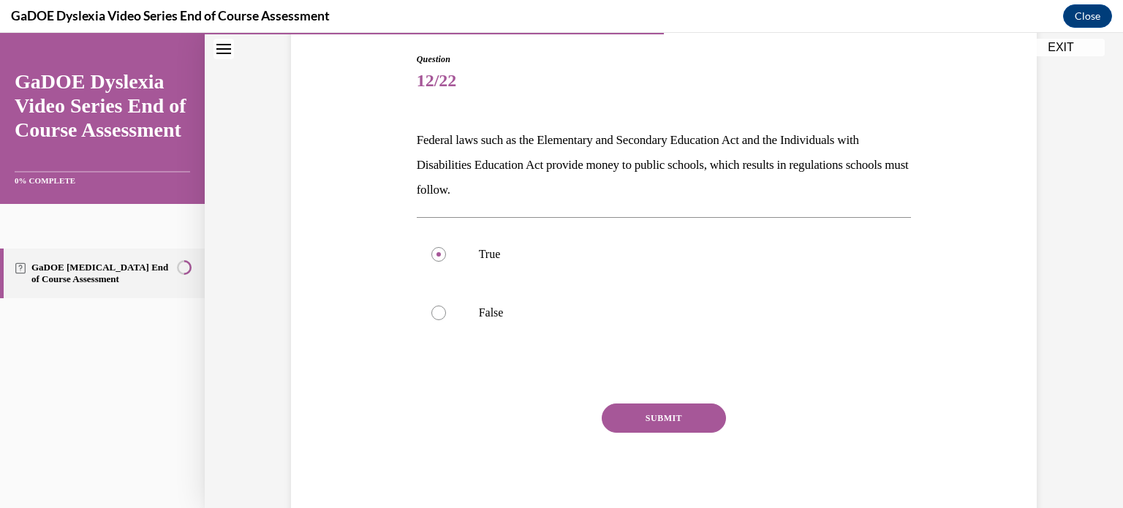
click at [628, 415] on button "SUBMIT" at bounding box center [664, 418] width 124 height 29
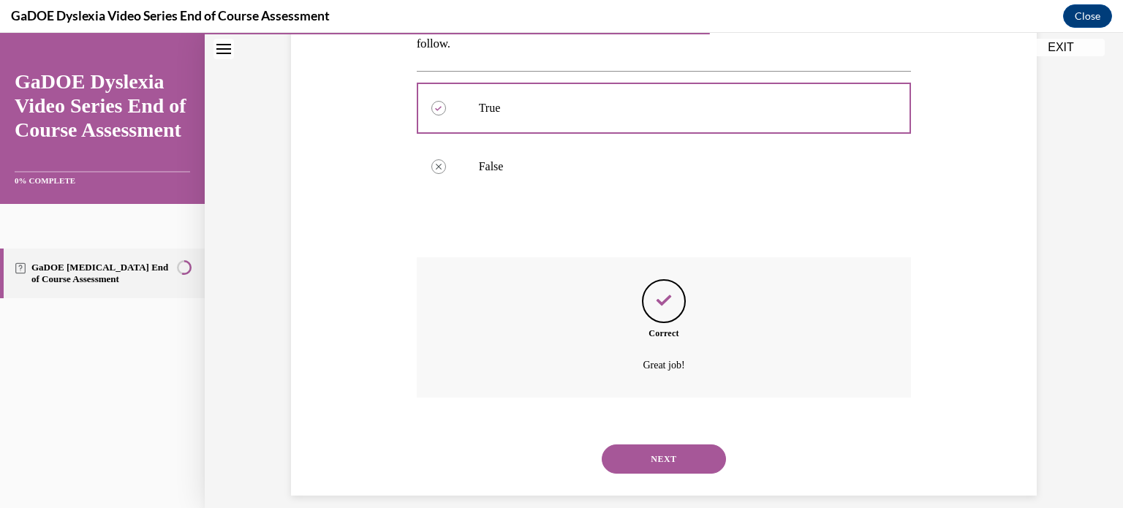
click at [658, 453] on button "NEXT" at bounding box center [664, 459] width 124 height 29
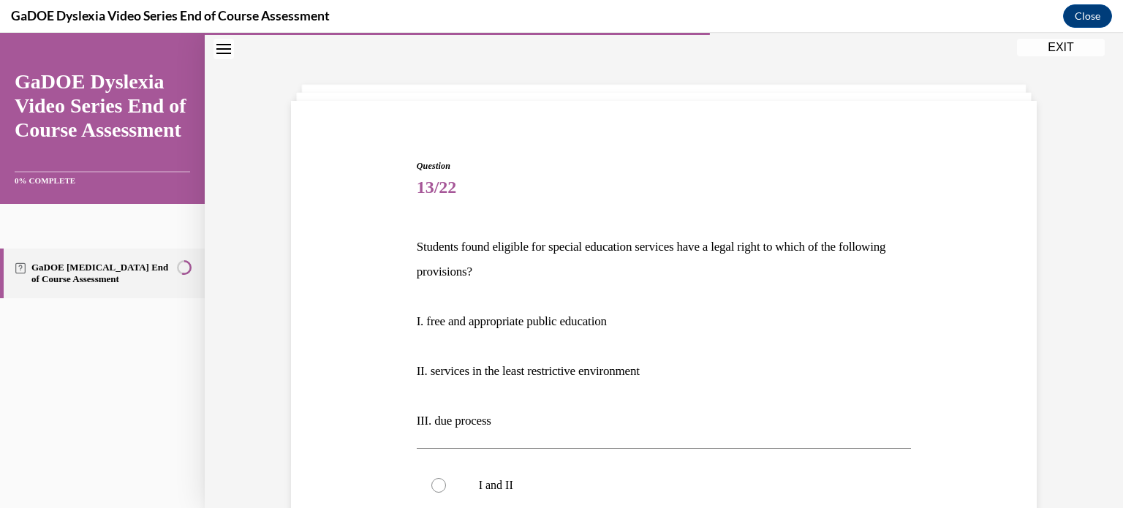
scroll to position [117, 0]
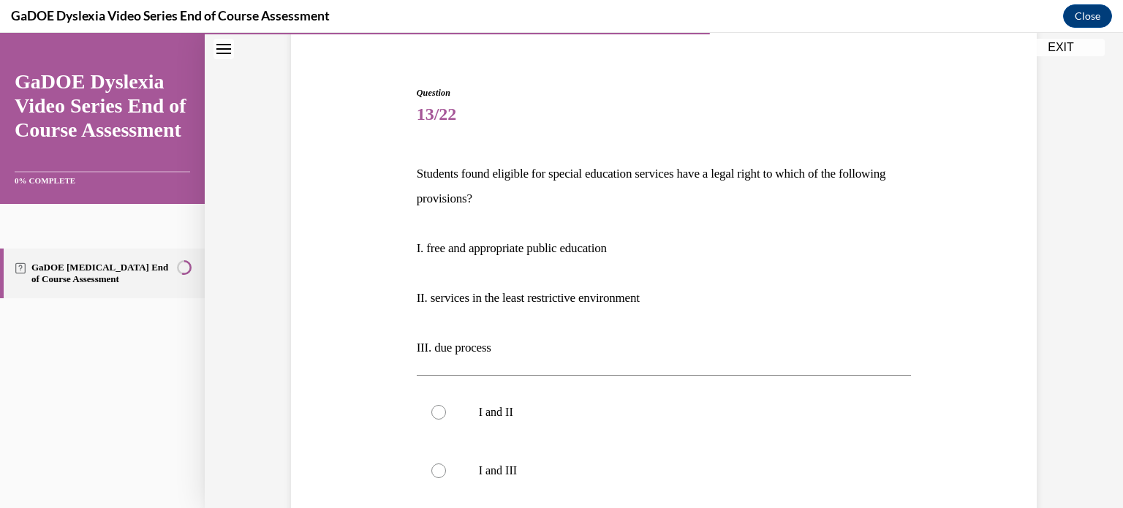
click at [518, 350] on p "III. due process" at bounding box center [664, 348] width 495 height 25
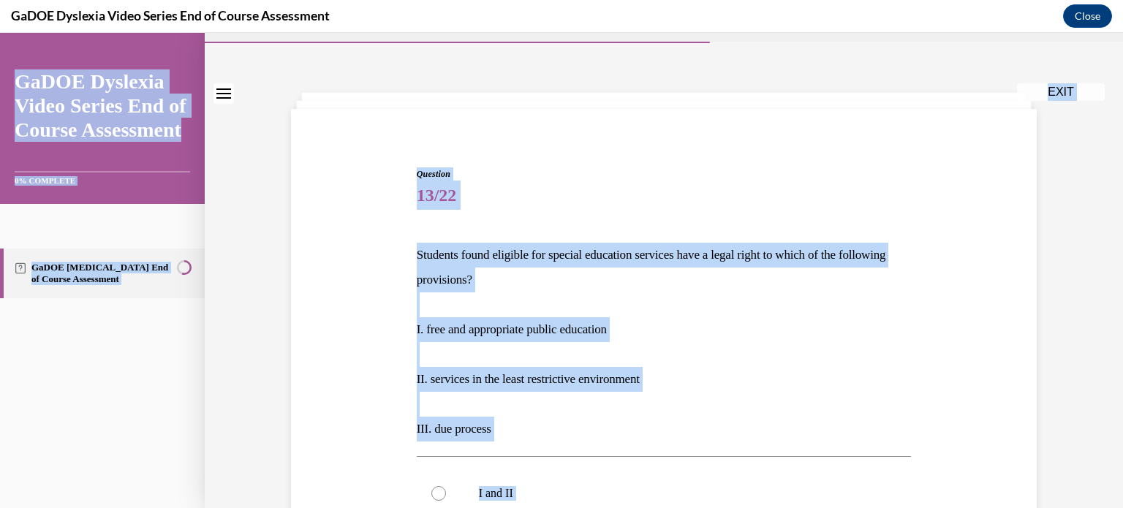
scroll to position [0, 0]
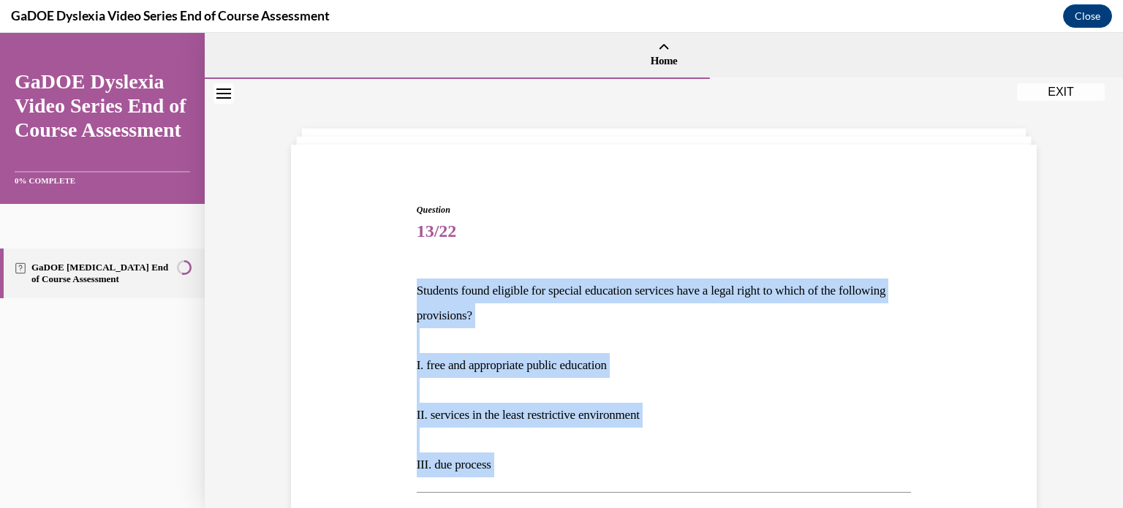
drag, startPoint x: 564, startPoint y: 368, endPoint x: 404, endPoint y: 276, distance: 183.8
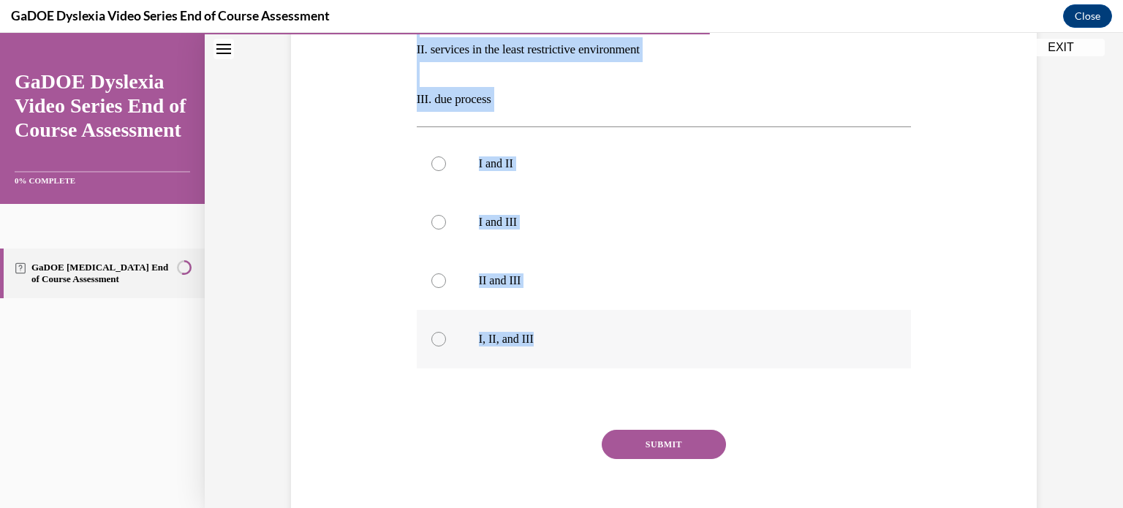
click at [481, 342] on p "I, II, and III" at bounding box center [677, 339] width 396 height 15
click at [446, 342] on input "I, II, and III" at bounding box center [439, 339] width 15 height 15
radio input "true"
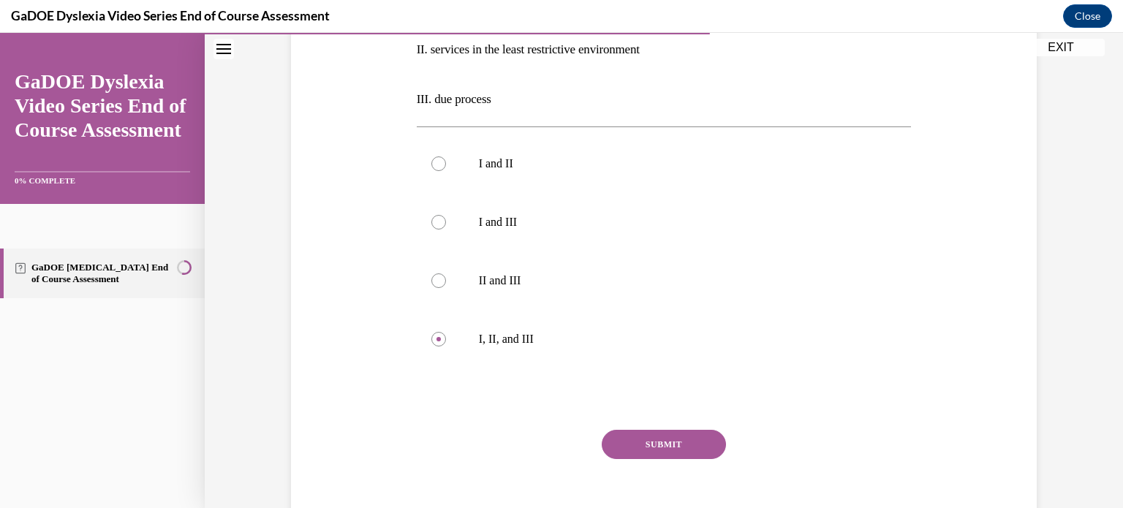
click at [645, 449] on button "SUBMIT" at bounding box center [664, 444] width 124 height 29
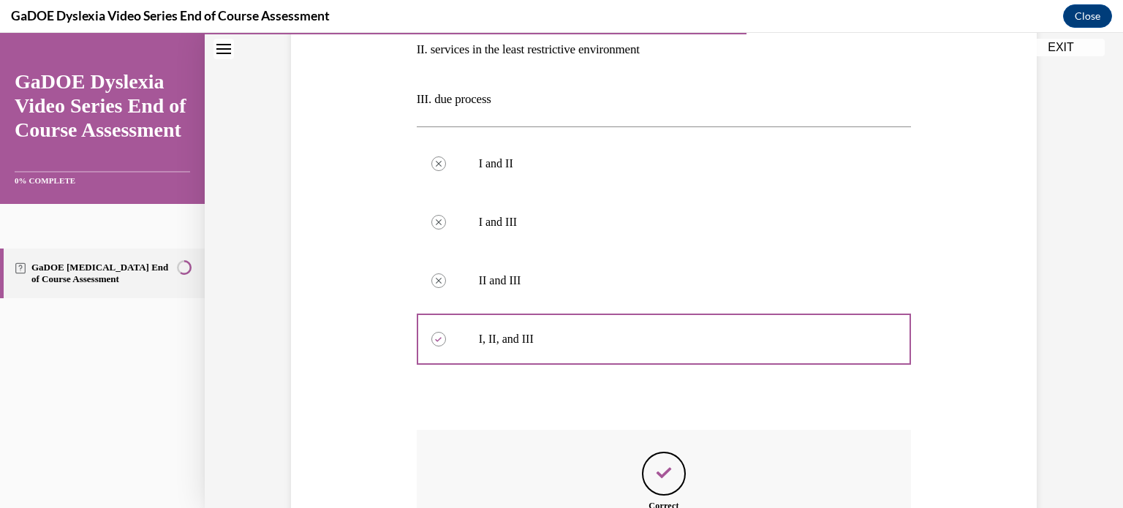
scroll to position [554, 0]
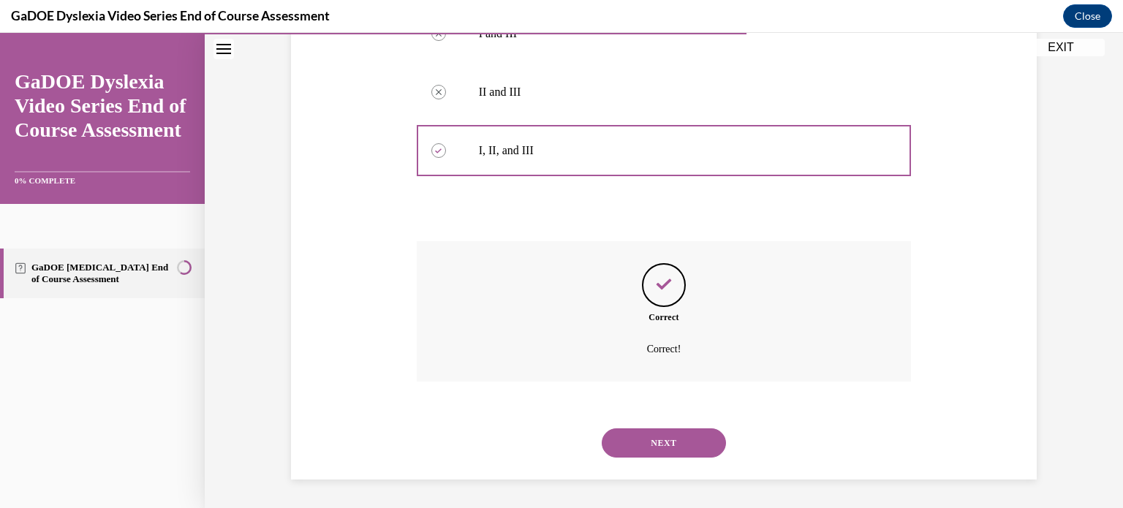
click at [658, 437] on button "NEXT" at bounding box center [664, 443] width 124 height 29
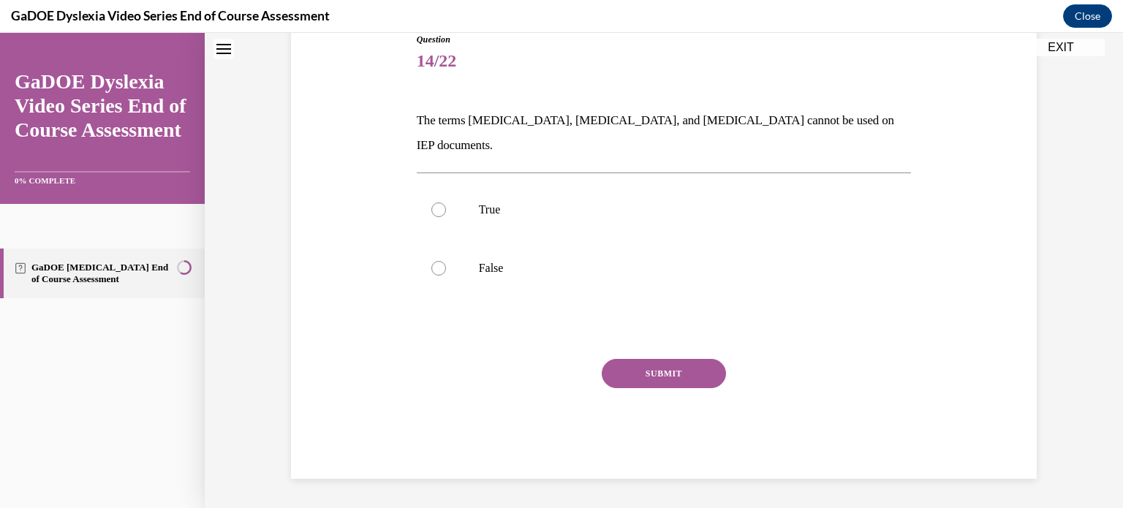
scroll to position [44, 0]
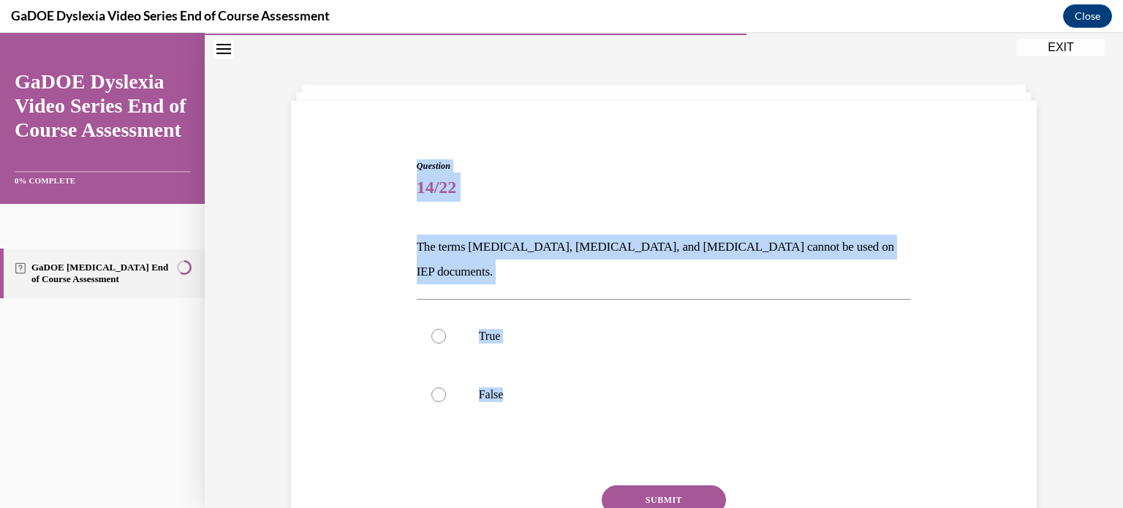
drag, startPoint x: 552, startPoint y: 366, endPoint x: 300, endPoint y: 210, distance: 297.0
click at [300, 210] on div "Question 14/22 The terms dyslexia, dyscalculia, and dysgraphia cannot be used o…" at bounding box center [663, 361] width 753 height 490
click at [571, 383] on label "False" at bounding box center [664, 395] width 495 height 59
click at [446, 388] on input "False" at bounding box center [439, 395] width 15 height 15
radio input "true"
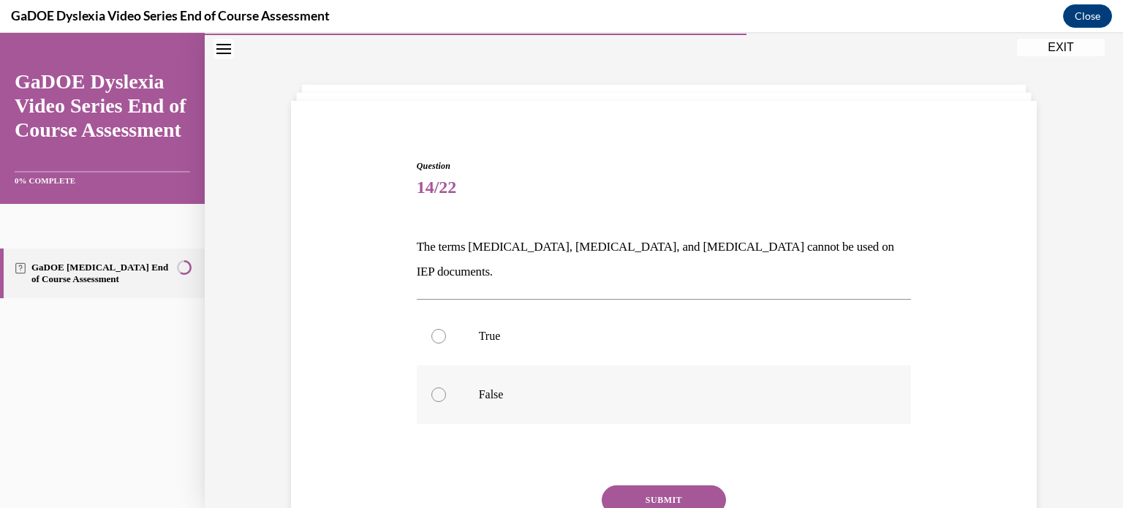
click at [571, 383] on label "False" at bounding box center [664, 395] width 495 height 59
click at [446, 388] on input "False" at bounding box center [439, 395] width 15 height 15
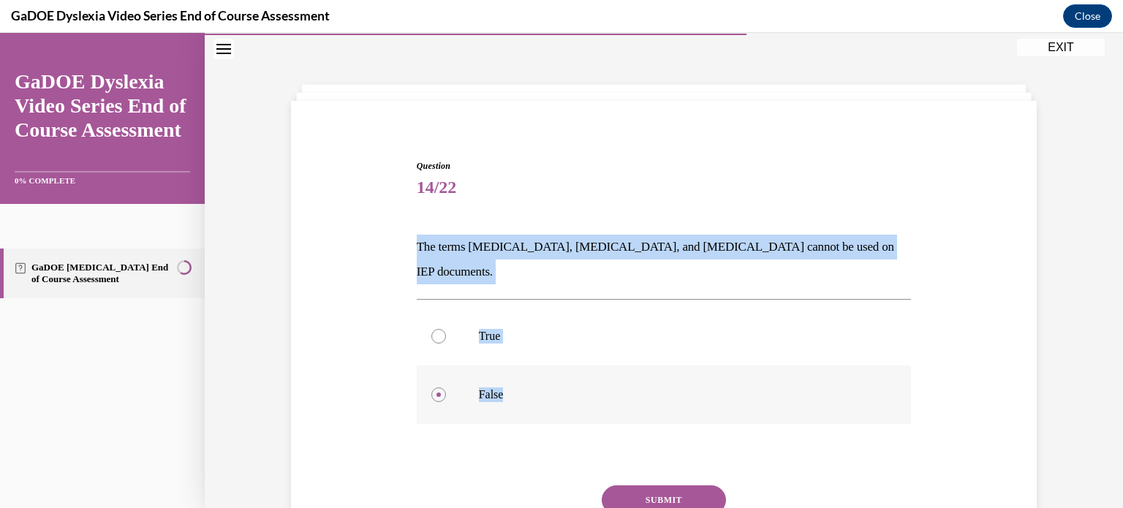
drag, startPoint x: 391, startPoint y: 242, endPoint x: 534, endPoint y: 360, distance: 185.5
click at [534, 360] on div "Question 14/22 The terms dyslexia, dyscalculia, and dysgraphia cannot be used o…" at bounding box center [663, 361] width 753 height 490
click at [658, 486] on button "SUBMIT" at bounding box center [664, 500] width 124 height 29
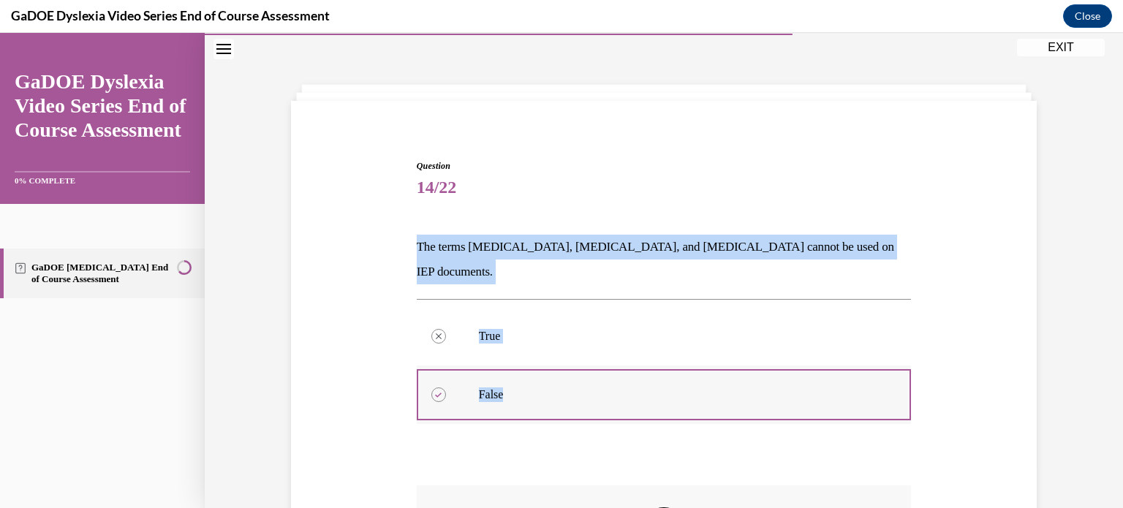
scroll to position [190, 0]
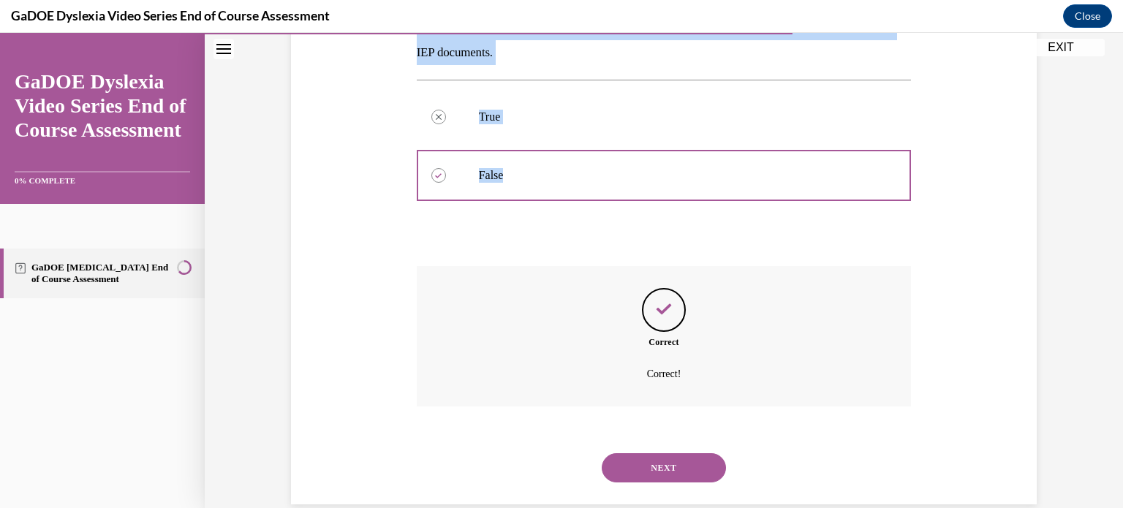
click at [688, 453] on button "NEXT" at bounding box center [664, 467] width 124 height 29
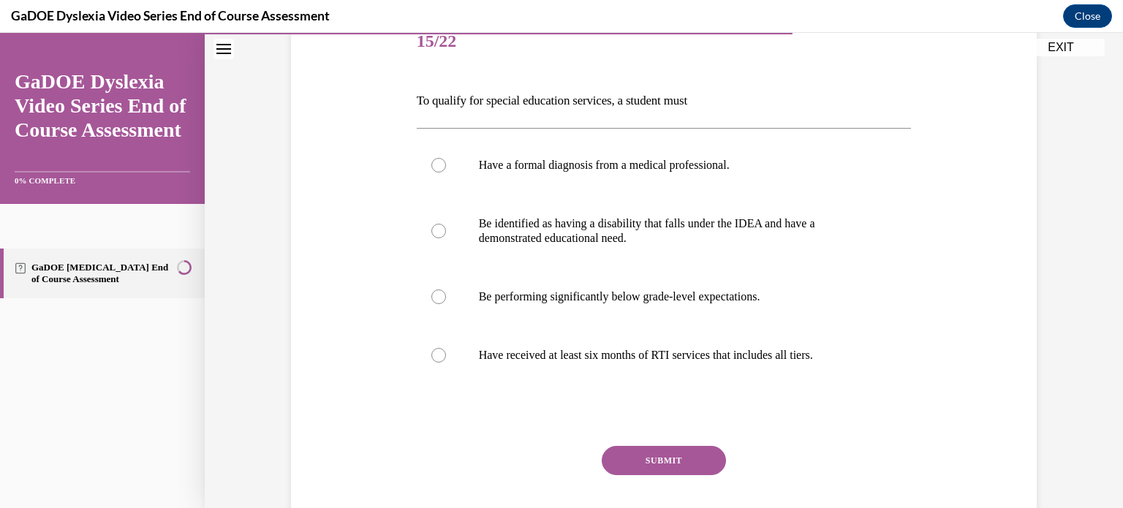
drag, startPoint x: 887, startPoint y: 350, endPoint x: 372, endPoint y: 85, distance: 579.4
click at [372, 85] on div "Question 15/22 To qualify for special education services, a student must Have a…" at bounding box center [663, 267] width 753 height 597
click at [529, 234] on p "Be identified as having a disability that falls under the IDEA and have a demon…" at bounding box center [677, 231] width 396 height 29
click at [446, 234] on input "Be identified as having a disability that falls under the IDEA and have a demon…" at bounding box center [439, 231] width 15 height 15
radio input "true"
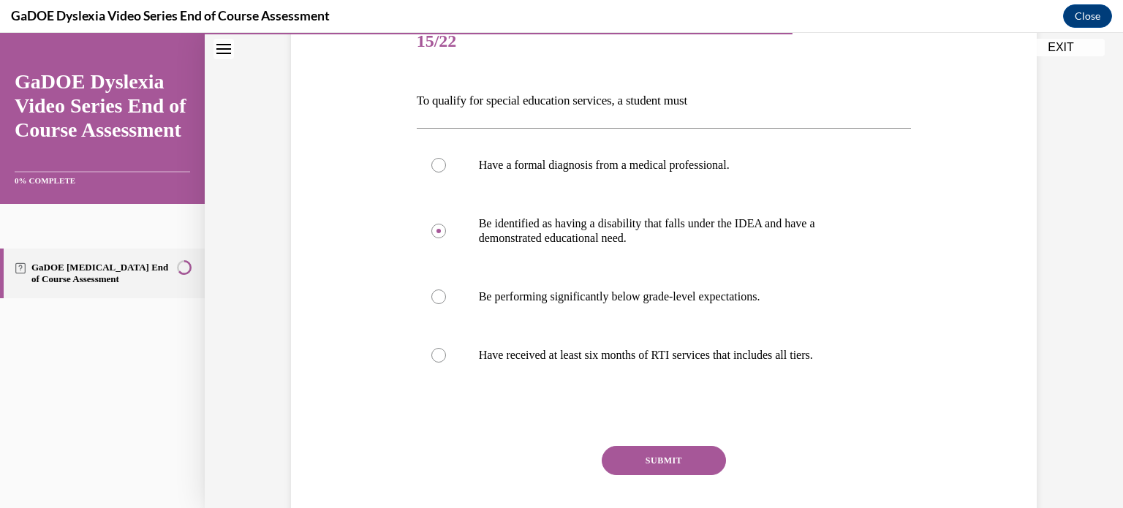
click at [675, 462] on button "SUBMIT" at bounding box center [664, 460] width 124 height 29
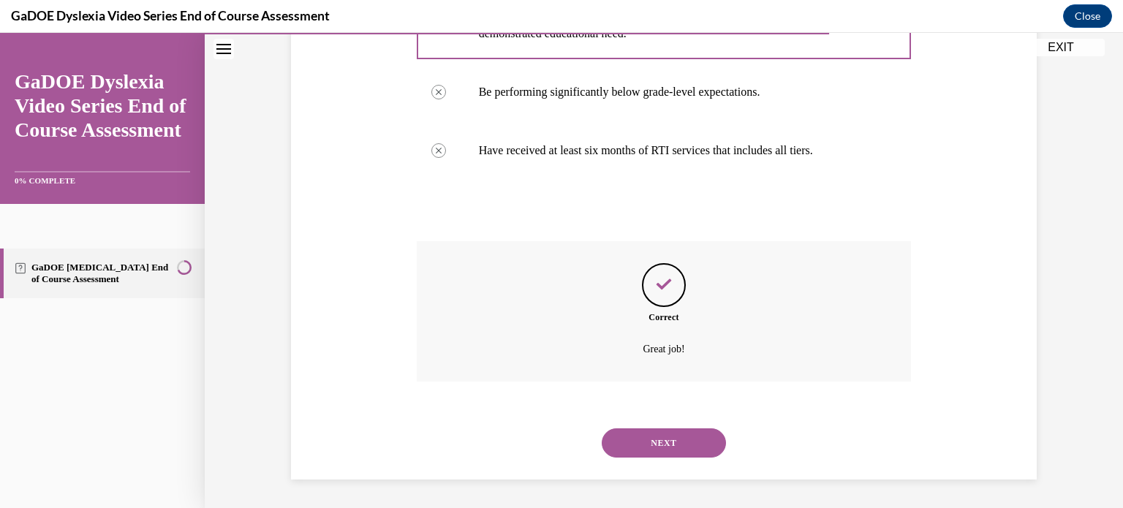
click at [694, 445] on button "NEXT" at bounding box center [664, 443] width 124 height 29
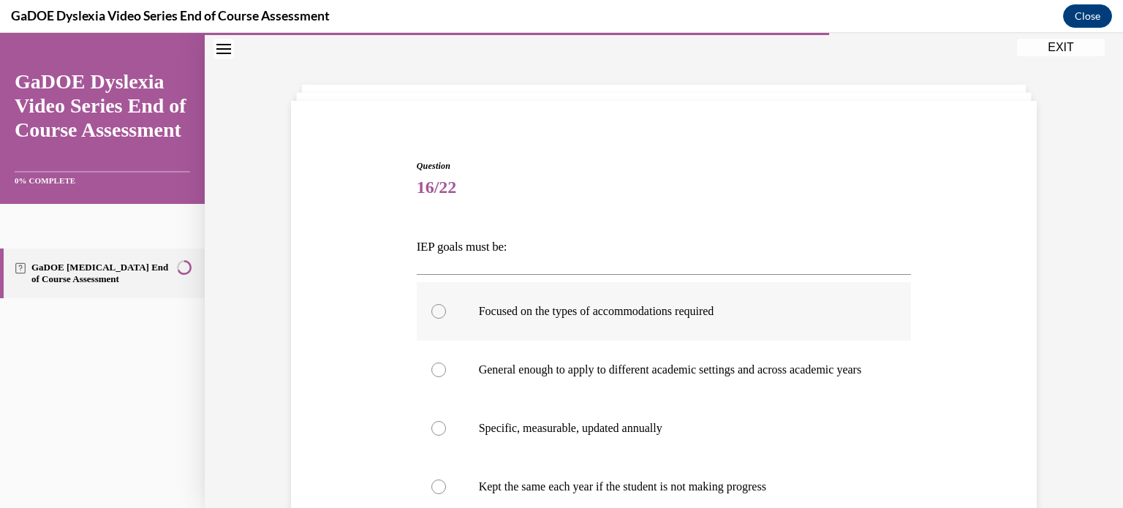
scroll to position [233, 0]
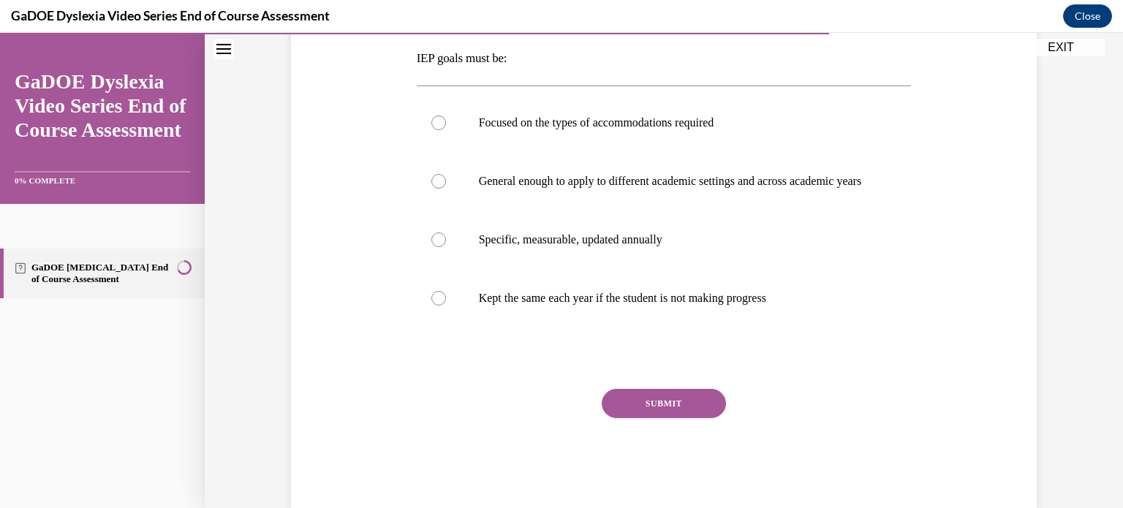
drag, startPoint x: 813, startPoint y: 312, endPoint x: 404, endPoint y: 53, distance: 485.0
click at [404, 53] on div "Question 16/22 IEP goals must be: Focused on the types of accommodations requir…" at bounding box center [663, 218] width 753 height 582
click at [547, 247] on p "Specific, measurable, updated annually" at bounding box center [677, 240] width 396 height 15
click at [446, 247] on input "Specific, measurable, updated annually" at bounding box center [439, 240] width 15 height 15
radio input "true"
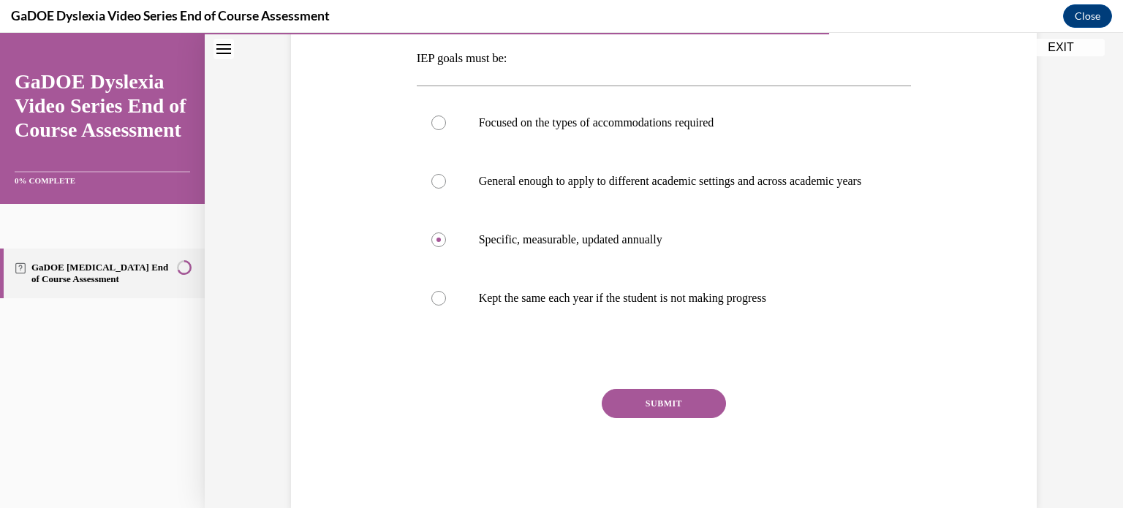
click at [673, 410] on button "SUBMIT" at bounding box center [664, 403] width 124 height 29
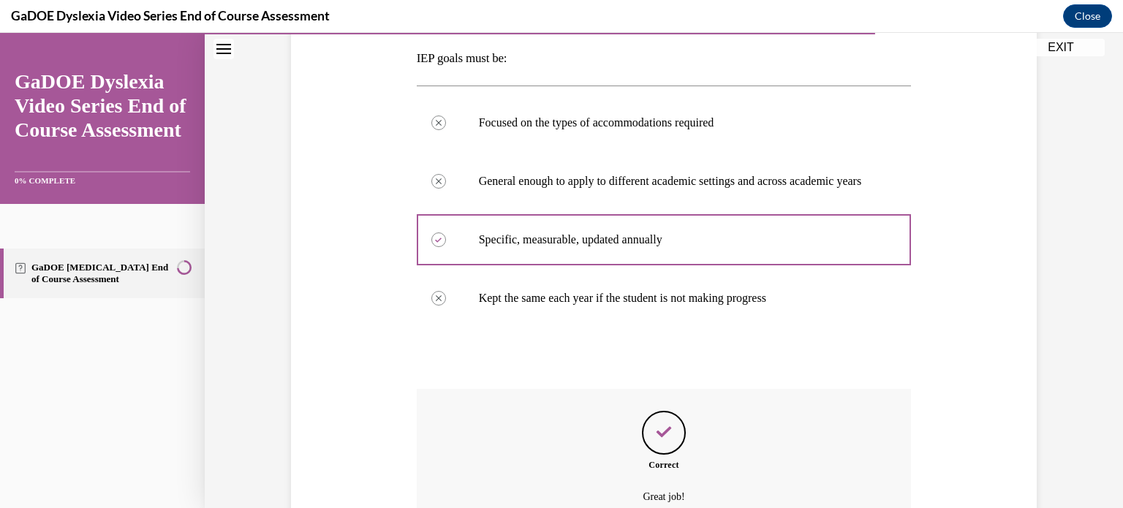
scroll to position [379, 0]
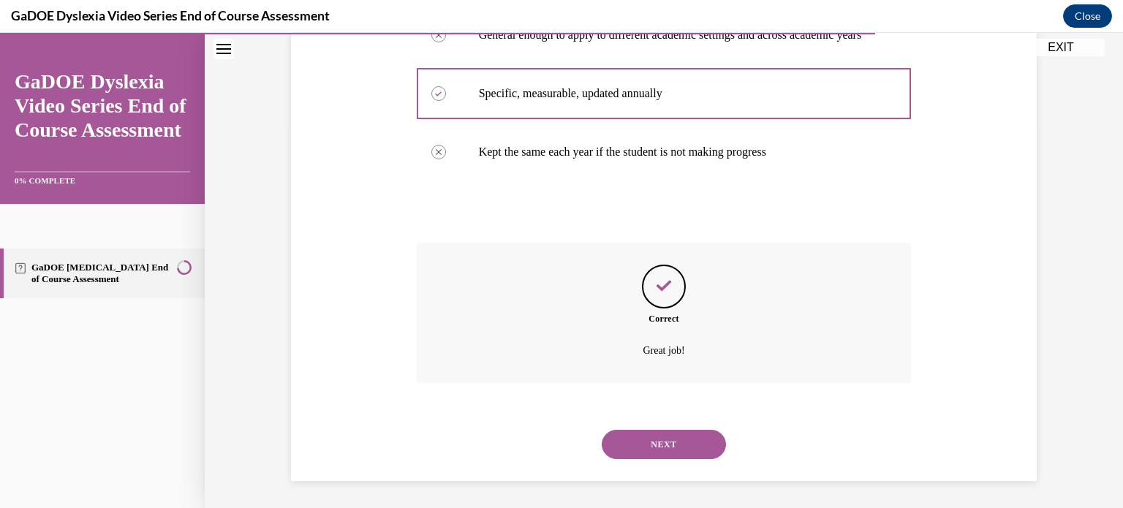
click at [666, 459] on button "NEXT" at bounding box center [664, 444] width 124 height 29
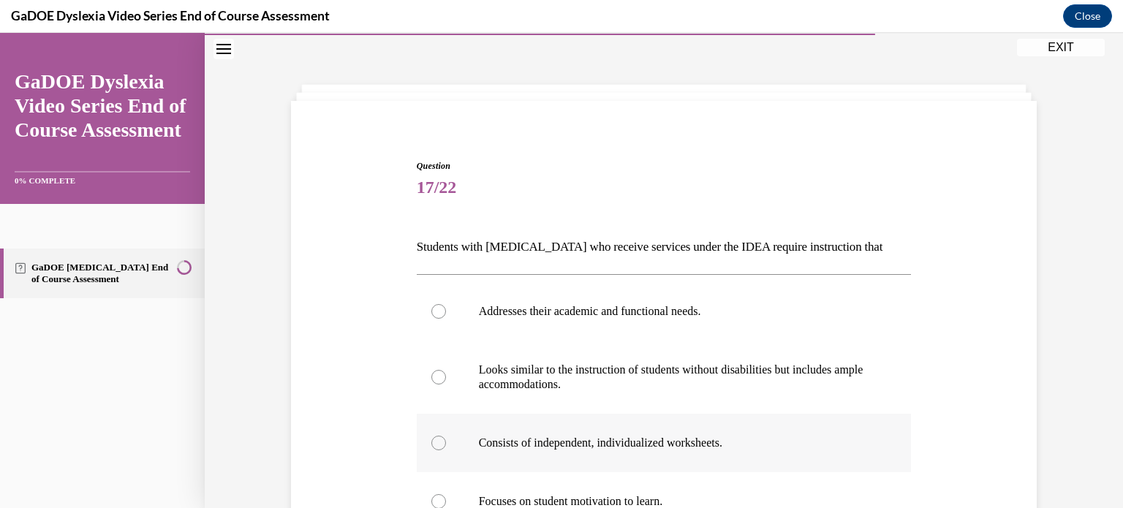
scroll to position [190, 0]
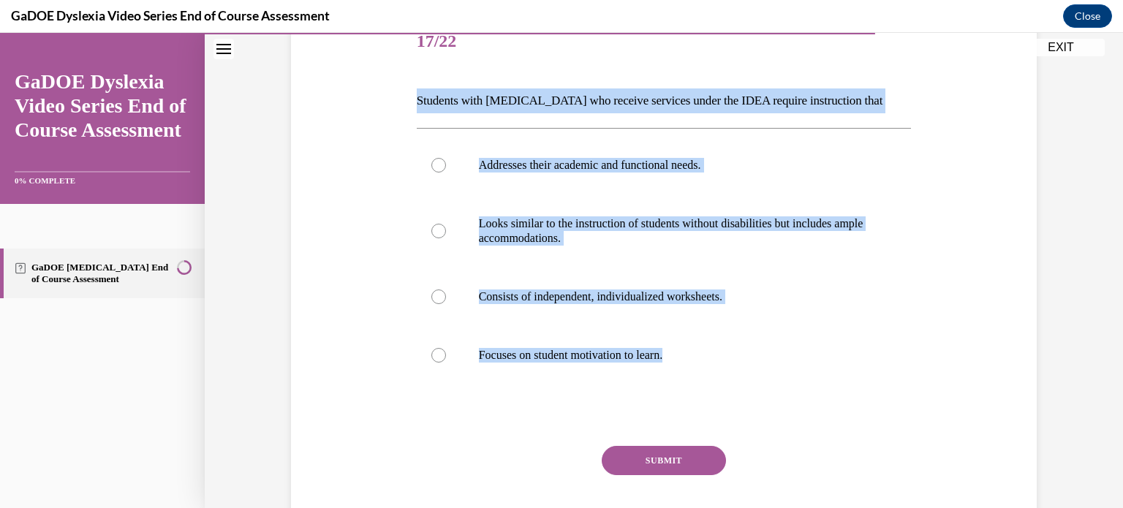
drag, startPoint x: 707, startPoint y: 336, endPoint x: 394, endPoint y: 90, distance: 398.5
click at [394, 90] on div "Question 17/22 Students with dyslexia who receive services under the IDEA requi…" at bounding box center [663, 267] width 753 height 597
click at [567, 166] on p "Addresses their academic and functional needs." at bounding box center [677, 165] width 396 height 15
click at [446, 166] on input "Addresses their academic and functional needs." at bounding box center [439, 165] width 15 height 15
radio input "true"
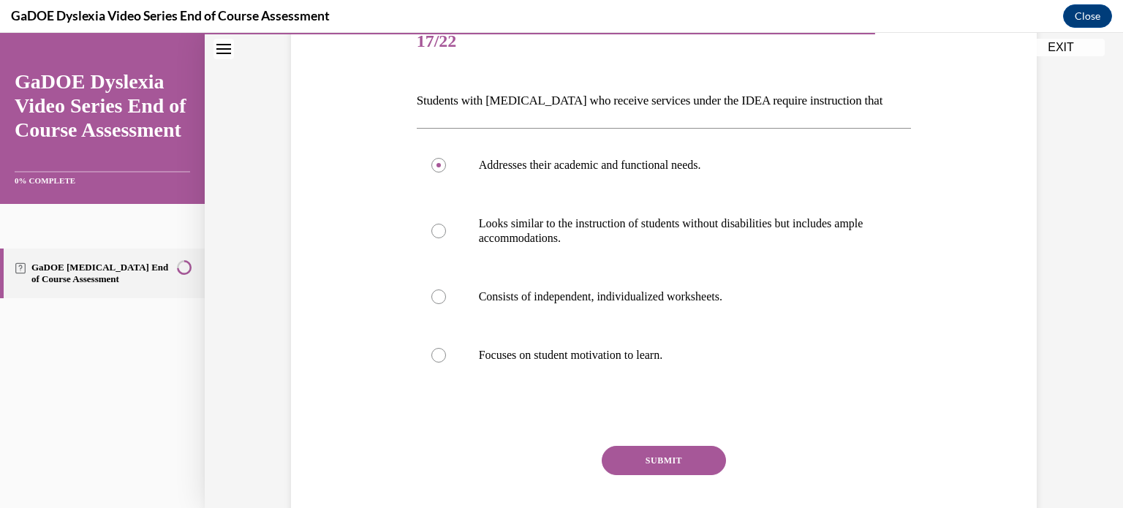
click at [670, 464] on button "SUBMIT" at bounding box center [664, 460] width 124 height 29
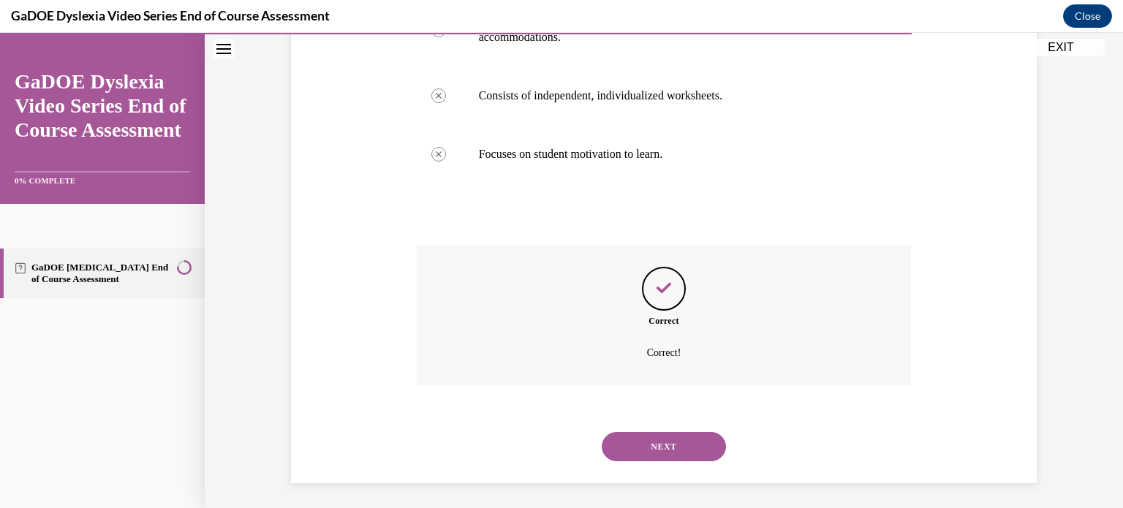
click at [657, 450] on button "NEXT" at bounding box center [664, 446] width 124 height 29
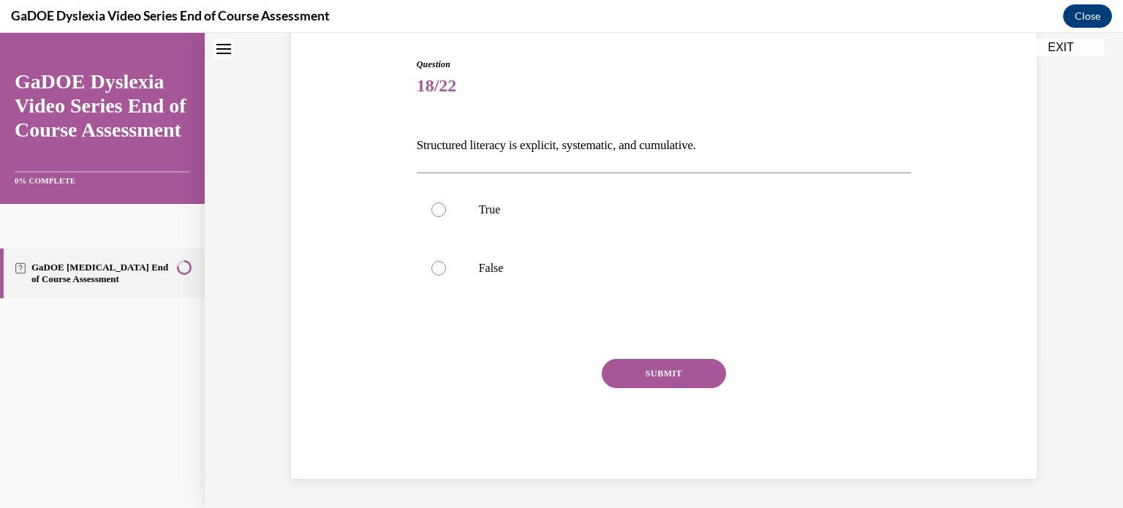
scroll to position [44, 0]
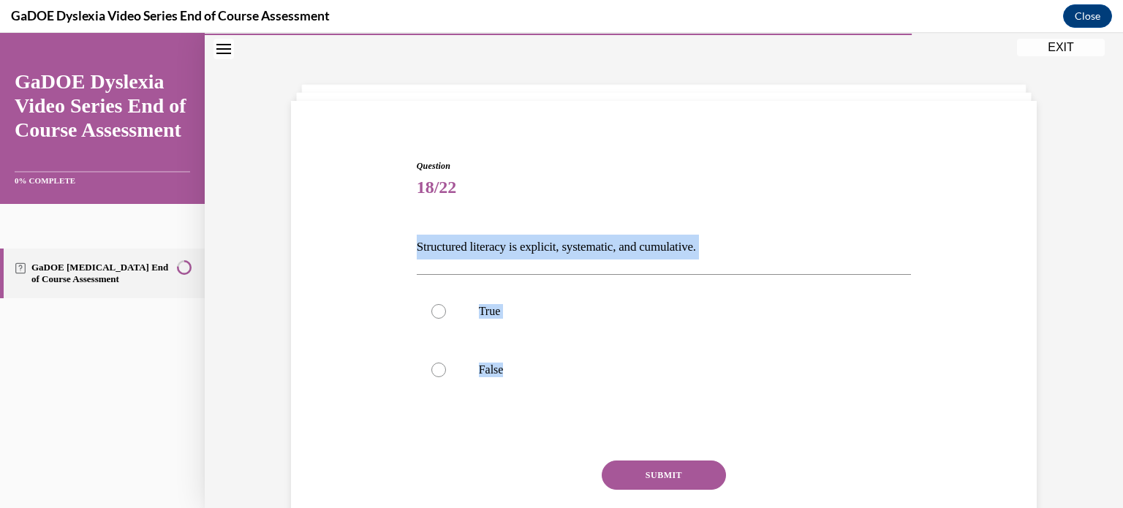
drag, startPoint x: 571, startPoint y: 391, endPoint x: 345, endPoint y: 225, distance: 280.9
click at [345, 225] on div "Question 18/22 Structured literacy is explicit, systematic, and cumulative. Tru…" at bounding box center [663, 348] width 753 height 465
click at [485, 316] on p "True" at bounding box center [677, 311] width 396 height 15
click at [446, 316] on input "True" at bounding box center [439, 311] width 15 height 15
radio input "true"
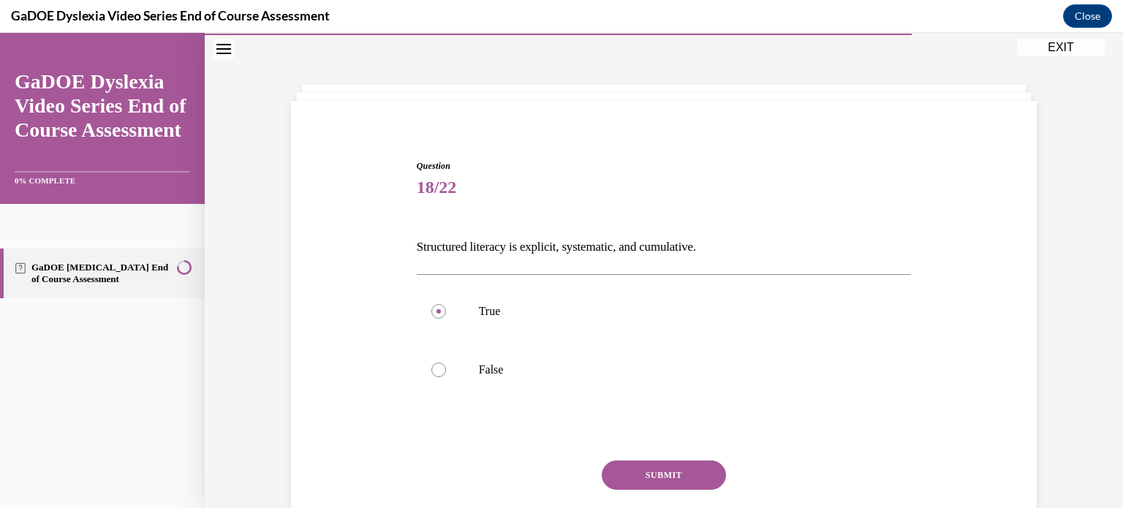
click at [648, 472] on button "SUBMIT" at bounding box center [664, 475] width 124 height 29
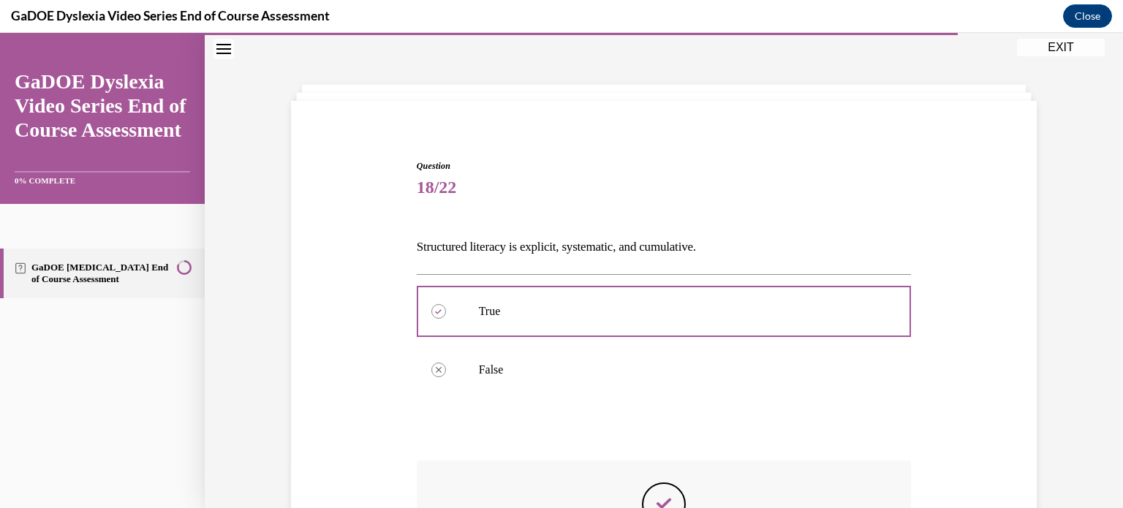
scroll to position [263, 0]
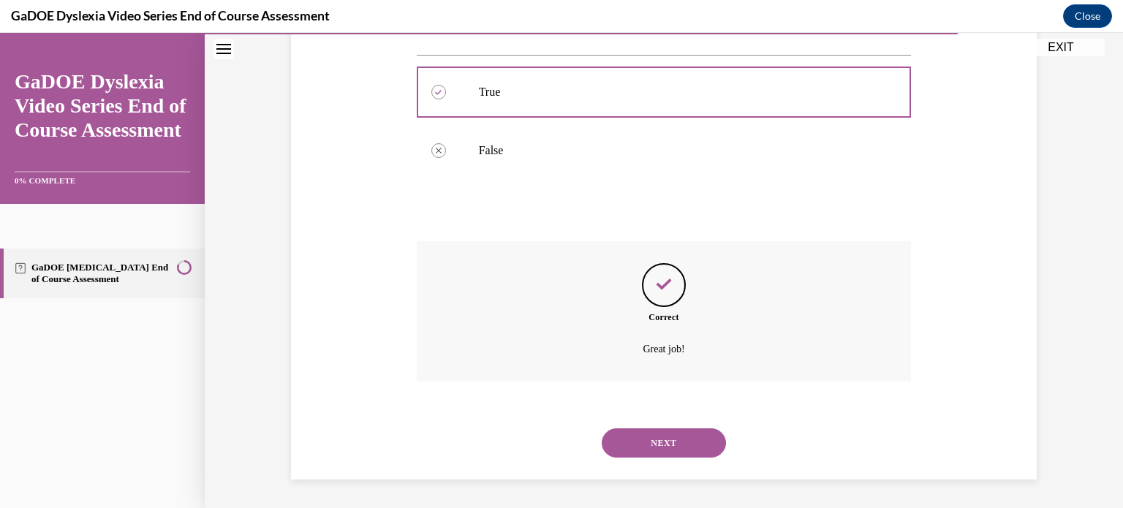
click at [675, 449] on button "NEXT" at bounding box center [664, 443] width 124 height 29
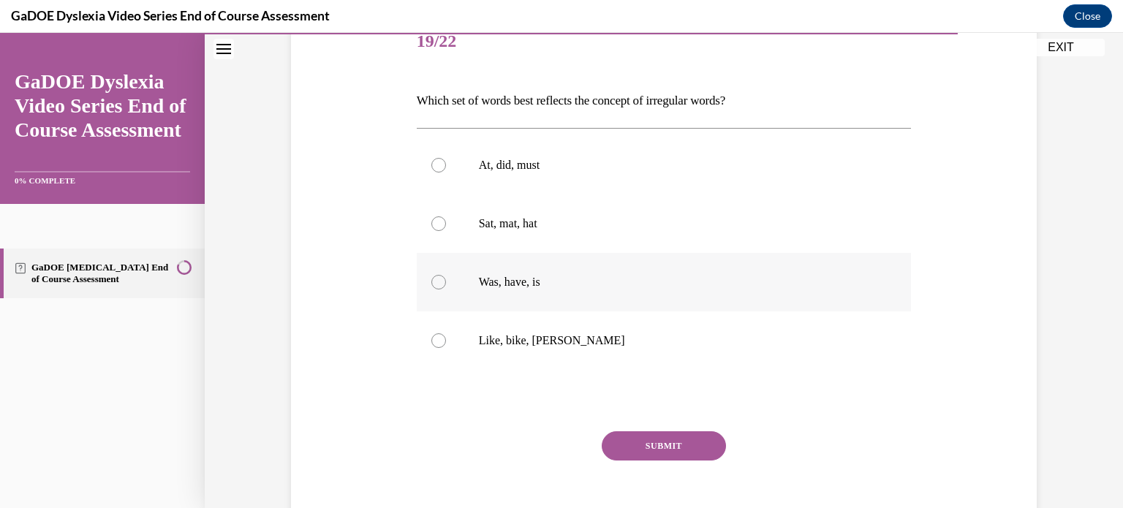
scroll to position [141, 0]
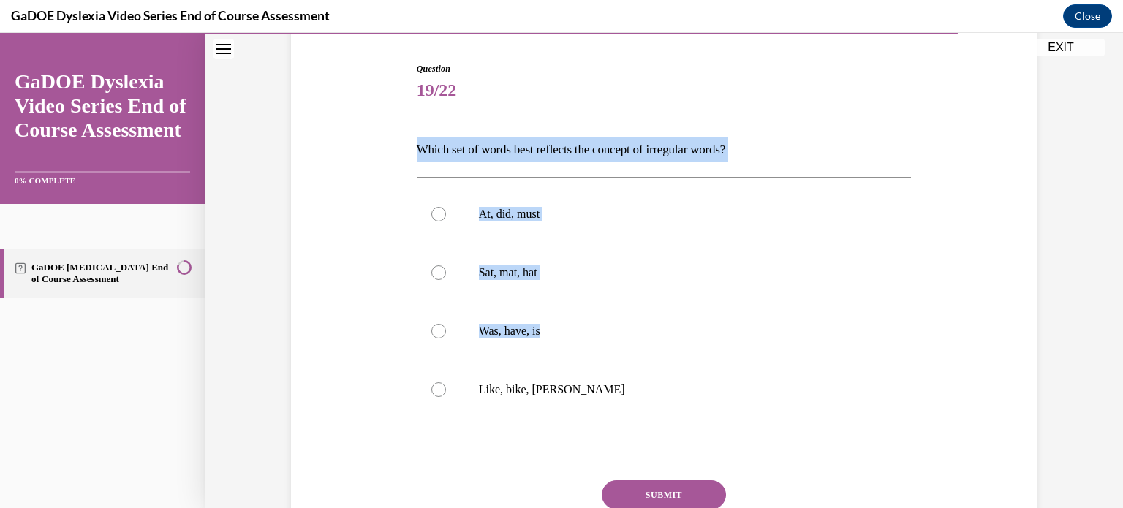
drag, startPoint x: 623, startPoint y: 358, endPoint x: 388, endPoint y: 143, distance: 318.9
click at [388, 143] on div "Question 19/22 Which set of words best reflects the concept of irregular words?…" at bounding box center [663, 309] width 753 height 582
click at [345, 146] on div "Question 19/22 Which set of words best reflects the concept of irregular words?…" at bounding box center [663, 309] width 753 height 582
drag, startPoint x: 399, startPoint y: 140, endPoint x: 592, endPoint y: 391, distance: 316.7
click at [592, 391] on div "Question 19/22 Which set of words best reflects the concept of irregular words?…" at bounding box center [663, 309] width 753 height 582
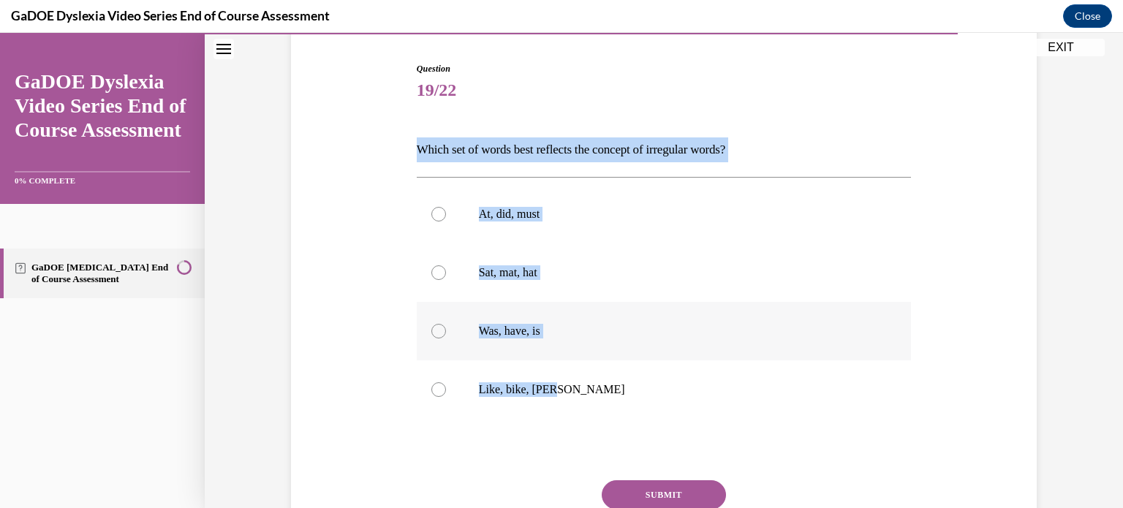
click at [524, 332] on p "Was, have, is" at bounding box center [677, 331] width 396 height 15
click at [446, 332] on input "Was, have, is" at bounding box center [439, 331] width 15 height 15
radio input "true"
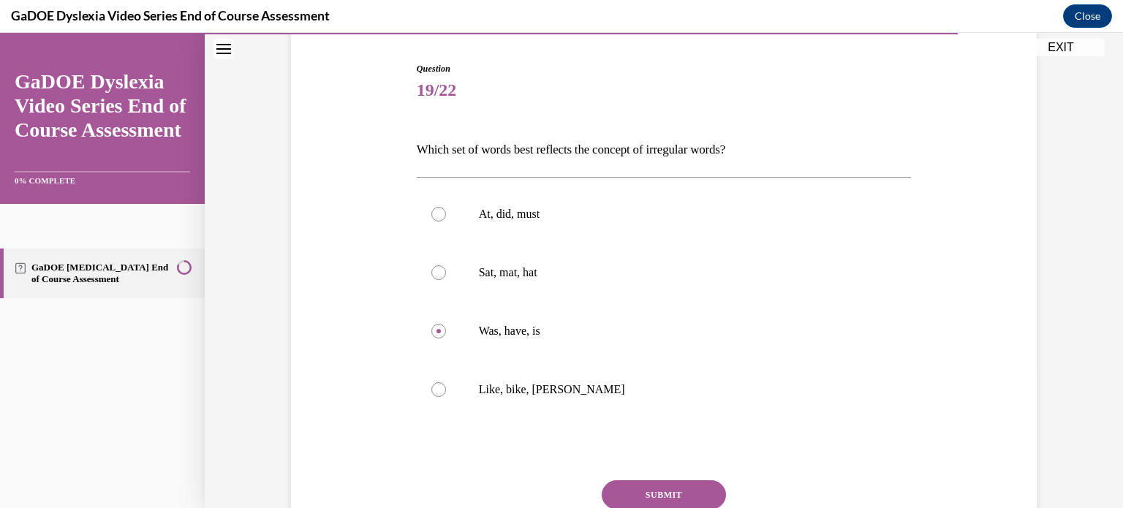
click at [682, 489] on button "SUBMIT" at bounding box center [664, 495] width 124 height 29
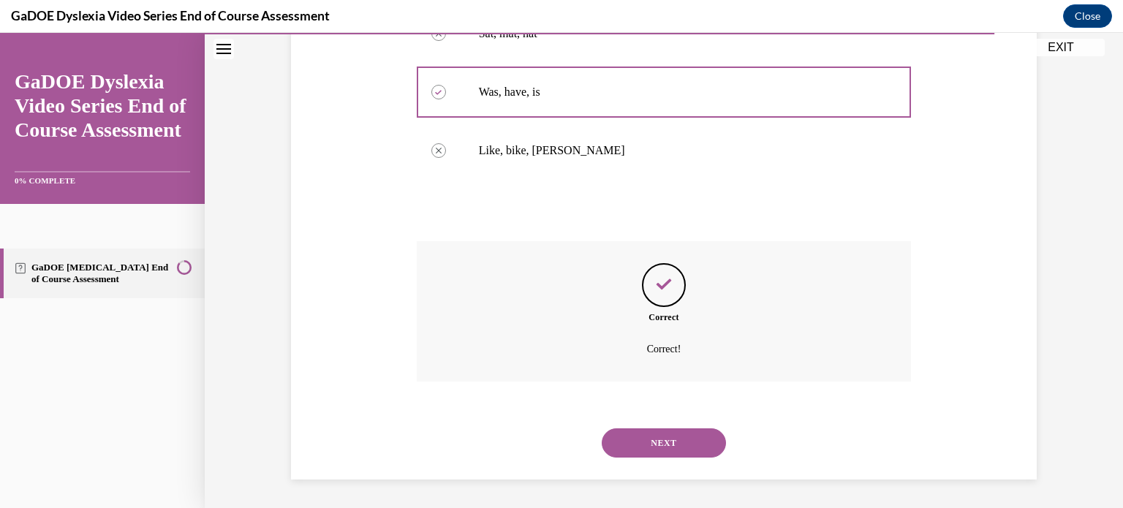
click at [661, 443] on button "NEXT" at bounding box center [664, 443] width 124 height 29
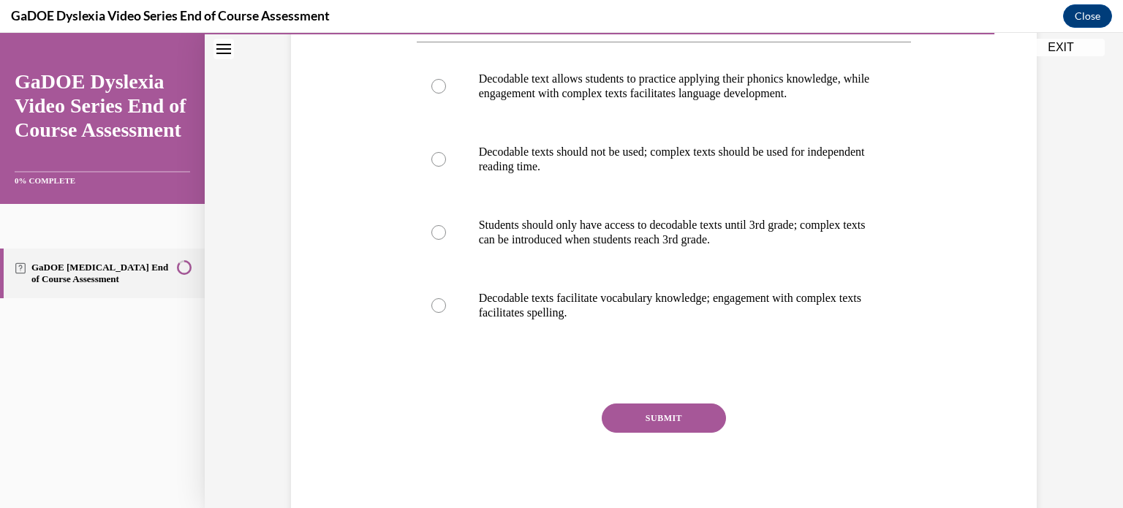
scroll to position [0, 0]
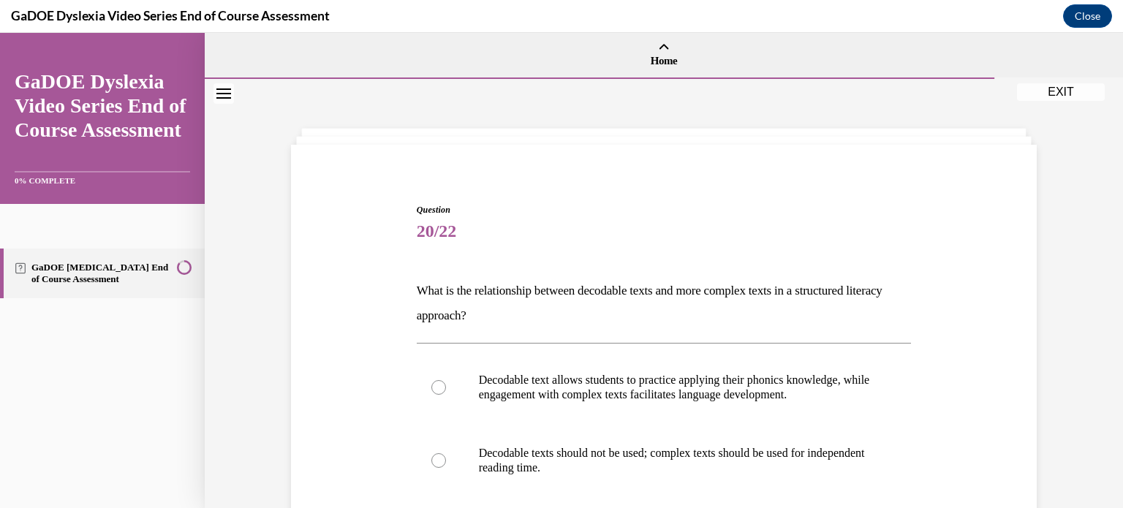
drag, startPoint x: 728, startPoint y: 344, endPoint x: 384, endPoint y: 266, distance: 352.4
click at [384, 266] on div "Question 20/22 What is the relationship between decodable texts and more comple…" at bounding box center [663, 492] width 753 height 666
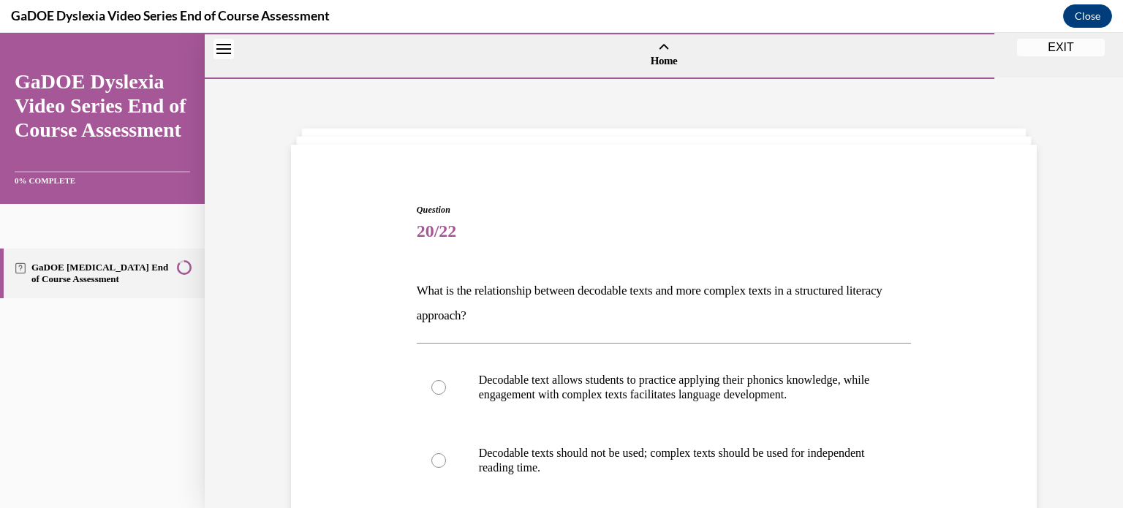
scroll to position [146, 0]
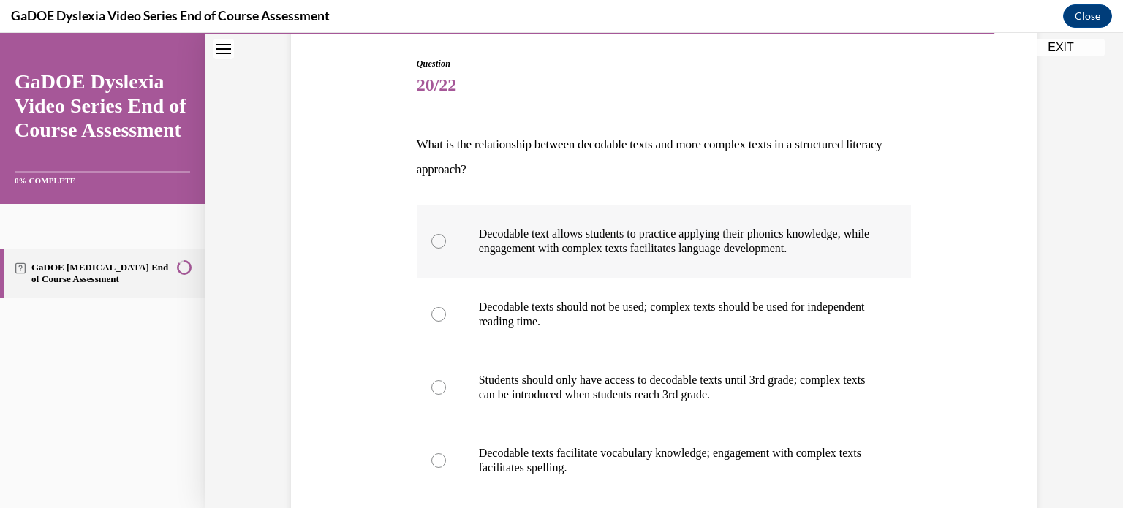
click at [532, 246] on p "Decodable text allows students to practice applying their phonics knowledge, wh…" at bounding box center [677, 241] width 396 height 29
click at [446, 246] on input "Decodable text allows students to practice applying their phonics knowledge, wh…" at bounding box center [439, 241] width 15 height 15
radio input "true"
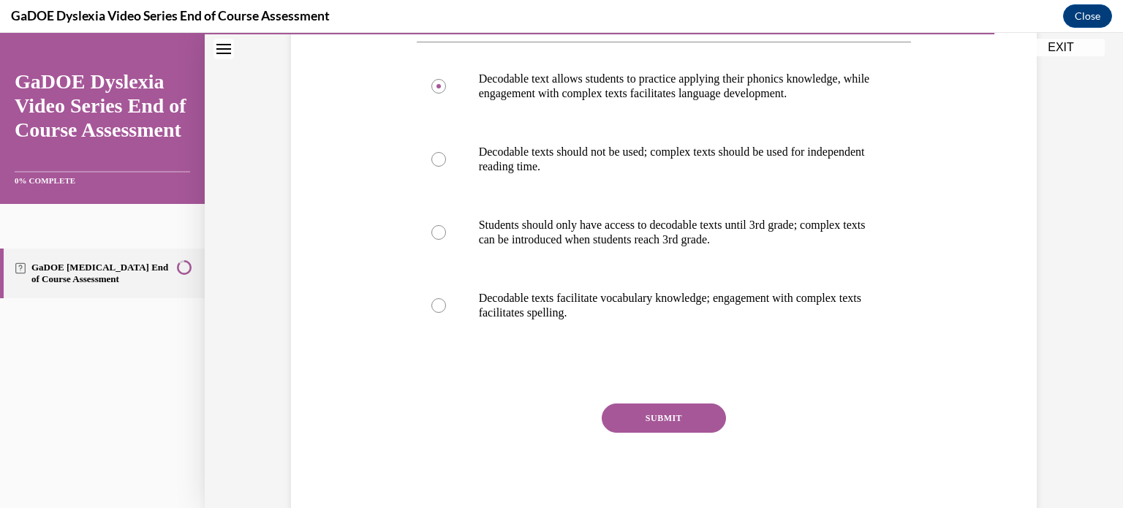
click at [661, 418] on button "SUBMIT" at bounding box center [664, 418] width 124 height 29
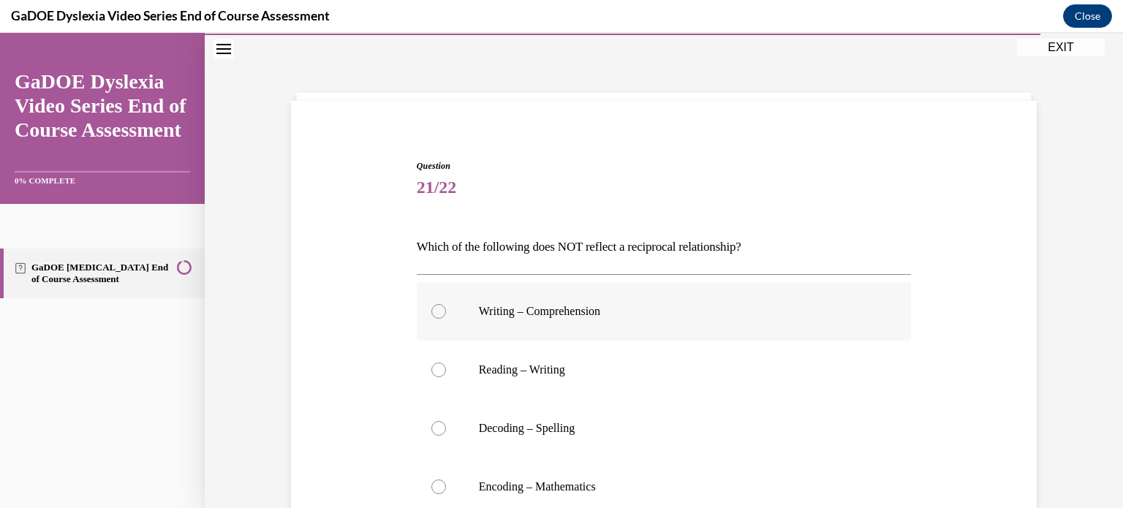
scroll to position [117, 0]
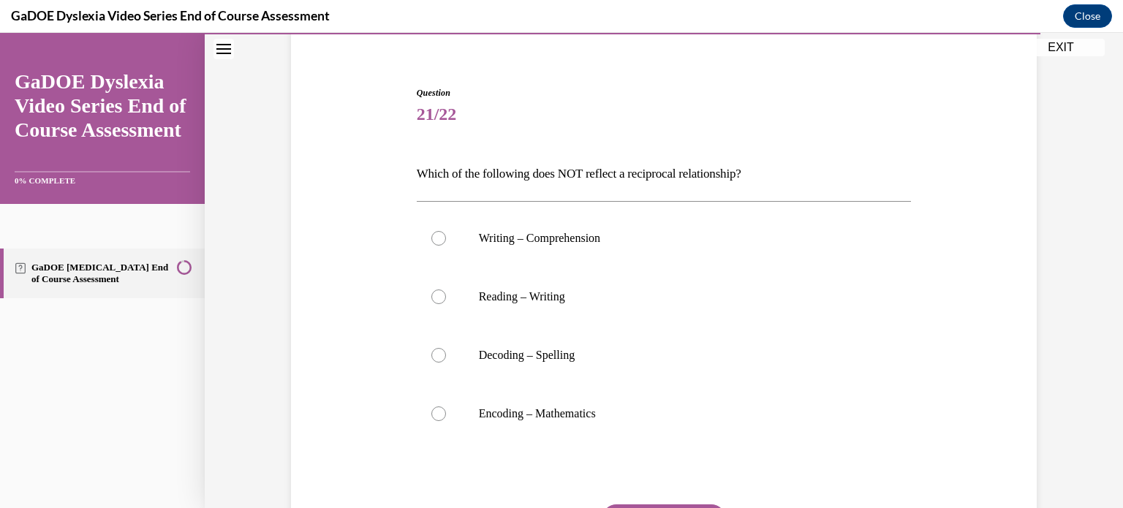
drag, startPoint x: 683, startPoint y: 398, endPoint x: 357, endPoint y: 169, distance: 398.5
click at [357, 169] on div "Question 21/22 Which of the following does NOT reflect a reciprocal relationshi…" at bounding box center [663, 333] width 753 height 582
click at [559, 414] on p "Encoding – Mathematics" at bounding box center [677, 414] width 396 height 15
click at [446, 414] on input "Encoding – Mathematics" at bounding box center [439, 414] width 15 height 15
radio input "true"
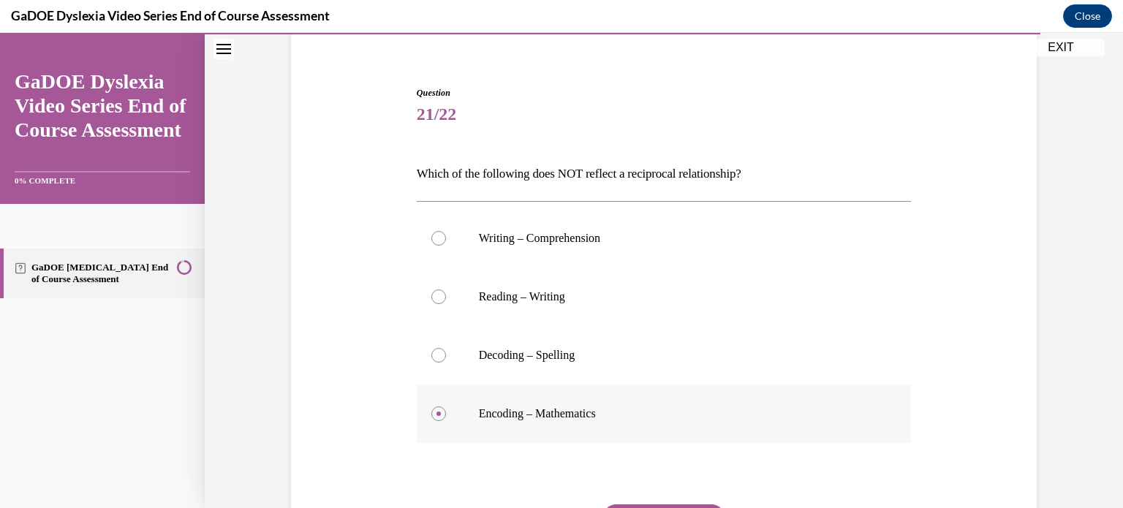
scroll to position [190, 0]
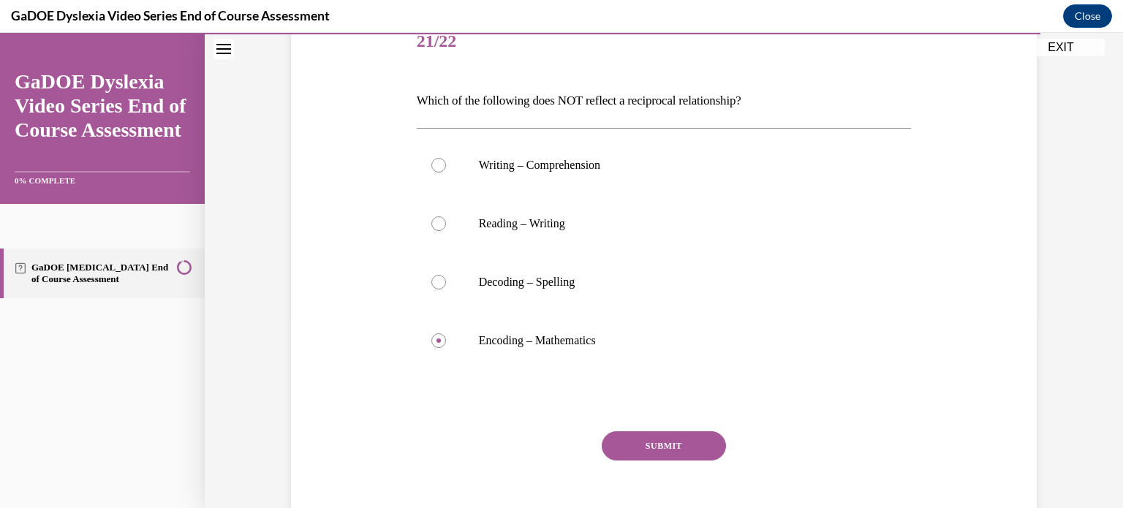
click at [680, 454] on button "SUBMIT" at bounding box center [664, 446] width 124 height 29
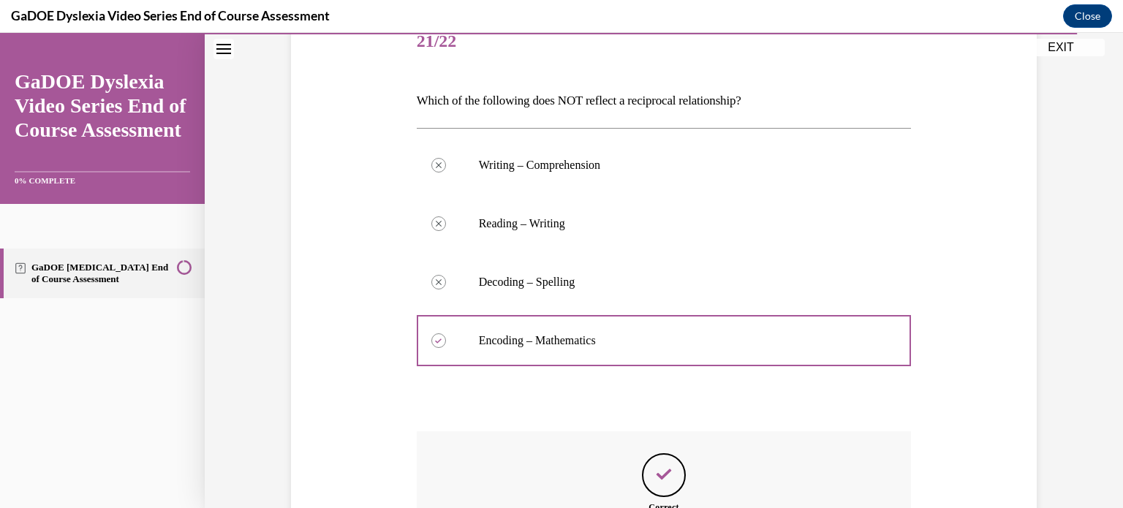
scroll to position [380, 0]
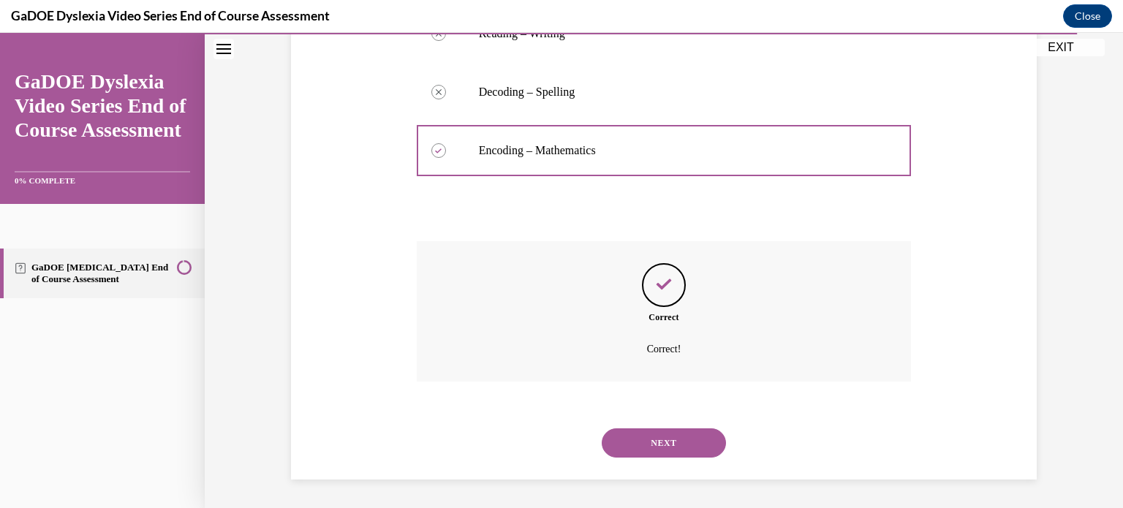
click at [664, 449] on button "NEXT" at bounding box center [664, 443] width 124 height 29
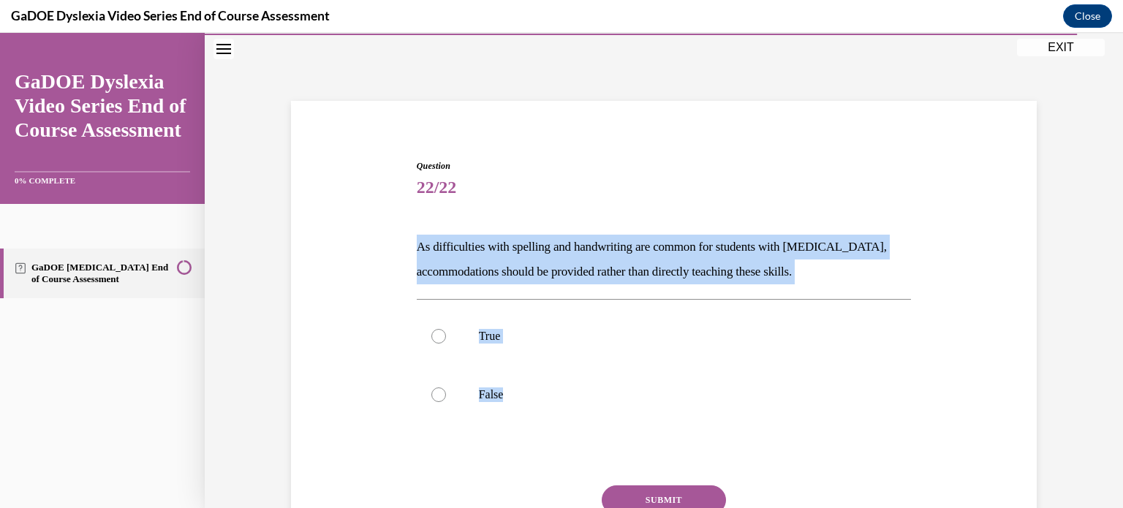
drag, startPoint x: 561, startPoint y: 391, endPoint x: 387, endPoint y: 249, distance: 224.1
click at [387, 249] on div "Question 22/22 As difficulties with spelling and handwriting are common for stu…" at bounding box center [663, 361] width 753 height 490
click at [482, 392] on p "False" at bounding box center [677, 395] width 396 height 15
click at [446, 392] on input "False" at bounding box center [439, 395] width 15 height 15
radio input "true"
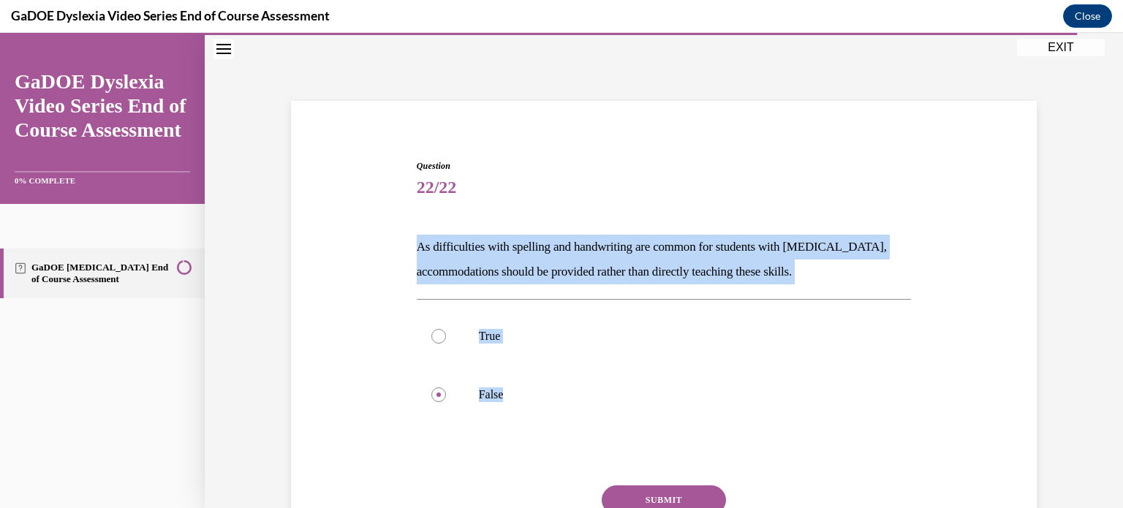
scroll to position [117, 0]
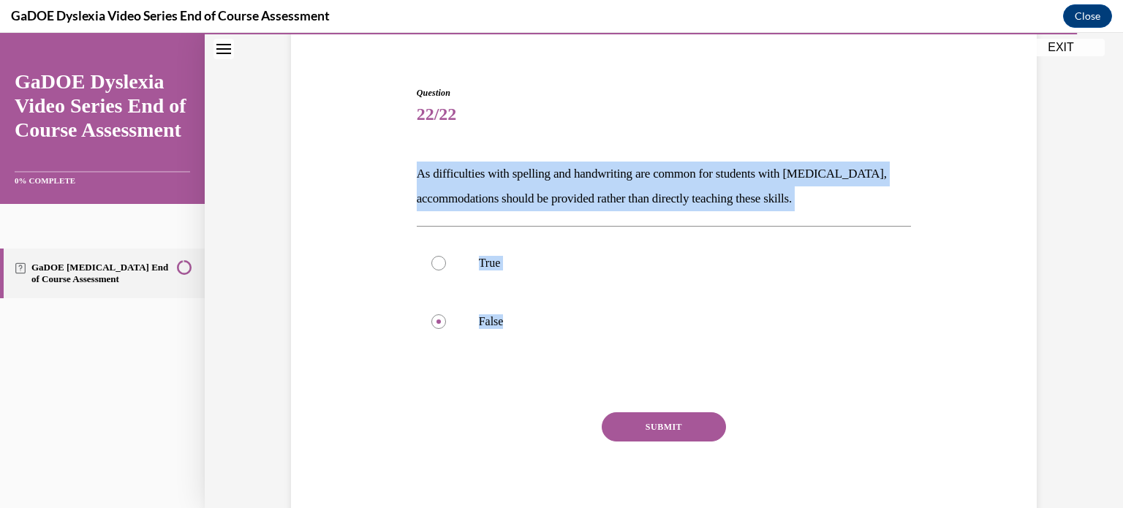
click at [671, 429] on button "SUBMIT" at bounding box center [664, 427] width 124 height 29
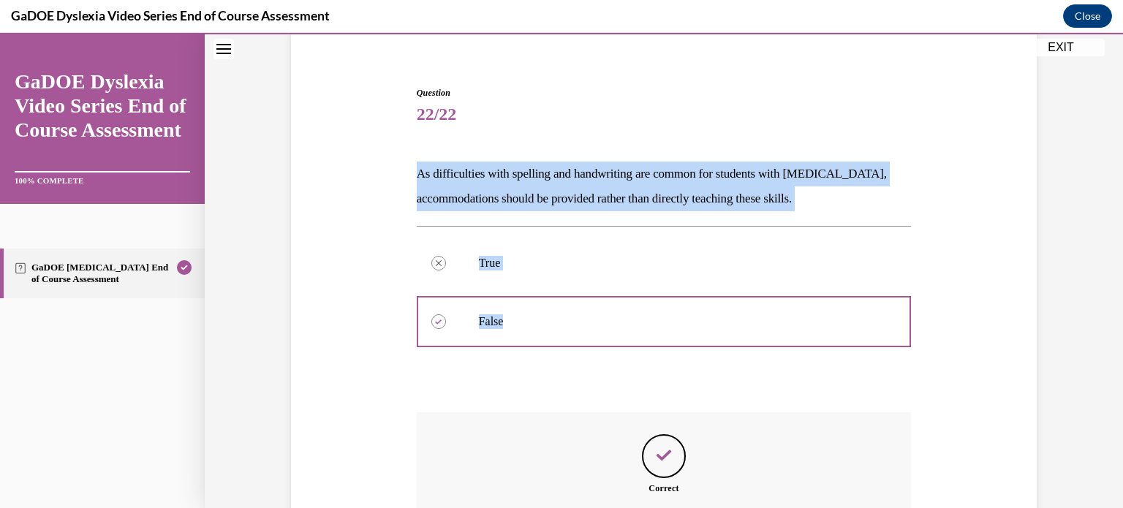
scroll to position [263, 0]
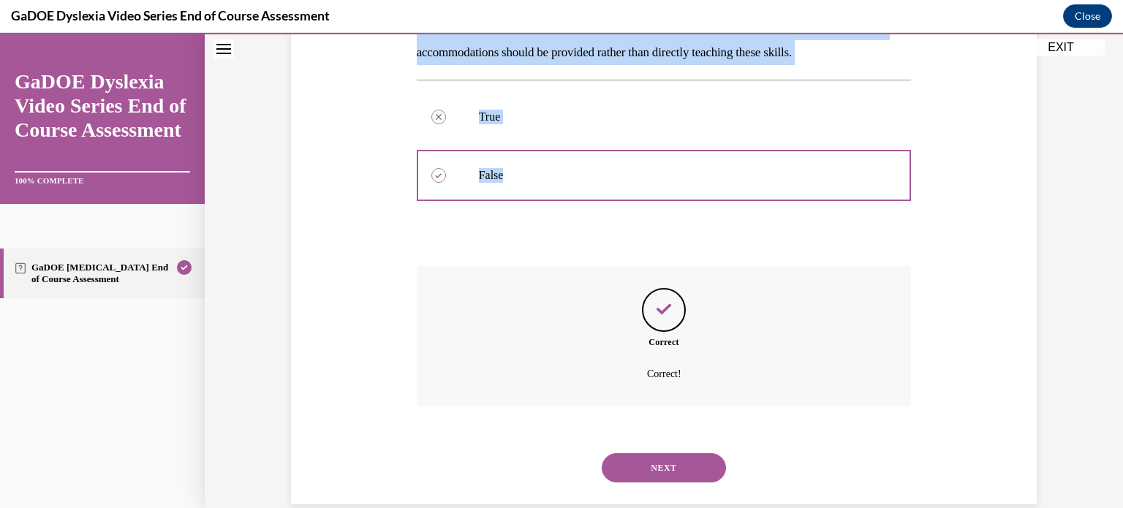
click at [654, 473] on button "NEXT" at bounding box center [664, 467] width 124 height 29
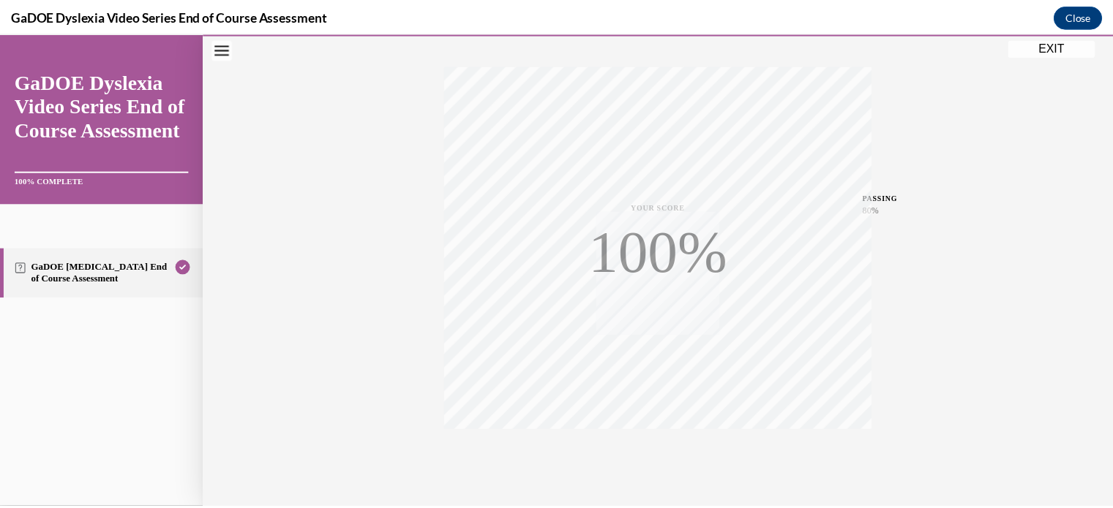
scroll to position [274, 0]
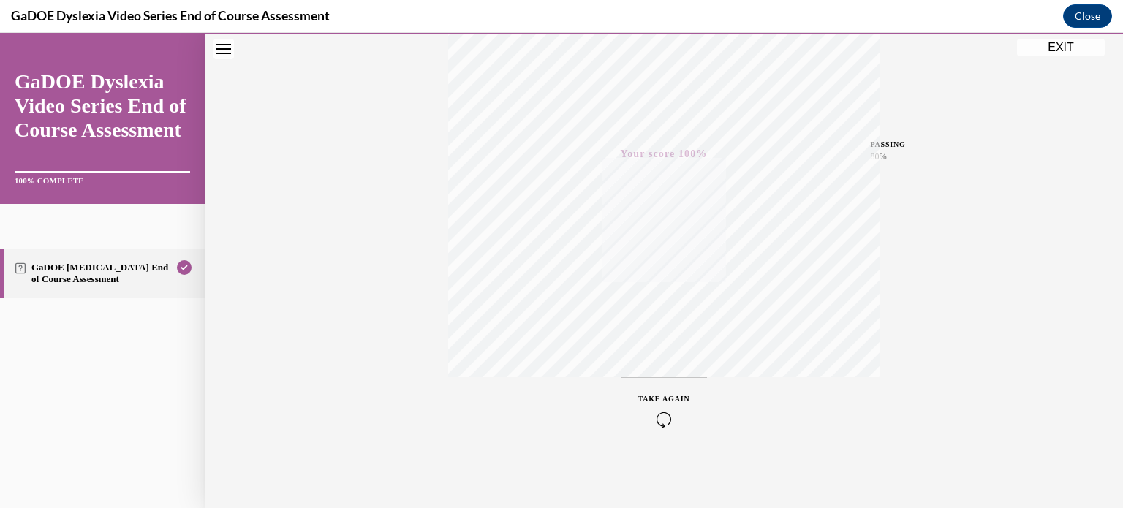
drag, startPoint x: 1075, startPoint y: 49, endPoint x: 883, endPoint y: 162, distance: 223.3
click at [1075, 49] on button "EXIT" at bounding box center [1061, 48] width 88 height 18
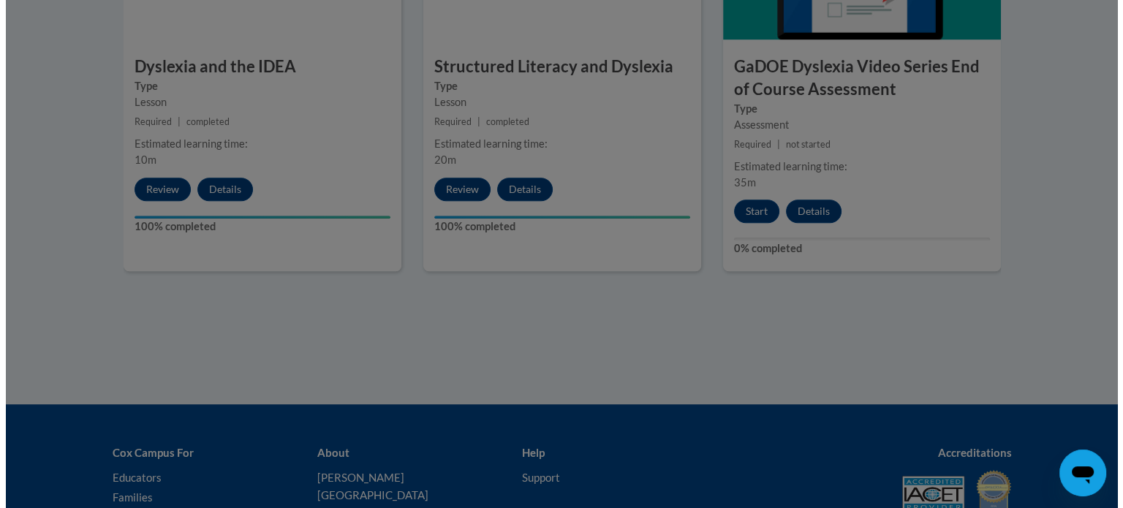
scroll to position [878, 0]
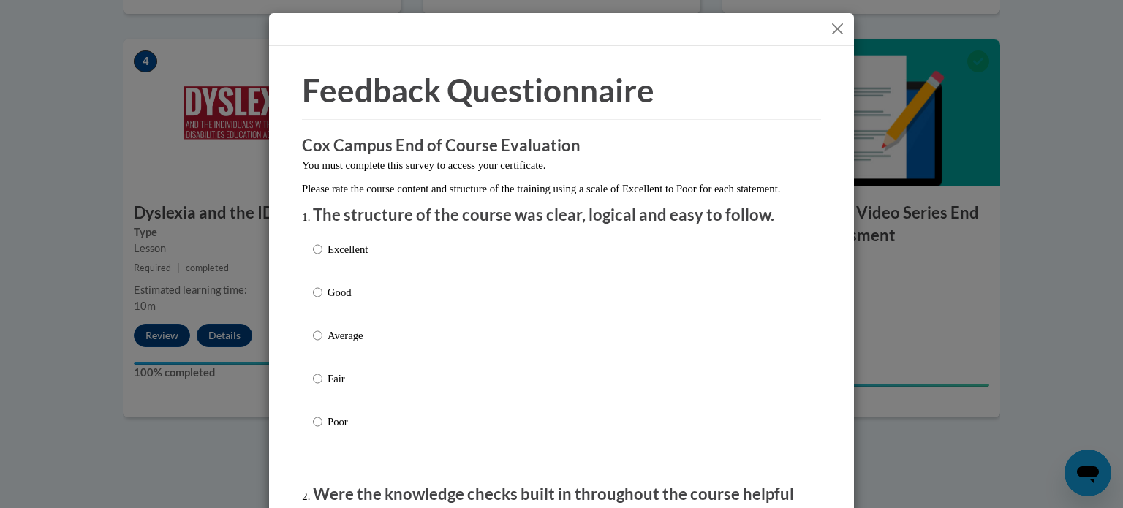
click at [318, 261] on label "Excellent" at bounding box center [340, 260] width 55 height 39
click at [318, 257] on input "Excellent" at bounding box center [318, 249] width 10 height 16
radio input "true"
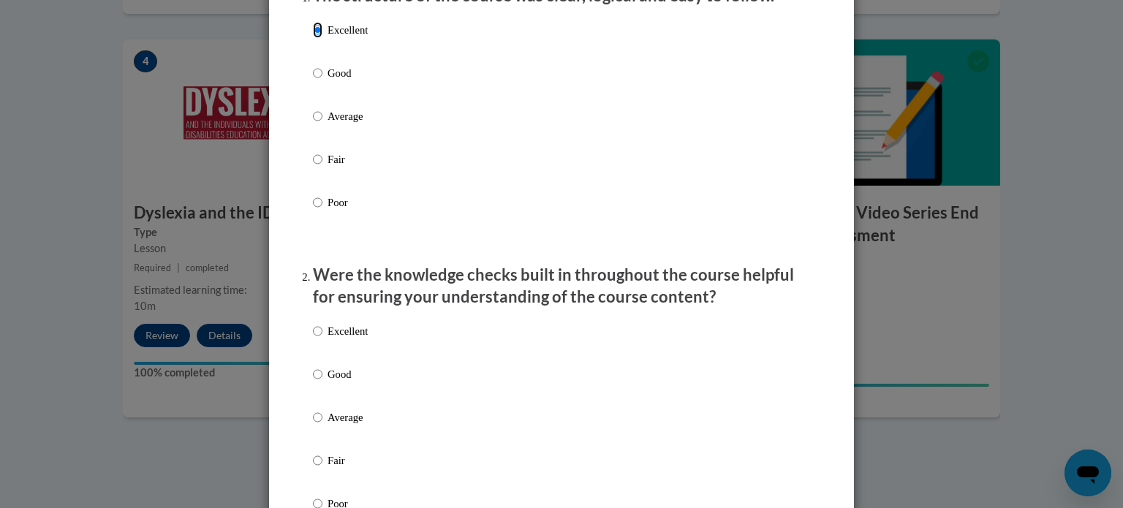
scroll to position [439, 0]
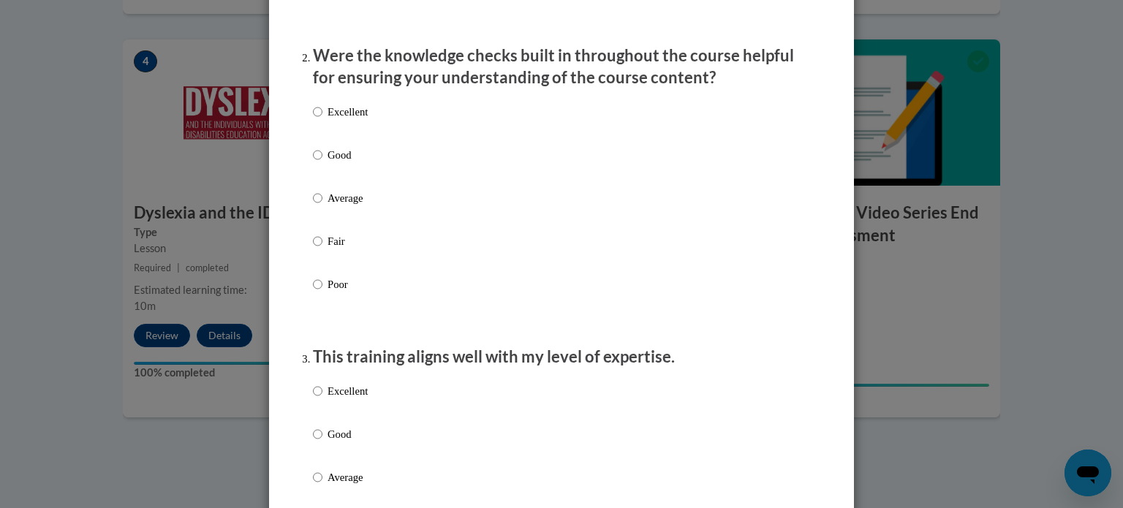
click at [377, 124] on div "Excellent Good Average Fair Poor" at bounding box center [561, 216] width 497 height 238
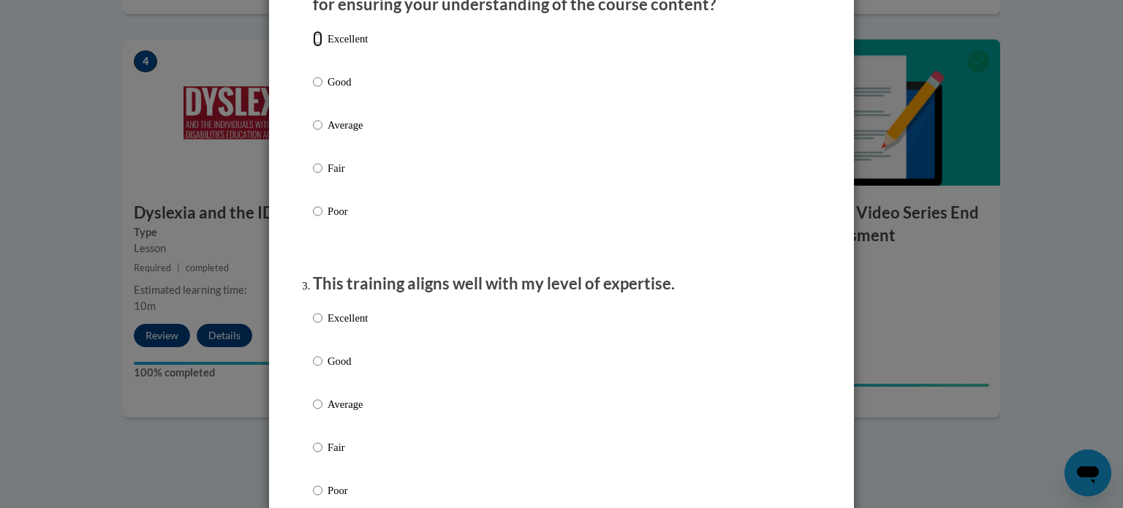
click at [313, 47] on input "Excellent" at bounding box center [318, 39] width 10 height 16
radio input "true"
click at [355, 369] on p "Good" at bounding box center [348, 361] width 40 height 16
click at [323, 369] on input "Good" at bounding box center [318, 361] width 10 height 16
radio input "true"
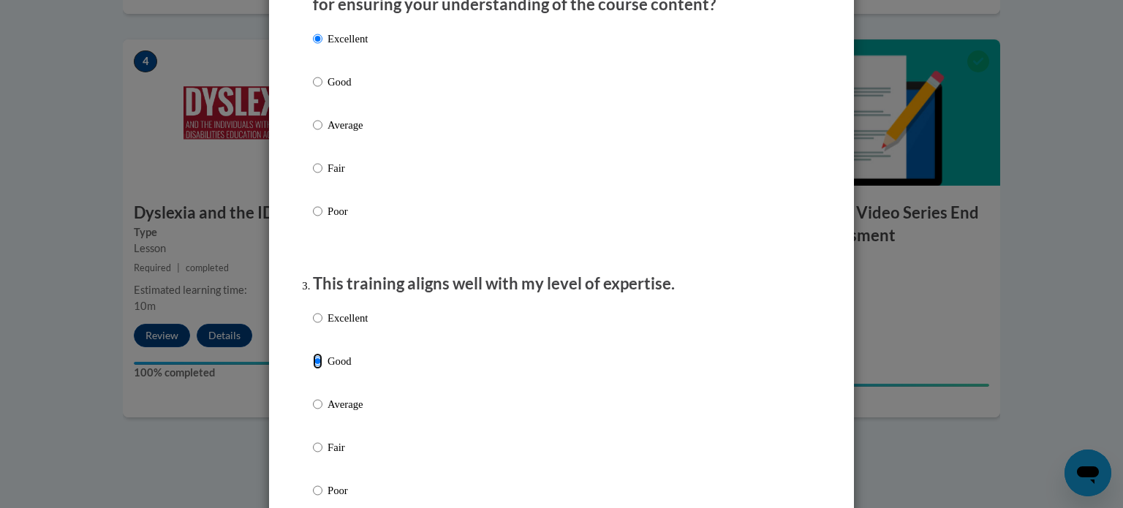
scroll to position [878, 0]
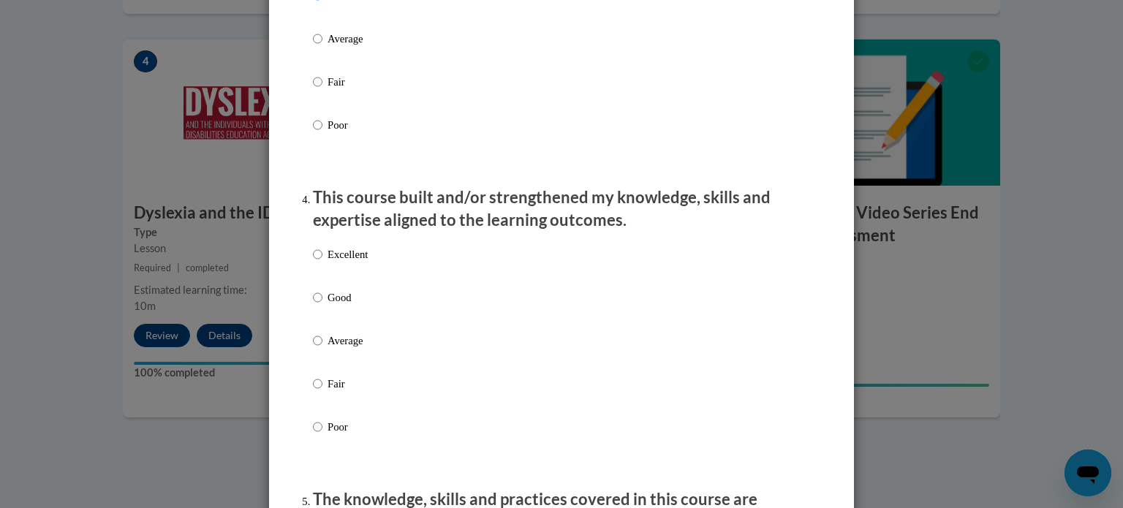
click at [349, 263] on p "Excellent" at bounding box center [348, 254] width 40 height 16
click at [323, 263] on input "Excellent" at bounding box center [318, 254] width 10 height 16
radio input "true"
click at [344, 306] on p "Good" at bounding box center [348, 298] width 40 height 16
click at [323, 306] on input "Good" at bounding box center [318, 298] width 10 height 16
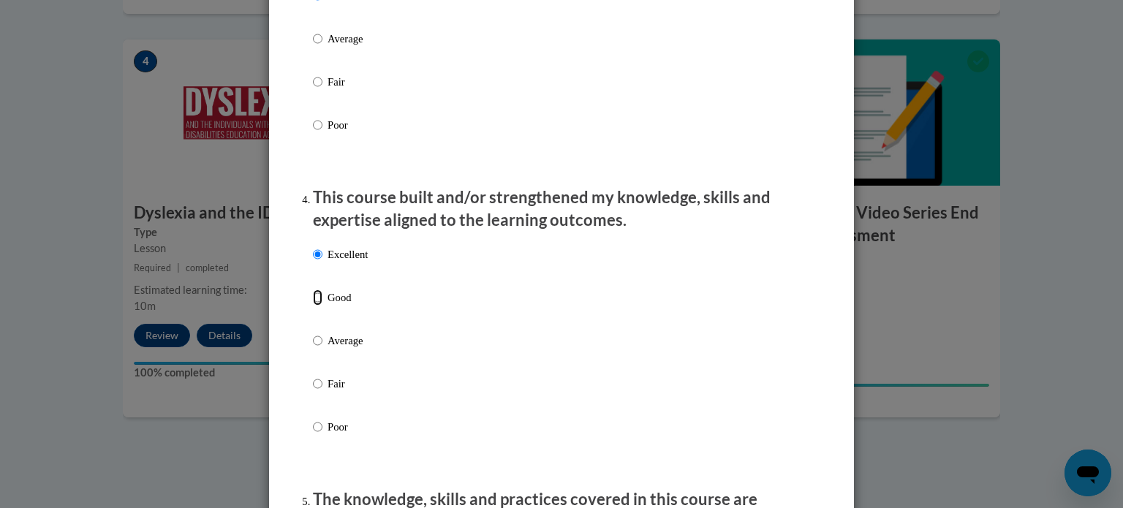
radio input "true"
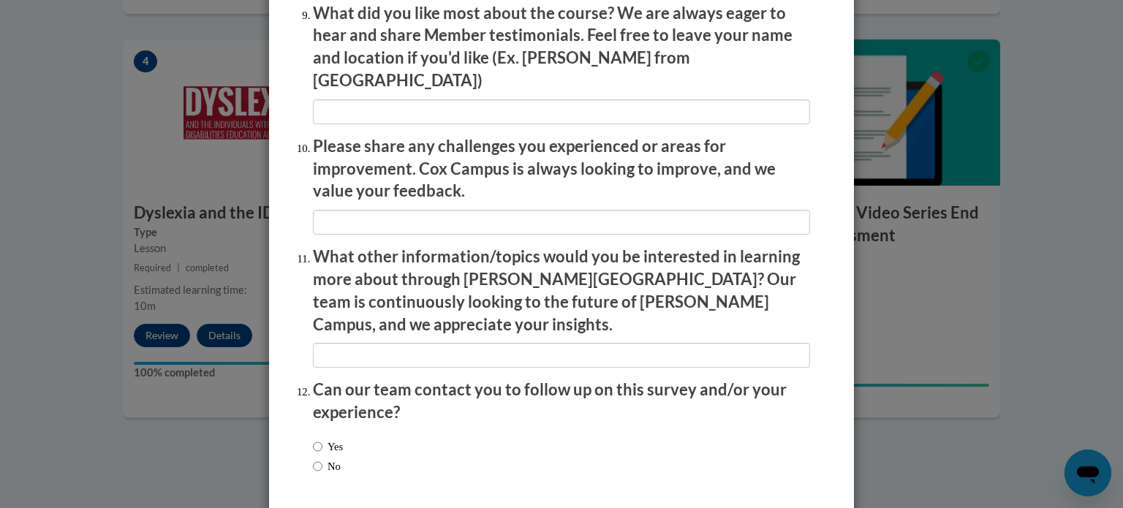
scroll to position [2537, 0]
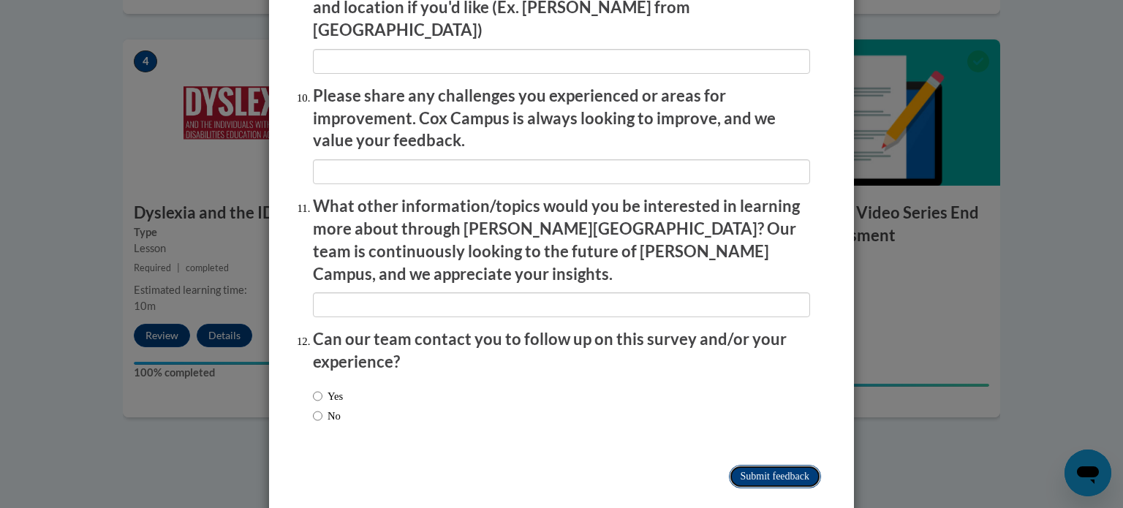
click at [729, 465] on input "Submit feedback" at bounding box center [775, 476] width 92 height 23
